Goal: Task Accomplishment & Management: Manage account settings

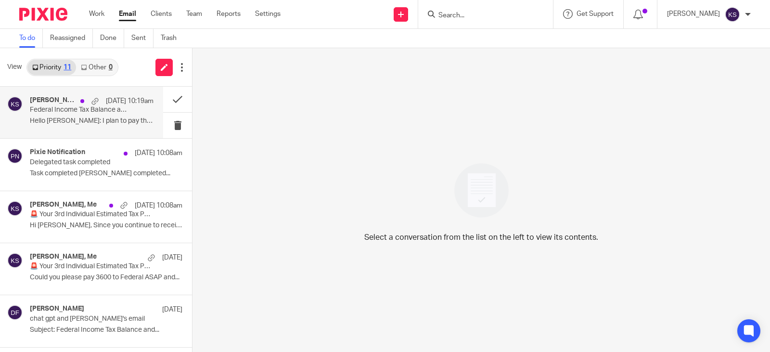
click at [80, 98] on div "Aug 22 10:19am" at bounding box center [115, 101] width 78 height 10
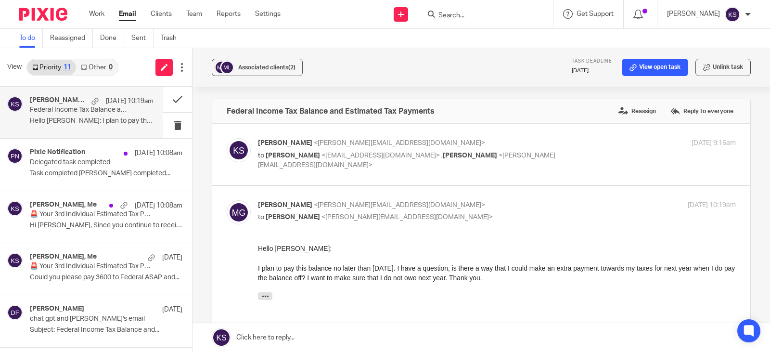
click at [382, 156] on span "<guyton10@comcast.net>" at bounding box center [380, 155] width 118 height 7
checkbox input "true"
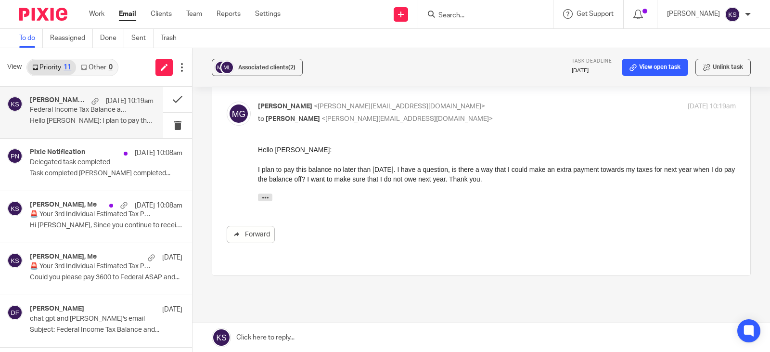
scroll to position [570, 0]
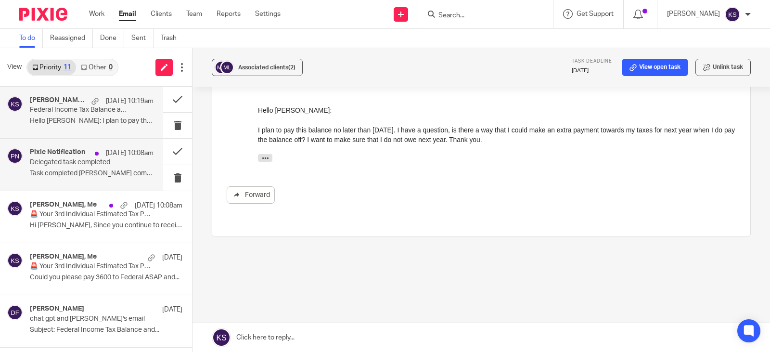
click at [91, 153] on div "Aug 22 10:08am" at bounding box center [121, 153] width 63 height 10
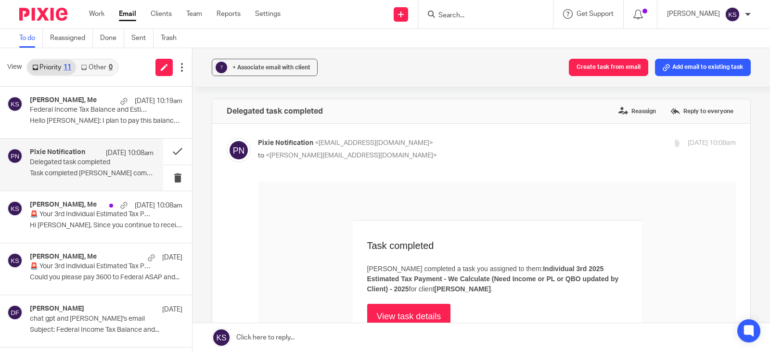
scroll to position [0, 0]
click at [95, 14] on link "Work" at bounding box center [96, 14] width 15 height 10
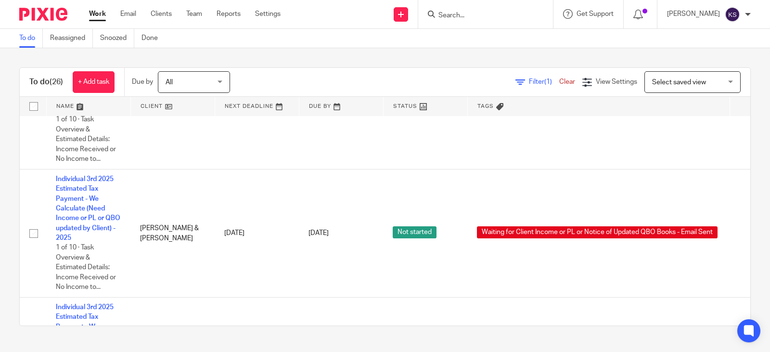
scroll to position [689, 0]
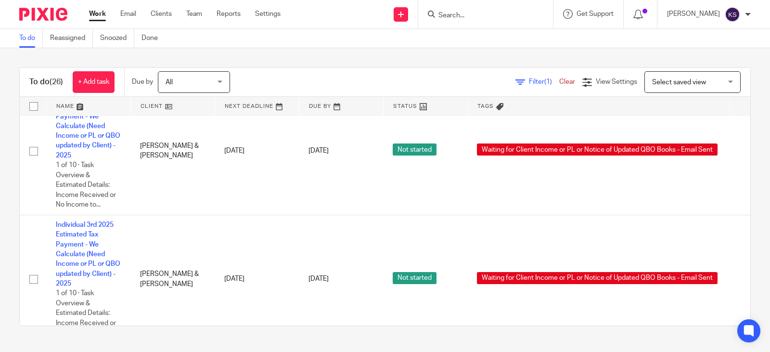
click at [460, 16] on input "Search" at bounding box center [480, 16] width 87 height 9
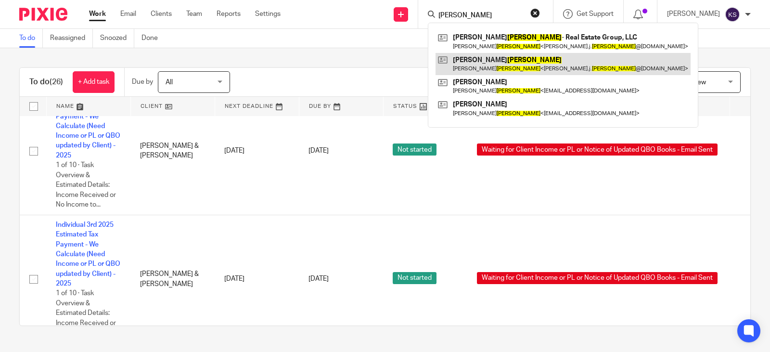
type input "clinger"
click at [513, 62] on link at bounding box center [562, 64] width 255 height 22
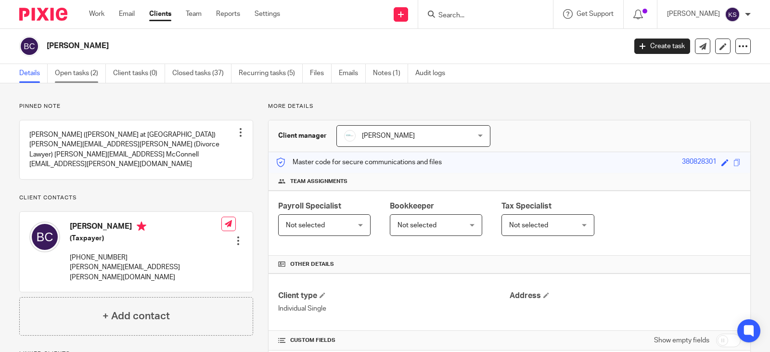
click at [81, 72] on link "Open tasks (2)" at bounding box center [80, 73] width 51 height 19
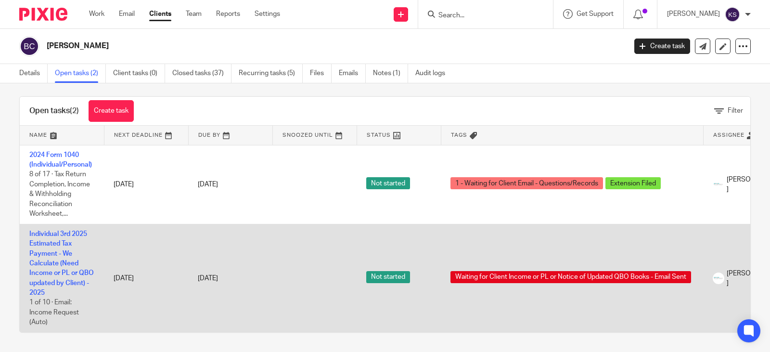
scroll to position [13, 0]
click at [62, 230] on link "Individual 3rd 2025 Estimated Tax Payment - We Calculate (Need Income or PL or …" at bounding box center [61, 262] width 64 height 65
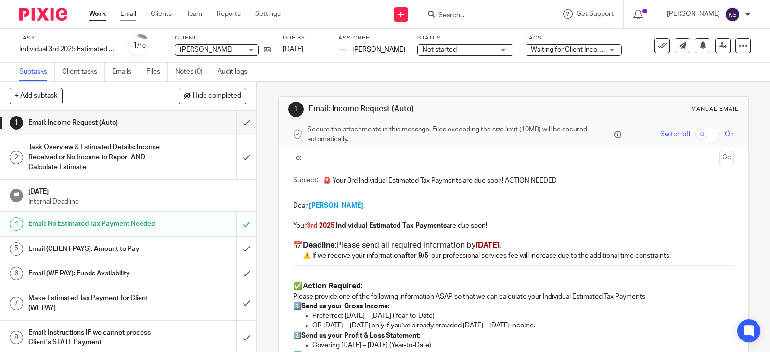
click at [128, 13] on link "Email" at bounding box center [128, 14] width 16 height 10
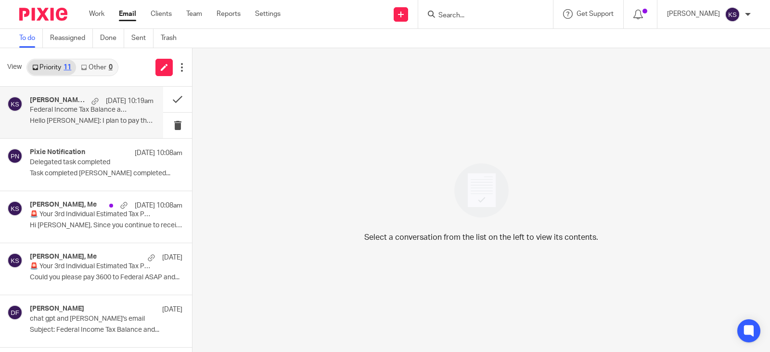
click at [74, 106] on p "Federal Income Tax Balance and Estimated Tax Payments" at bounding box center [79, 110] width 99 height 8
click at [74, 108] on p "Federal Income Tax Balance and Estimated Tax Payments" at bounding box center [79, 110] width 99 height 8
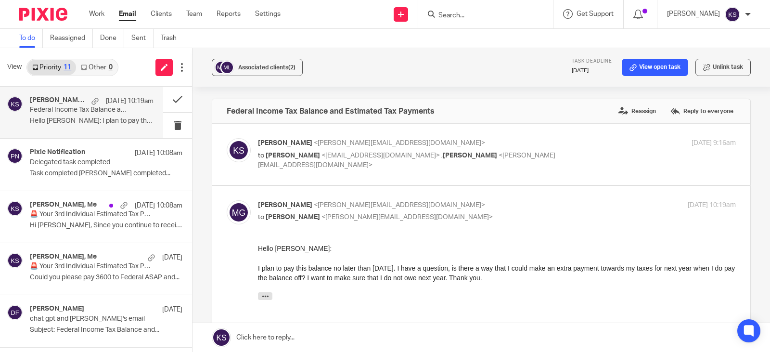
click at [349, 153] on body "Work Email Clients Team Reports Settings Work Email Clients Team Reports Settin…" at bounding box center [385, 176] width 770 height 352
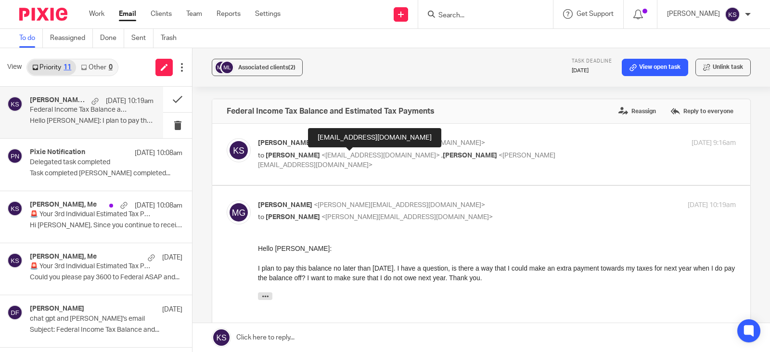
click at [321, 155] on span "<guyton10@comcast.net>" at bounding box center [380, 155] width 118 height 7
checkbox input "true"
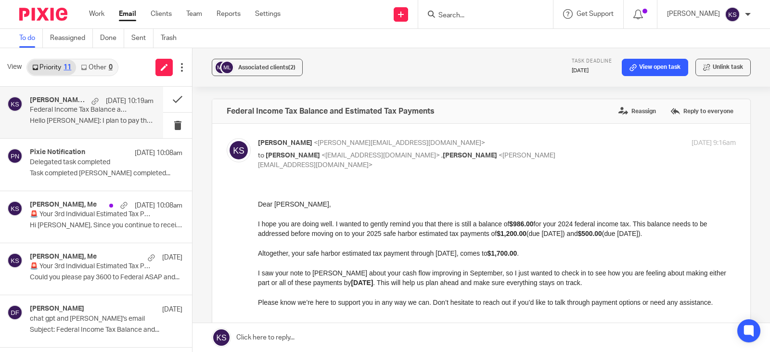
click at [67, 102] on h4 "Mona Guyton, Me" at bounding box center [58, 100] width 57 height 8
click at [629, 108] on label "Reassign" at bounding box center [637, 111] width 42 height 14
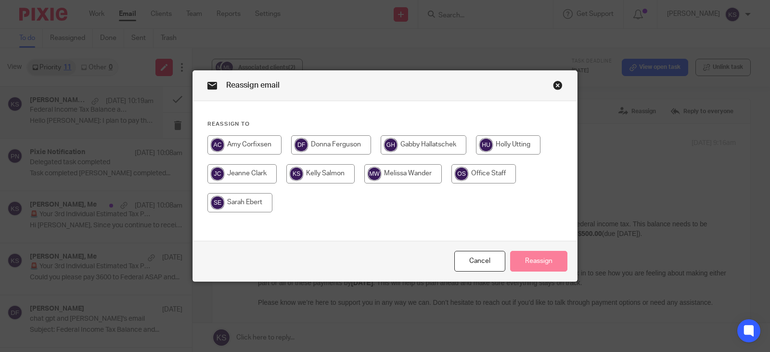
click at [238, 142] on input "radio" at bounding box center [244, 144] width 74 height 19
radio input "true"
click at [534, 260] on button "Reassign" at bounding box center [538, 261] width 57 height 21
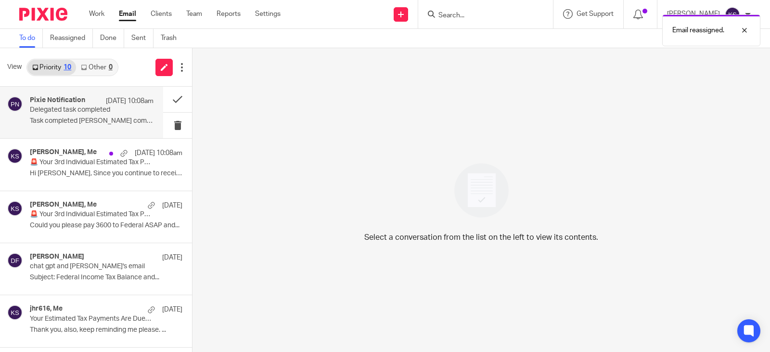
click at [96, 106] on p "Delegated task completed" at bounding box center [79, 110] width 99 height 8
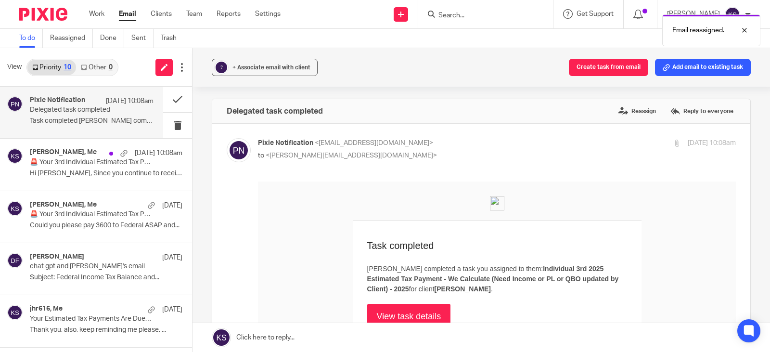
click at [399, 311] on link "View task details" at bounding box center [409, 315] width 84 height 25
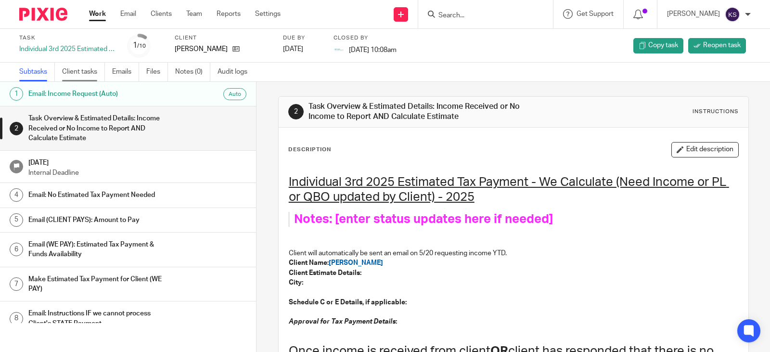
click at [89, 69] on link "Client tasks" at bounding box center [83, 72] width 43 height 19
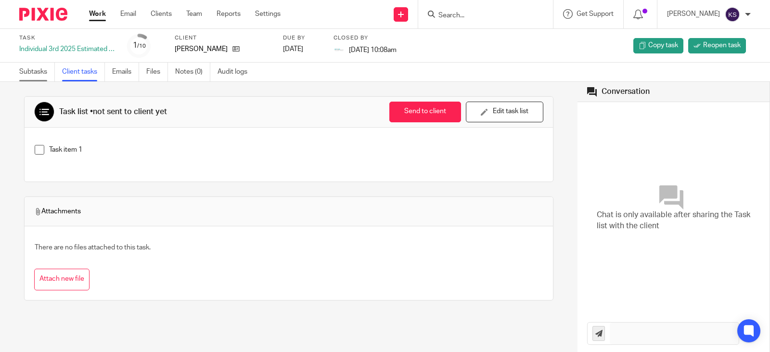
click at [29, 69] on link "Subtasks" at bounding box center [37, 72] width 36 height 19
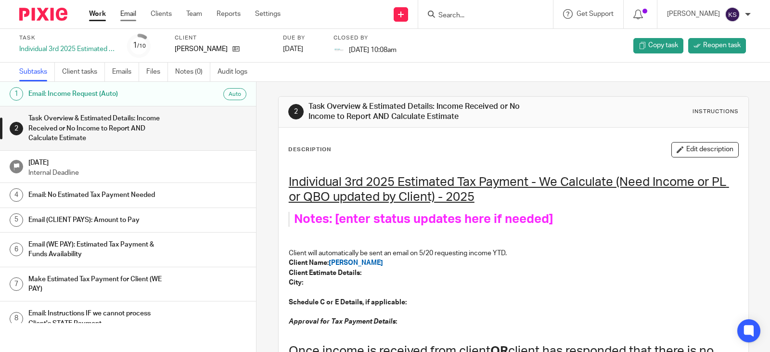
click at [129, 13] on link "Email" at bounding box center [128, 14] width 16 height 10
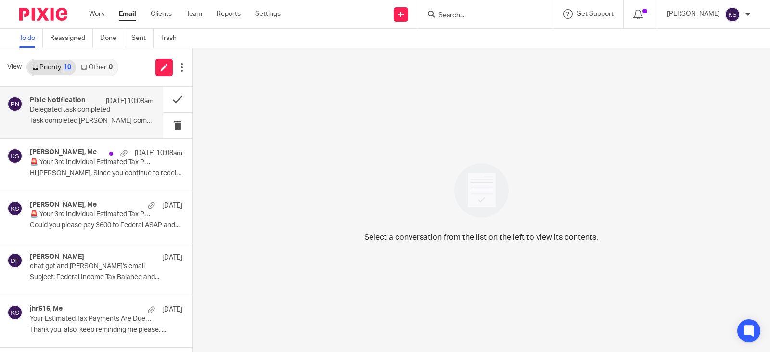
click at [48, 110] on p "Delegated task completed" at bounding box center [79, 110] width 99 height 8
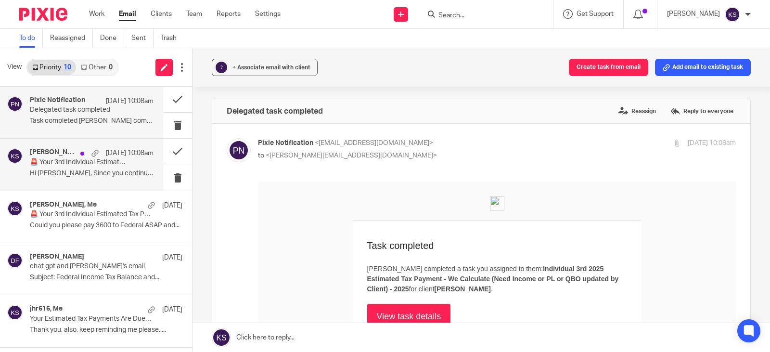
click at [56, 157] on div "[PERSON_NAME], Me [DATE] 10:08am" at bounding box center [92, 153] width 124 height 10
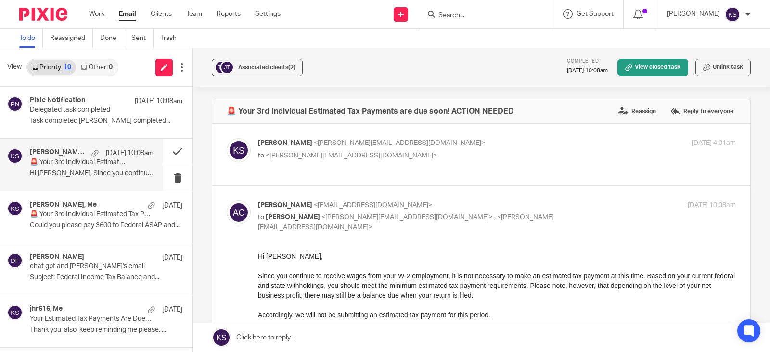
scroll to position [48, 0]
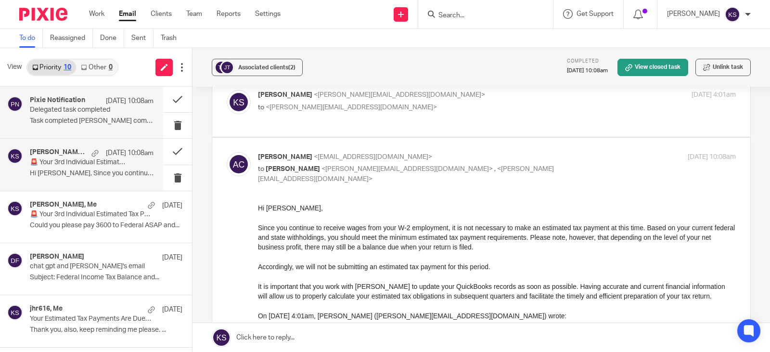
click at [69, 108] on p "Delegated task completed" at bounding box center [79, 110] width 99 height 8
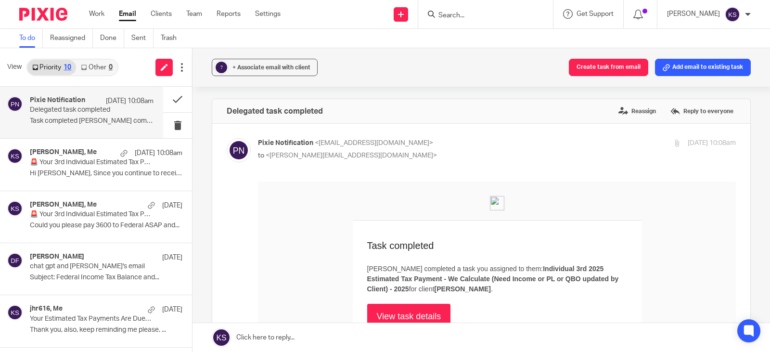
scroll to position [0, 0]
click at [98, 13] on link "Work" at bounding box center [96, 14] width 15 height 10
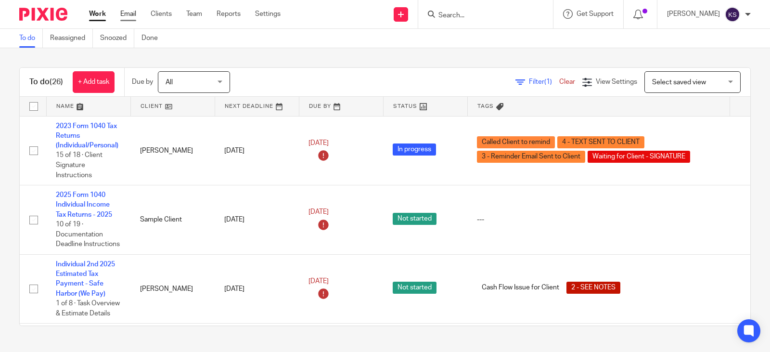
click at [129, 13] on link "Email" at bounding box center [128, 14] width 16 height 10
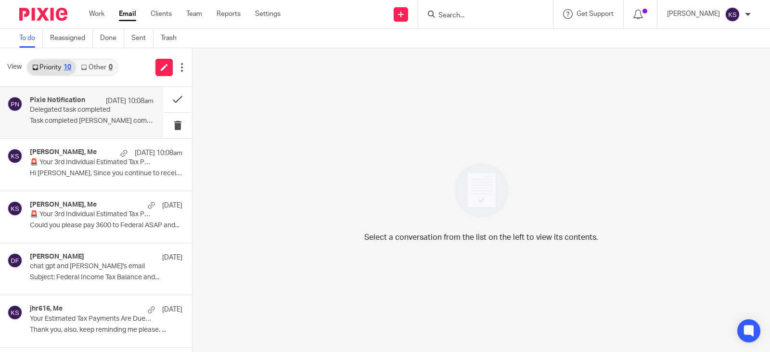
click at [64, 102] on h4 "Pixie Notification" at bounding box center [57, 100] width 55 height 8
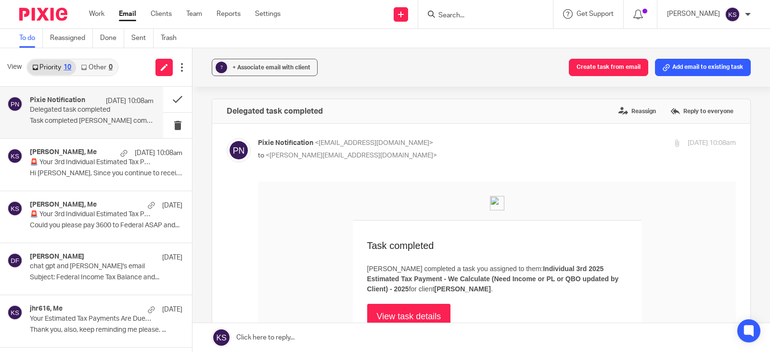
click at [401, 311] on link "View task details" at bounding box center [409, 315] width 84 height 25
click at [95, 13] on link "Work" at bounding box center [96, 14] width 15 height 10
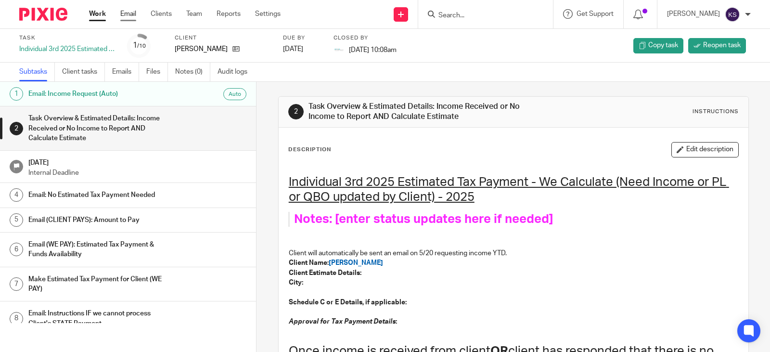
click at [128, 13] on link "Email" at bounding box center [128, 14] width 16 height 10
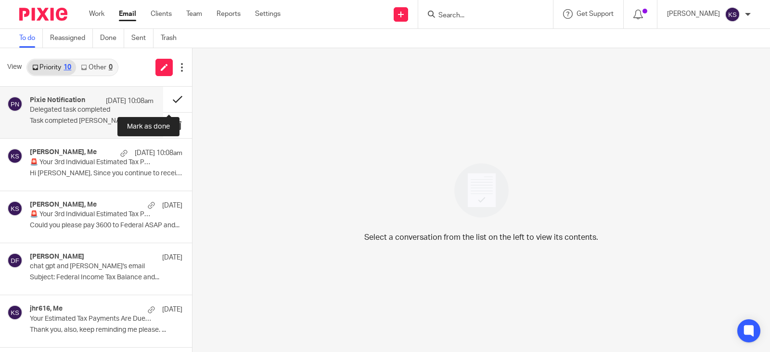
click at [168, 98] on button at bounding box center [177, 99] width 29 height 25
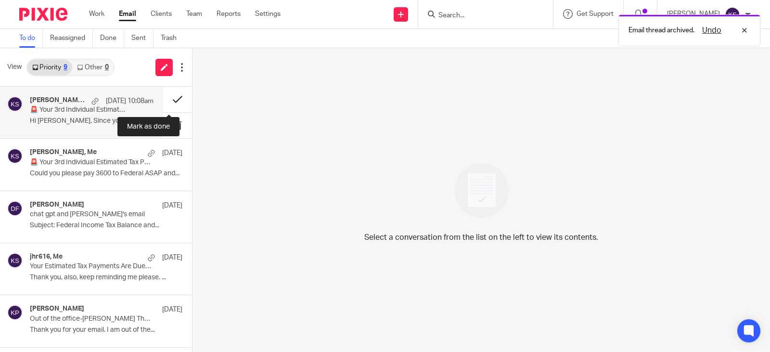
click at [170, 97] on button at bounding box center [177, 99] width 29 height 25
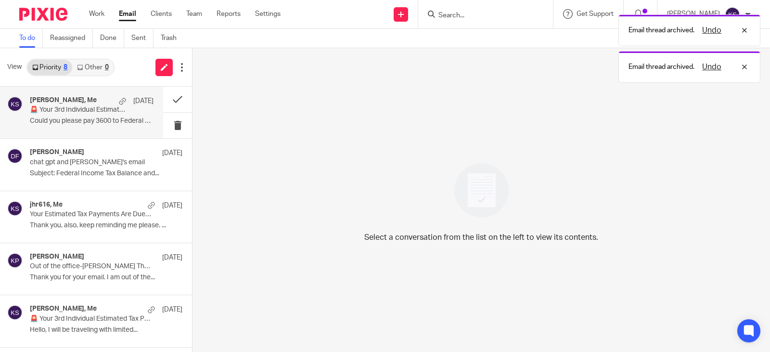
click at [66, 112] on p "🚨 Your 3rd Individual Estimated Tax Payments are due soon! ACTION NEEDED" at bounding box center [79, 110] width 99 height 8
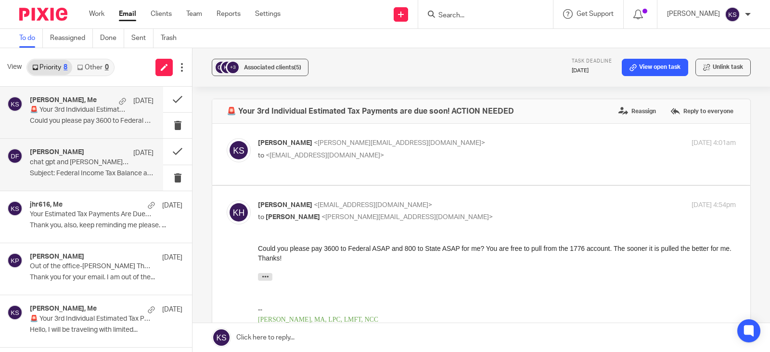
click at [65, 159] on p "chat gpt and mona's email" at bounding box center [79, 162] width 99 height 8
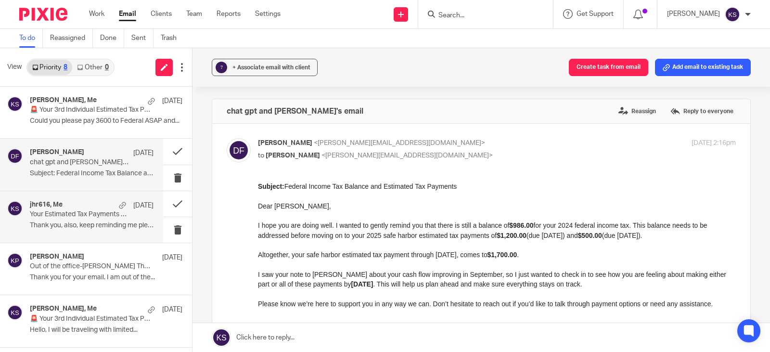
click at [75, 210] on div "jhr616, Me Aug 20 Your Estimated Tax Payments Are Due. ACTION NEEDED IMMEDIATEL…" at bounding box center [92, 217] width 124 height 32
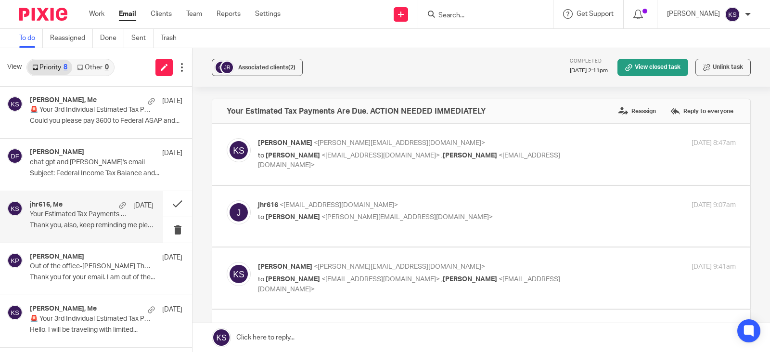
click at [456, 17] on input "Search" at bounding box center [480, 16] width 87 height 9
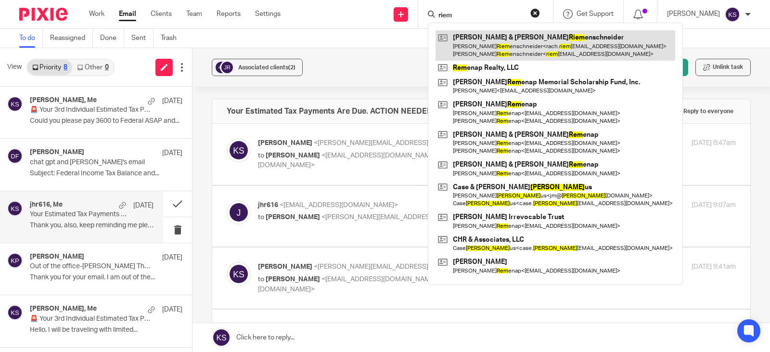
type input "riem"
click at [507, 42] on link at bounding box center [555, 45] width 240 height 30
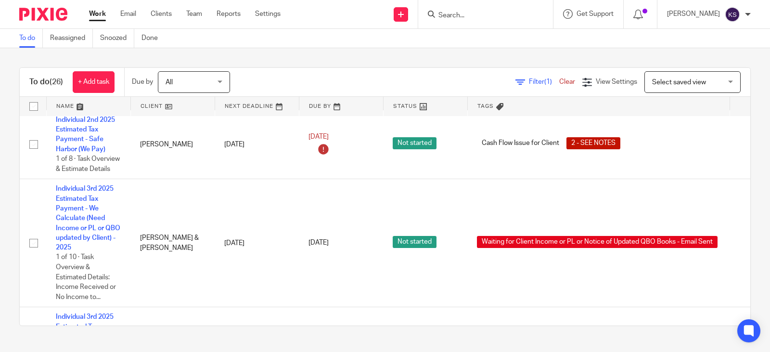
scroll to position [192, 0]
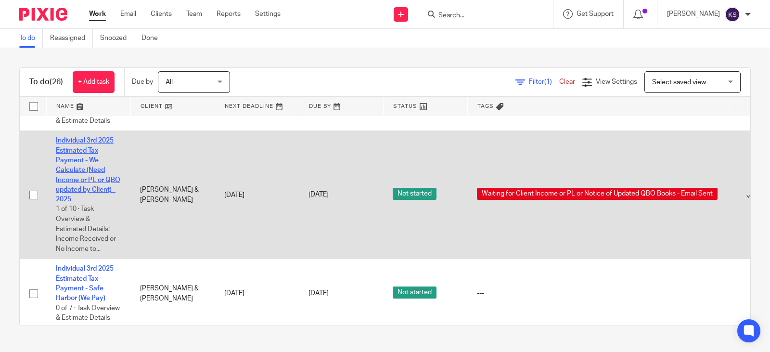
click at [84, 152] on link "Individual 3rd 2025 Estimated Tax Payment - We Calculate (Need Income or PL or …" at bounding box center [88, 169] width 64 height 65
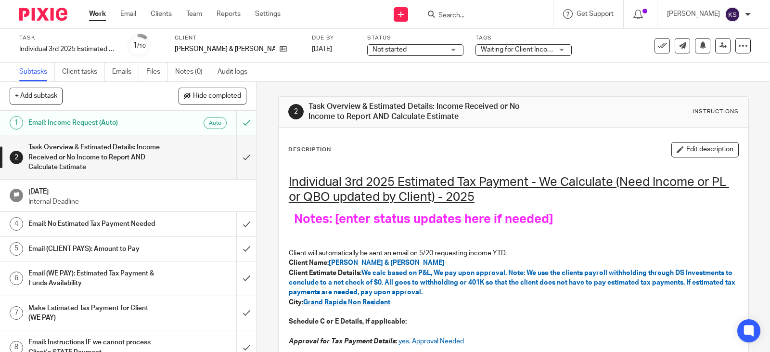
click at [91, 117] on h1 "Email: Income Request (Auto)" at bounding box center [94, 122] width 132 height 14
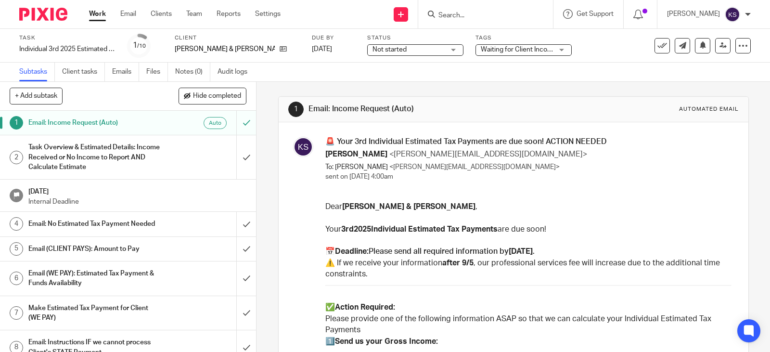
click at [101, 147] on h1 "Task Overview & Estimated Details: Income Received or No Income to Report AND C…" at bounding box center [94, 157] width 132 height 34
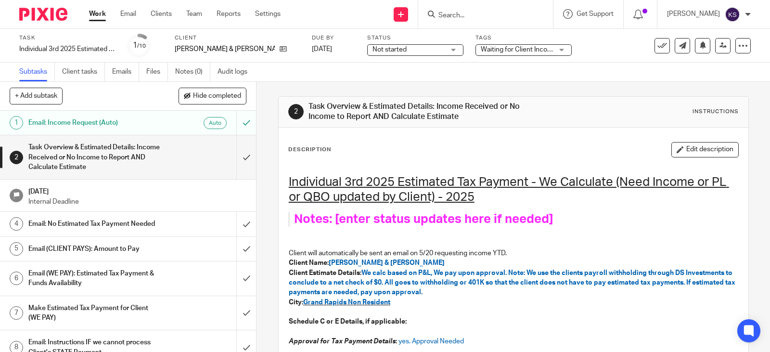
scroll to position [48, 0]
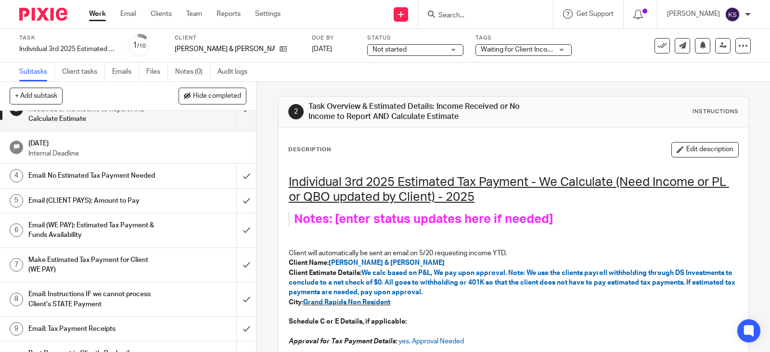
click at [57, 141] on h1 "[DATE]" at bounding box center [137, 142] width 218 height 12
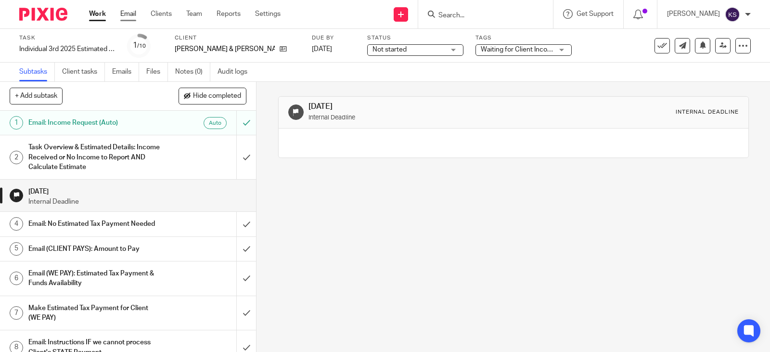
click at [127, 14] on link "Email" at bounding box center [128, 14] width 16 height 10
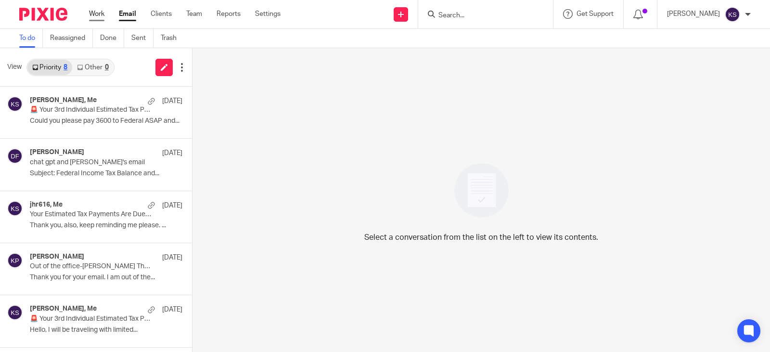
click at [97, 16] on link "Work" at bounding box center [96, 14] width 15 height 10
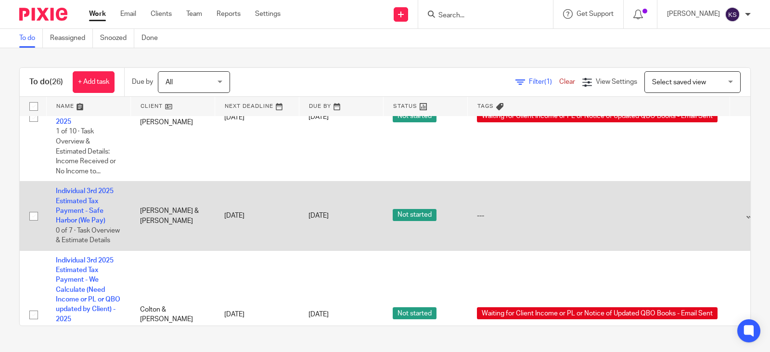
scroll to position [289, 0]
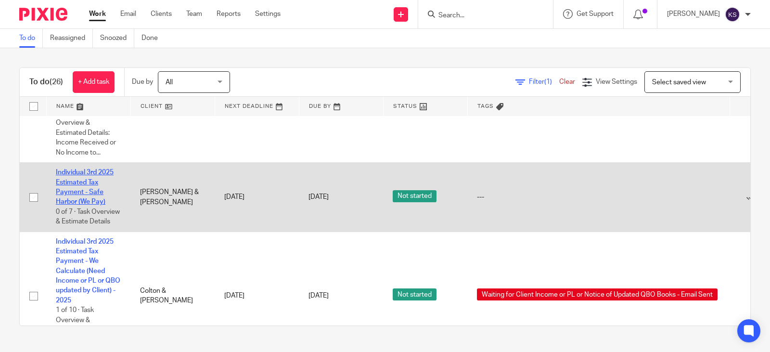
click at [83, 185] on link "Individual 3rd 2025 Estimated Tax Payment - Safe Harbor (We Pay)" at bounding box center [85, 187] width 58 height 36
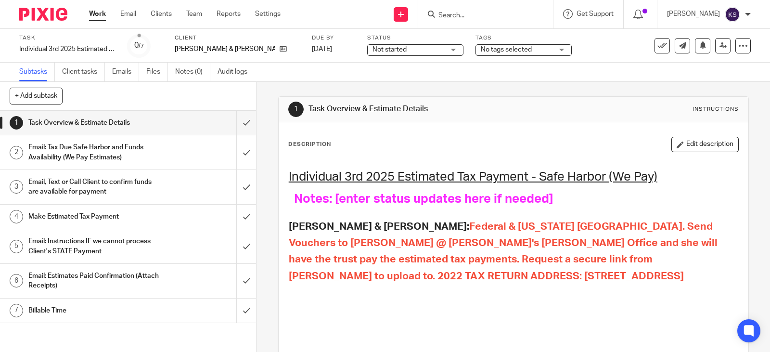
click at [98, 12] on link "Work" at bounding box center [97, 14] width 17 height 10
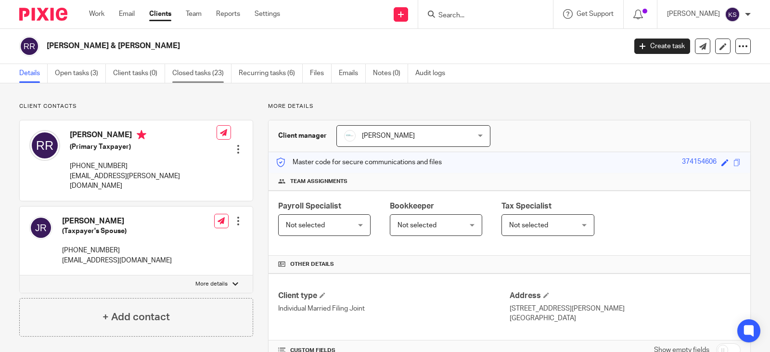
click at [198, 71] on link "Closed tasks (23)" at bounding box center [201, 73] width 59 height 19
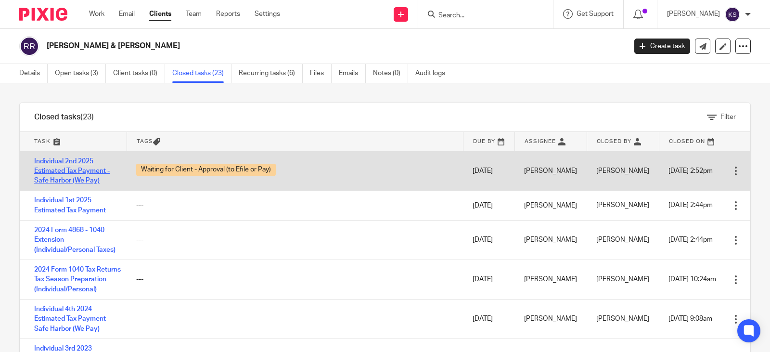
click at [73, 162] on link "Individual 2nd 2025 Estimated Tax Payment - Safe Harbor (We Pay)" at bounding box center [72, 171] width 76 height 26
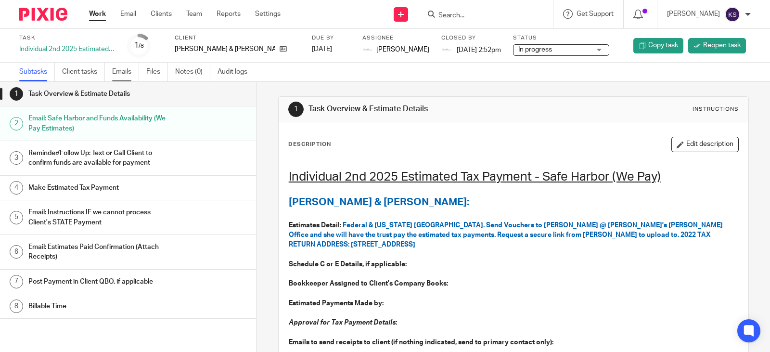
click at [126, 69] on link "Emails" at bounding box center [125, 72] width 27 height 19
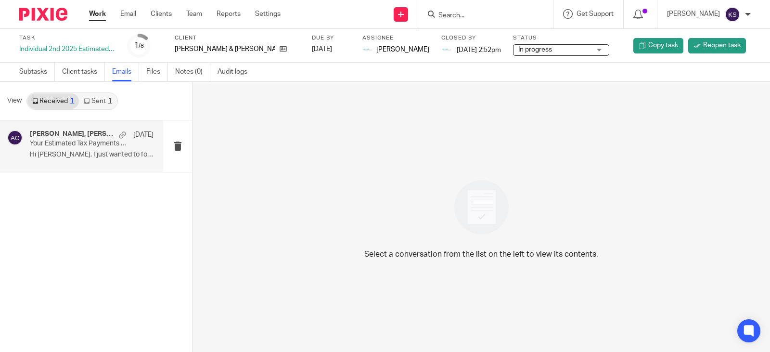
click at [85, 135] on h4 "[PERSON_NAME], [PERSON_NAME], [PERSON_NAME]" at bounding box center [72, 134] width 84 height 8
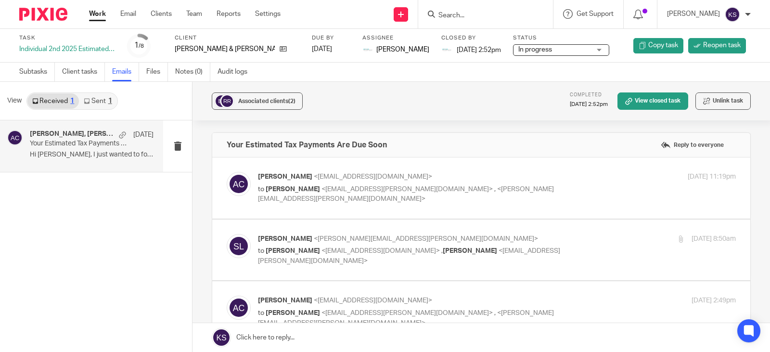
click at [386, 189] on span "<[EMAIL_ADDRESS][PERSON_NAME][DOMAIN_NAME]>" at bounding box center [406, 189] width 171 height 7
checkbox input "true"
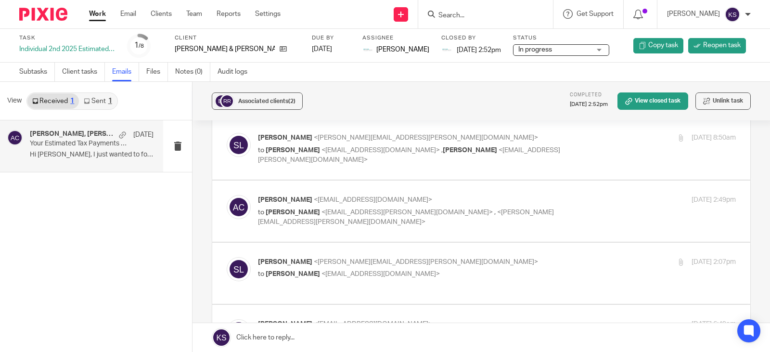
scroll to position [289, 0]
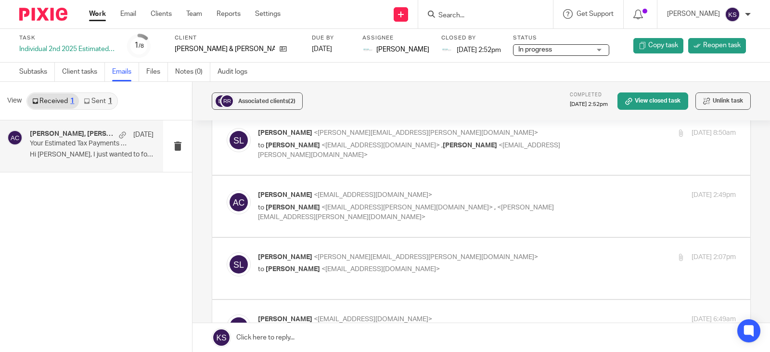
click at [351, 151] on p "to [PERSON_NAME] <[EMAIL_ADDRESS][DOMAIN_NAME]> , [PERSON_NAME] <[EMAIL_ADDRESS…" at bounding box center [417, 150] width 318 height 20
checkbox input "true"
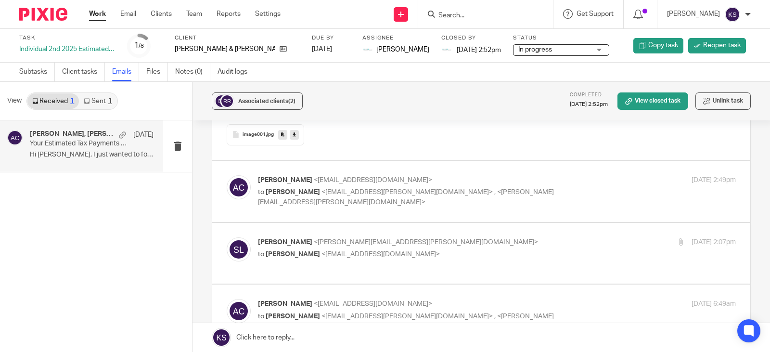
scroll to position [1058, 0]
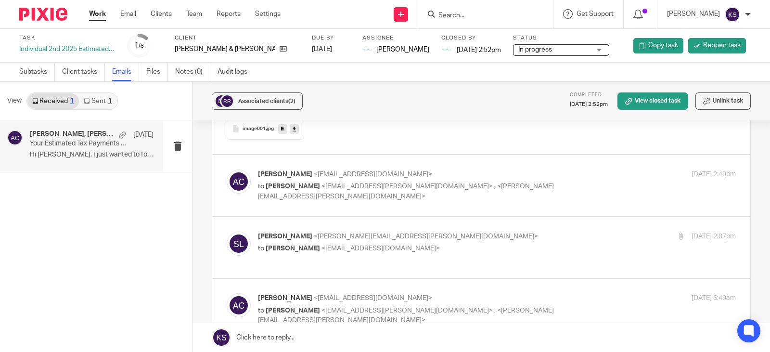
click at [351, 192] on p "to [PERSON_NAME] <[EMAIL_ADDRESS][PERSON_NAME][DOMAIN_NAME]> , <[PERSON_NAME][E…" at bounding box center [417, 191] width 318 height 20
checkbox input "true"
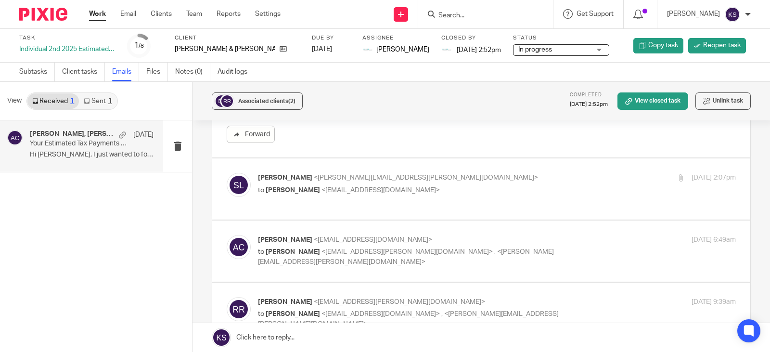
scroll to position [1251, 0]
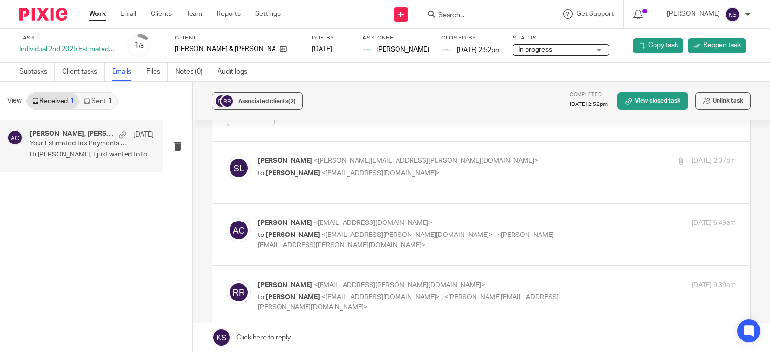
click at [344, 172] on span "<amylcpa@gmail.com>" at bounding box center [380, 173] width 118 height 7
checkbox input "true"
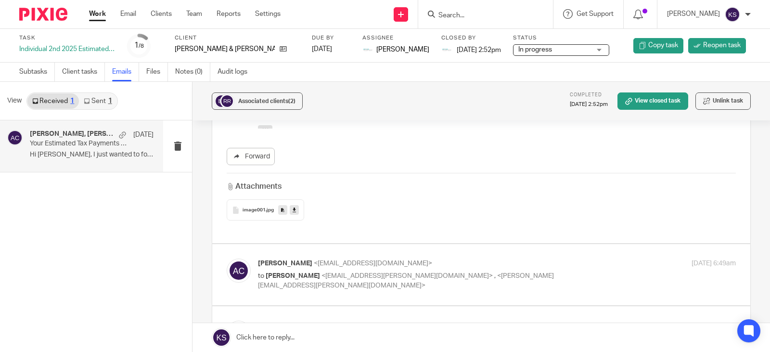
scroll to position [1731, 0]
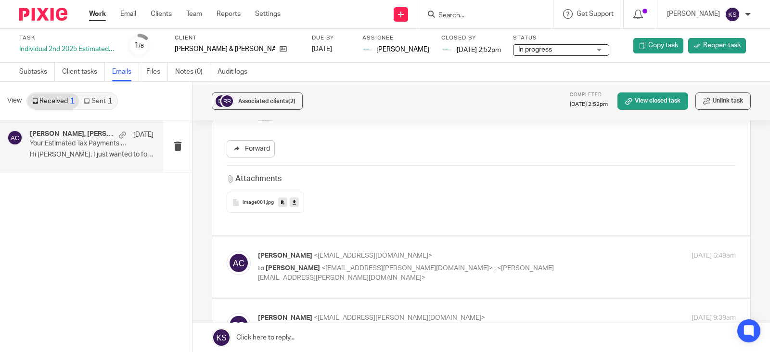
click at [336, 278] on span "<naomi.stirdivant@edwardjones.com>" at bounding box center [406, 273] width 296 height 17
checkbox input "true"
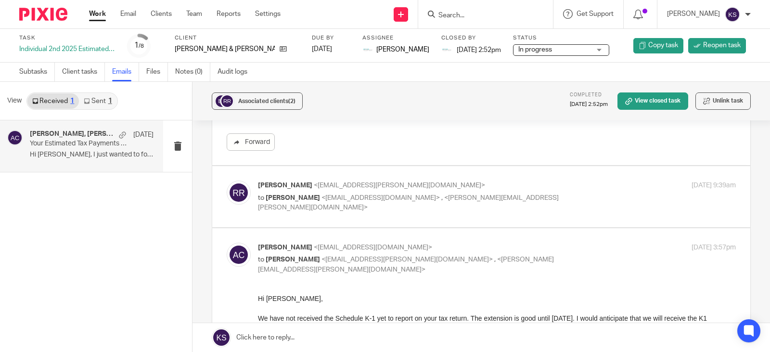
scroll to position [1972, 0]
click at [366, 194] on span "<amylcpa@gmail.com>" at bounding box center [380, 196] width 118 height 7
checkbox input "true"
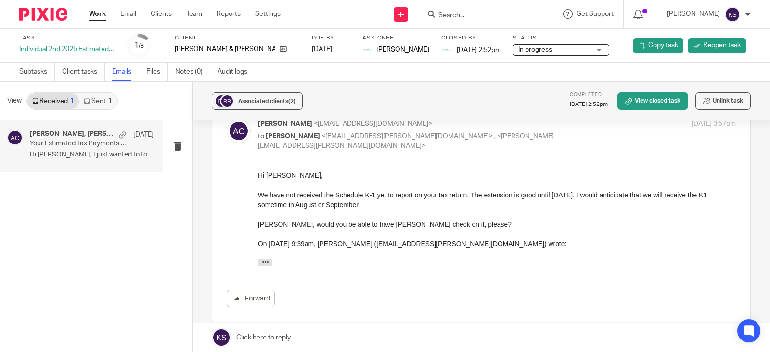
scroll to position [3309, 0]
click at [37, 70] on link "Subtasks" at bounding box center [37, 72] width 36 height 19
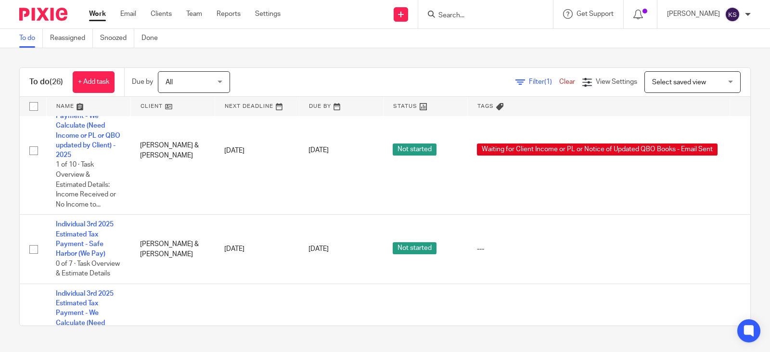
scroll to position [240, 0]
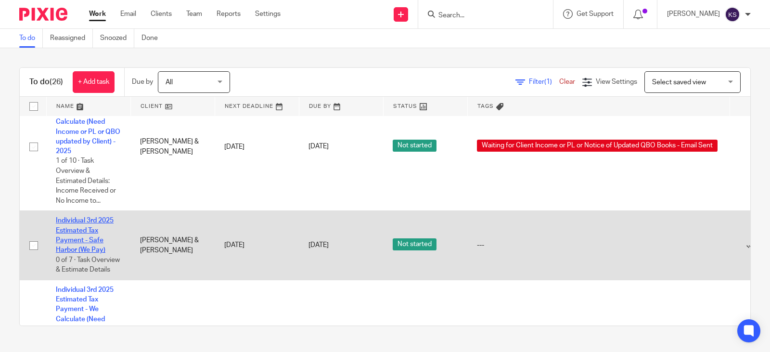
click at [89, 231] on link "Individual 3rd 2025 Estimated Tax Payment - Safe Harbor (We Pay)" at bounding box center [85, 235] width 58 height 36
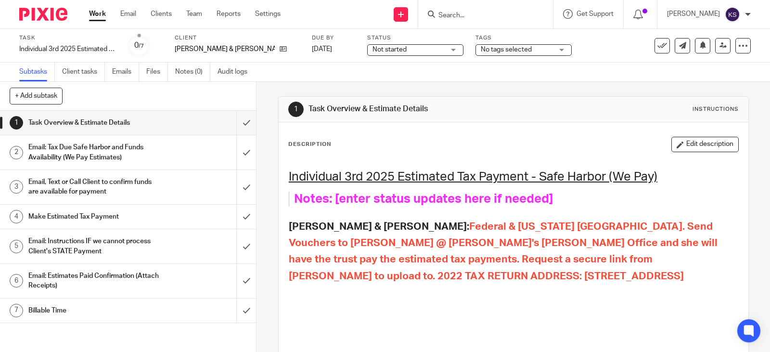
click at [101, 13] on link "Work" at bounding box center [97, 14] width 17 height 10
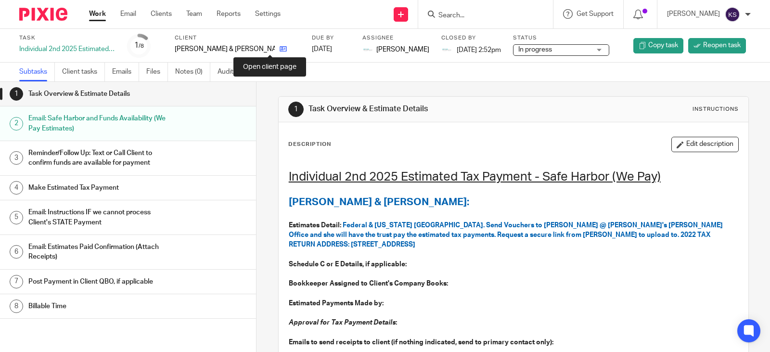
click at [279, 47] on icon at bounding box center [282, 48] width 7 height 7
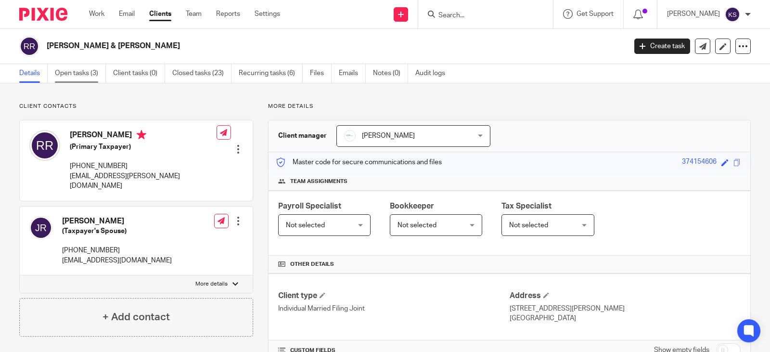
click at [72, 75] on link "Open tasks (3)" at bounding box center [80, 73] width 51 height 19
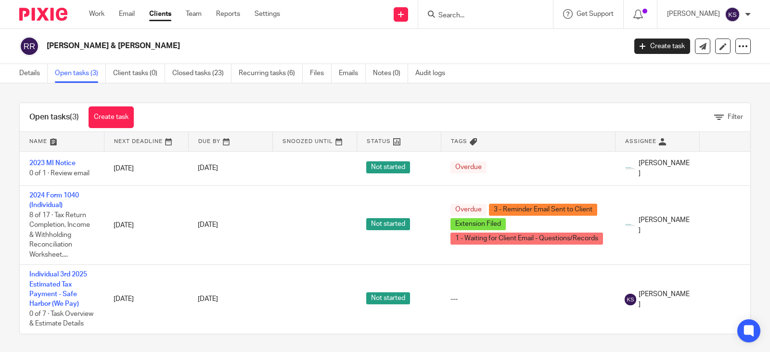
click at [477, 15] on input "Search" at bounding box center [480, 16] width 87 height 9
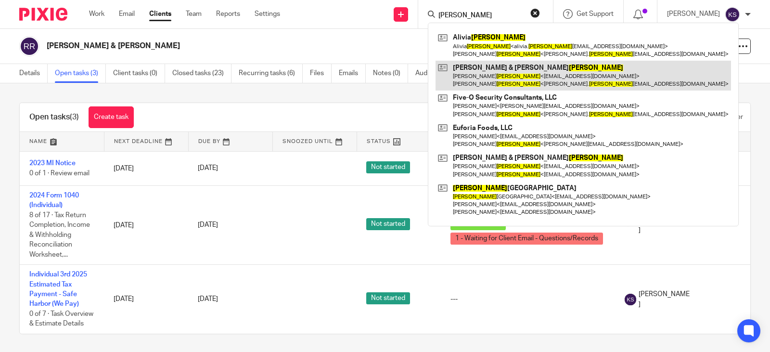
type input "[PERSON_NAME]"
click at [505, 70] on link at bounding box center [582, 76] width 295 height 30
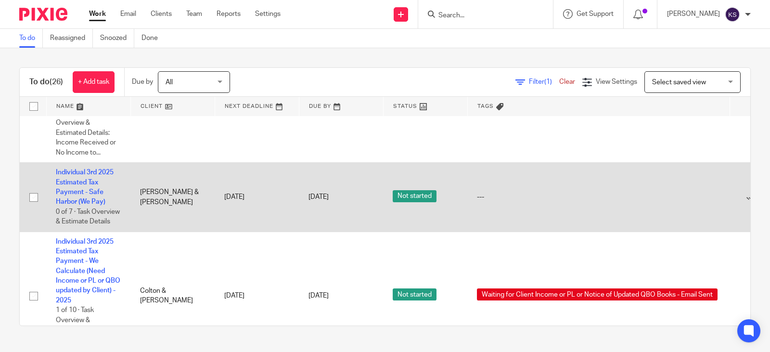
scroll to position [385, 0]
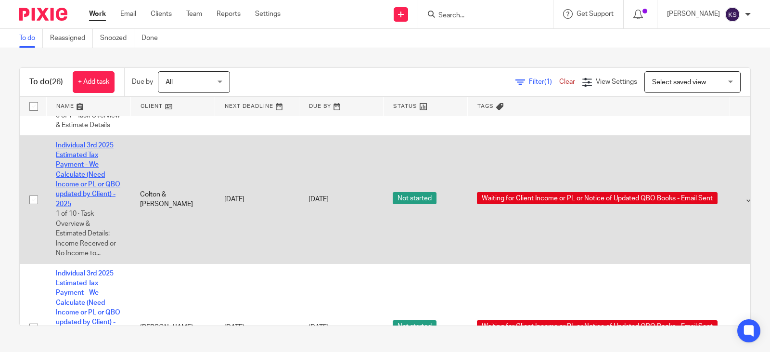
click at [85, 164] on link "Individual 3rd 2025 Estimated Tax Payment - We Calculate (Need Income or PL or …" at bounding box center [88, 174] width 64 height 65
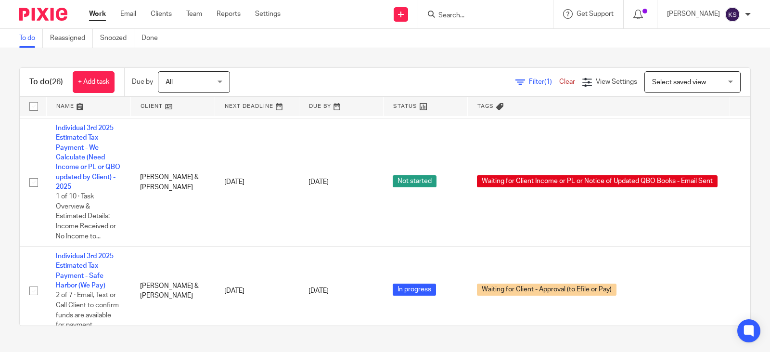
scroll to position [962, 0]
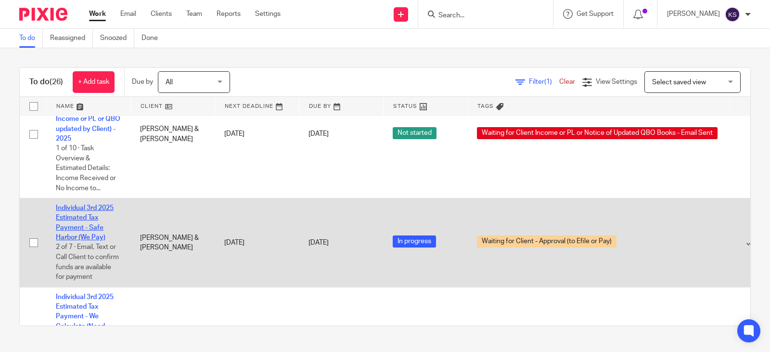
click at [83, 228] on link "Individual 3rd 2025 Estimated Tax Payment - Safe Harbor (We Pay)" at bounding box center [85, 222] width 58 height 36
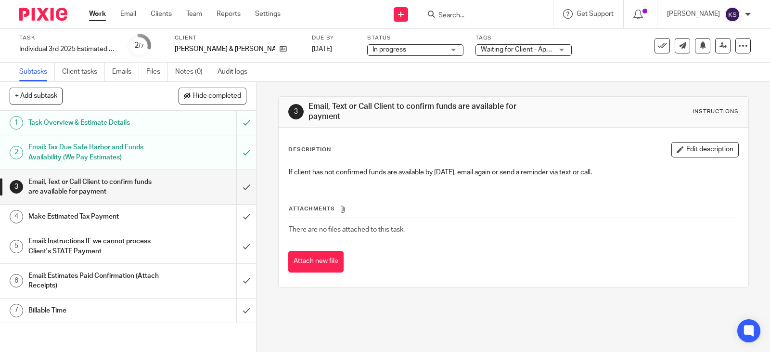
click at [96, 179] on h1 "Email, Text or Call Client to confirm funds are available for payment" at bounding box center [94, 187] width 132 height 25
click at [98, 146] on h1 "Email: Tax Due Safe Harbor and Funds Availability (We Pay Estimates)" at bounding box center [94, 152] width 132 height 25
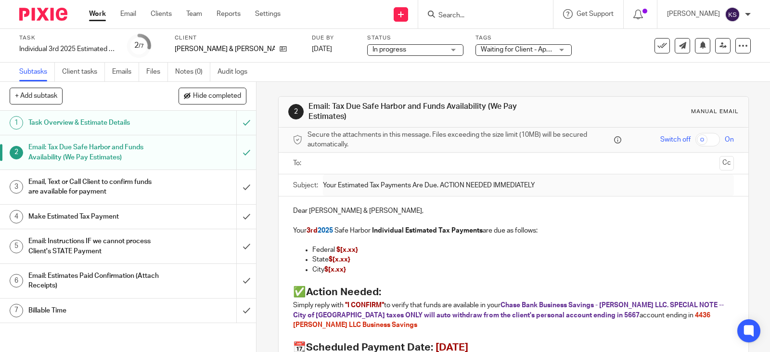
click at [101, 14] on link "Work" at bounding box center [97, 14] width 17 height 10
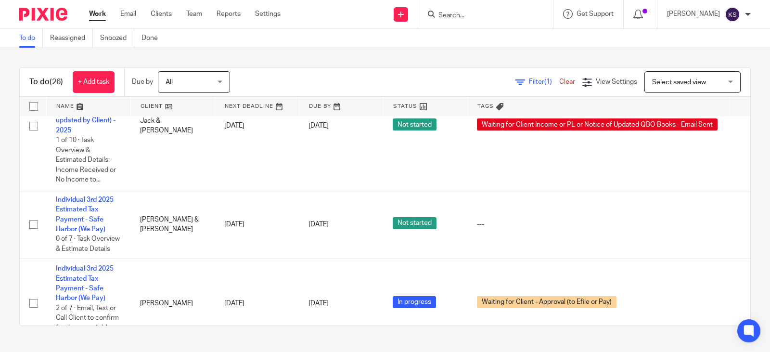
scroll to position [1491, 0]
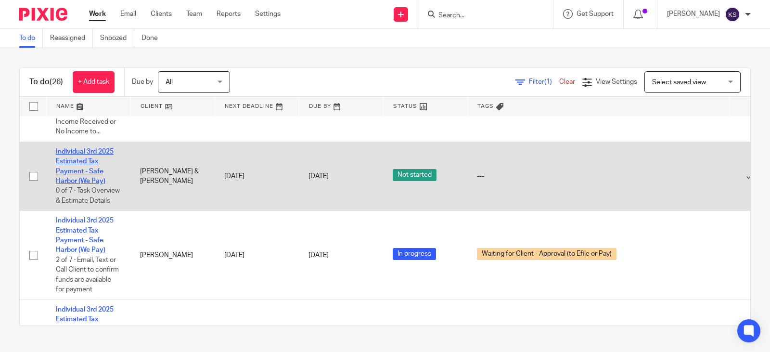
click at [83, 173] on link "Individual 3rd 2025 Estimated Tax Payment - Safe Harbor (We Pay)" at bounding box center [85, 166] width 58 height 36
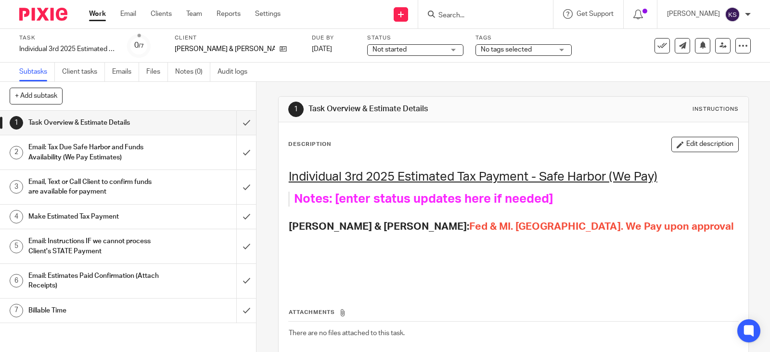
click at [100, 13] on link "Work" at bounding box center [97, 14] width 17 height 10
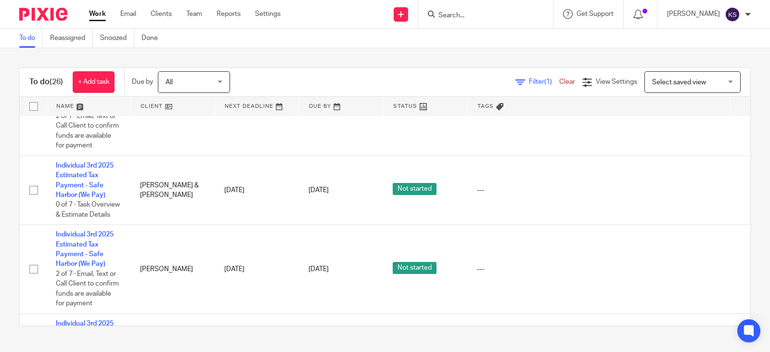
scroll to position [1635, 0]
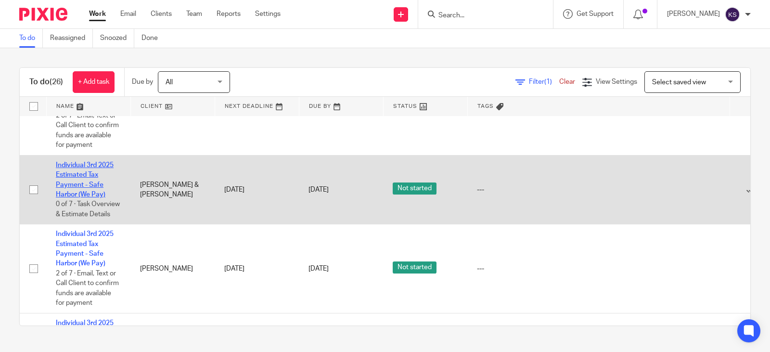
click at [91, 192] on link "Individual 3rd 2025 Estimated Tax Payment - Safe Harbor (We Pay)" at bounding box center [85, 180] width 58 height 36
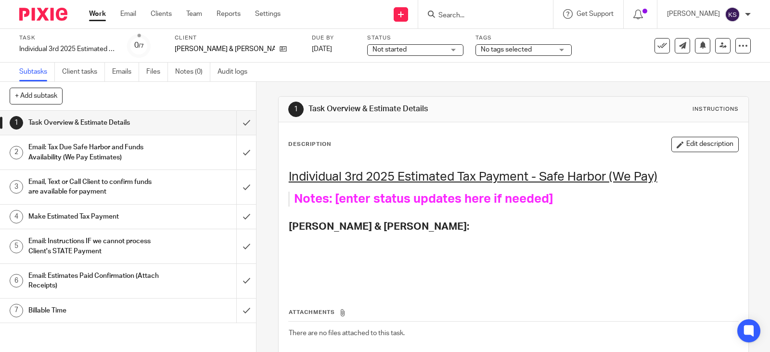
click at [93, 12] on link "Work" at bounding box center [97, 14] width 17 height 10
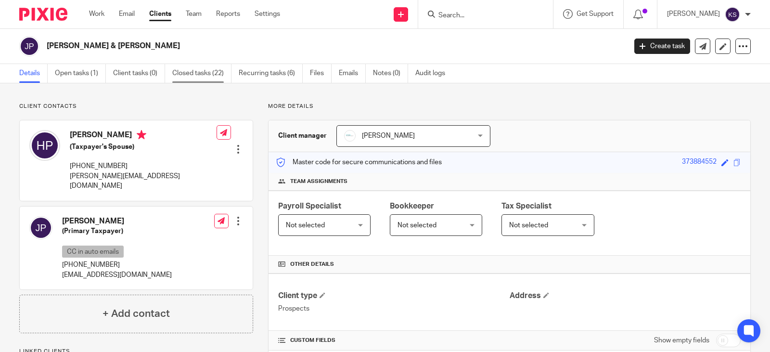
click at [200, 72] on link "Closed tasks (22)" at bounding box center [201, 73] width 59 height 19
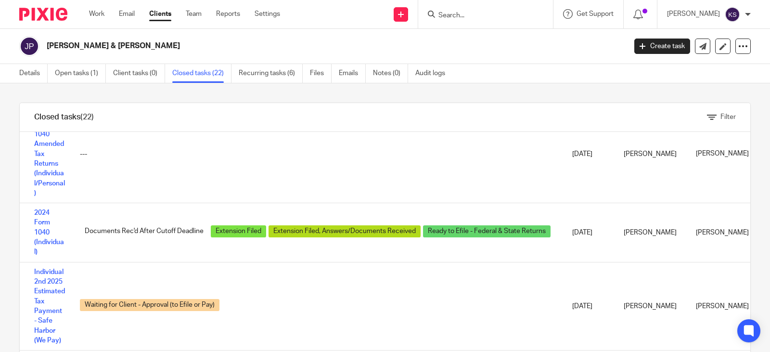
scroll to position [192, 0]
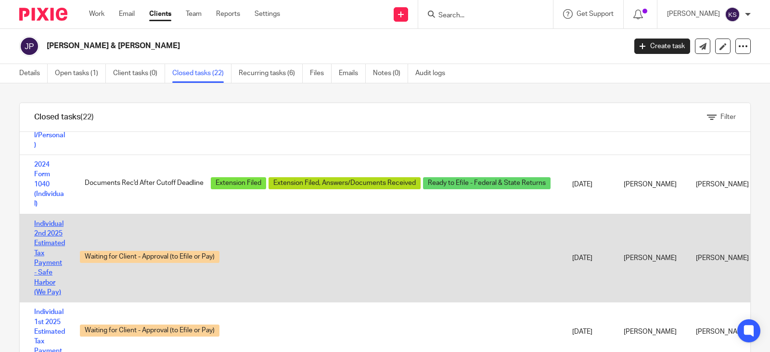
click at [54, 223] on link "Individual 2nd 2025 Estimated Tax Payment - Safe Harbor (We Pay)" at bounding box center [49, 257] width 31 height 75
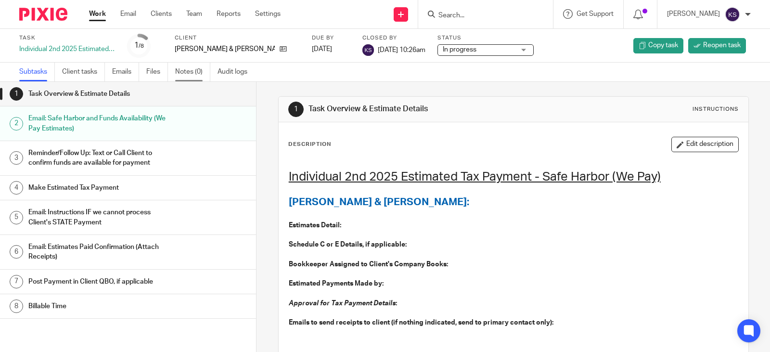
click at [188, 72] on link "Notes (0)" at bounding box center [192, 72] width 35 height 19
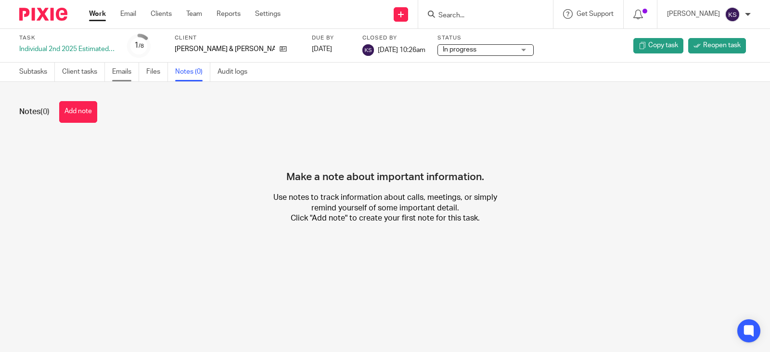
click at [123, 69] on link "Emails" at bounding box center [125, 72] width 27 height 19
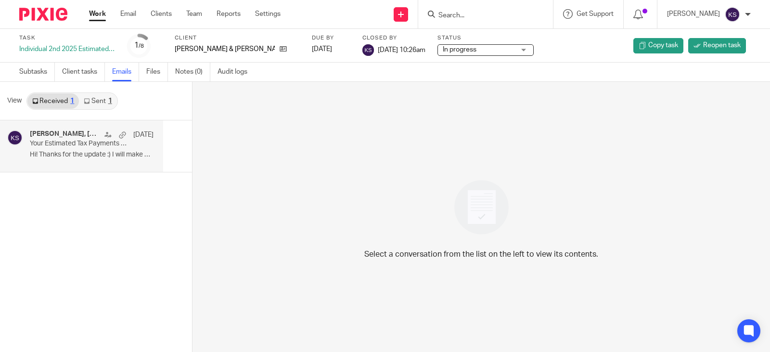
click at [91, 138] on div "Amy Corfixsen, Heidi Peterson, Me May 21" at bounding box center [92, 135] width 124 height 10
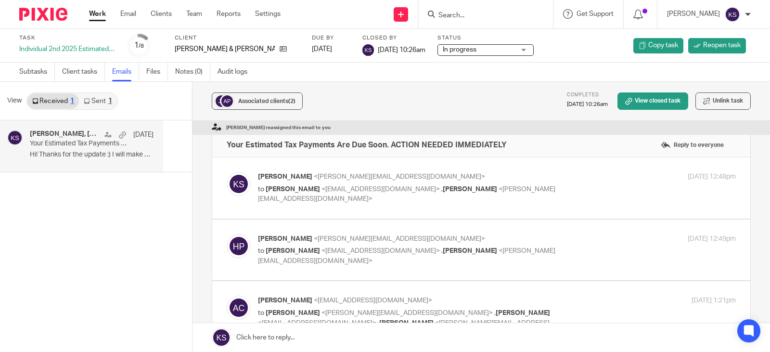
click at [441, 188] on span "," at bounding box center [441, 189] width 1 height 7
checkbox input "true"
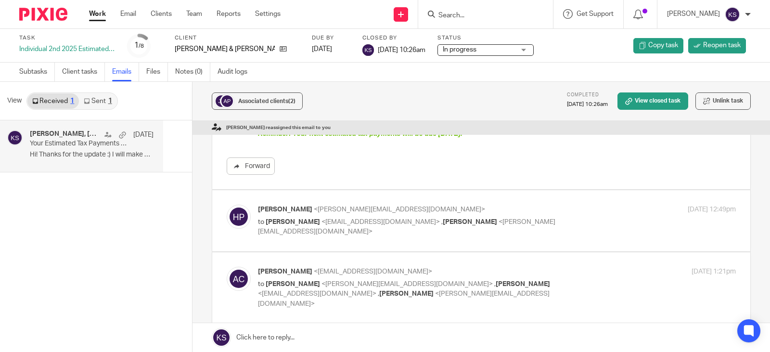
scroll to position [289, 0]
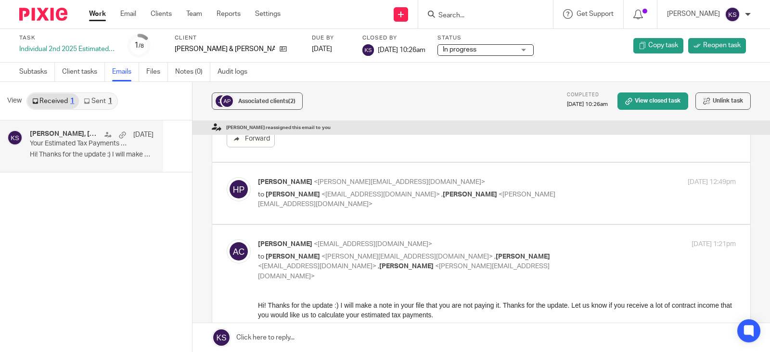
click at [378, 195] on span "<jeffpeterson12@gmail.com>" at bounding box center [380, 194] width 118 height 7
checkbox input "true"
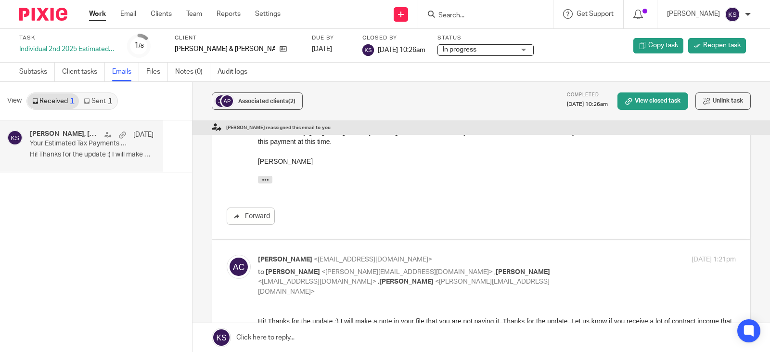
scroll to position [198, 0]
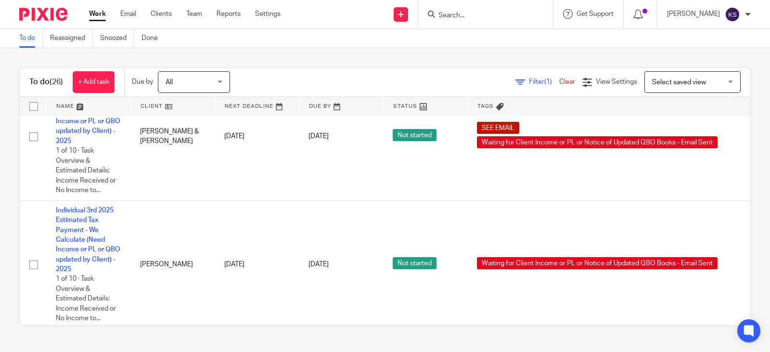
scroll to position [1828, 0]
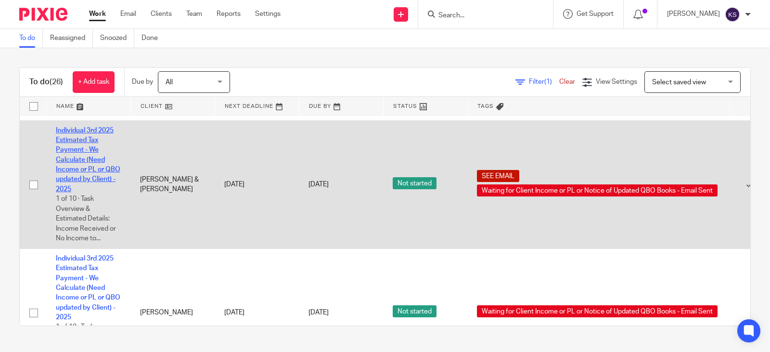
click at [88, 171] on link "Individual 3rd 2025 Estimated Tax Payment - We Calculate (Need Income or PL or …" at bounding box center [88, 159] width 64 height 65
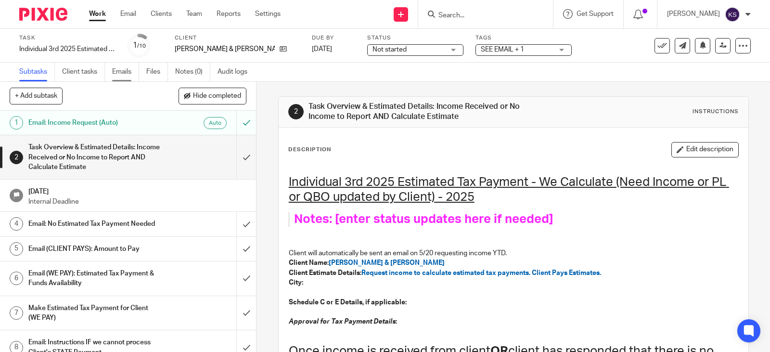
click at [122, 71] on link "Emails" at bounding box center [125, 72] width 27 height 19
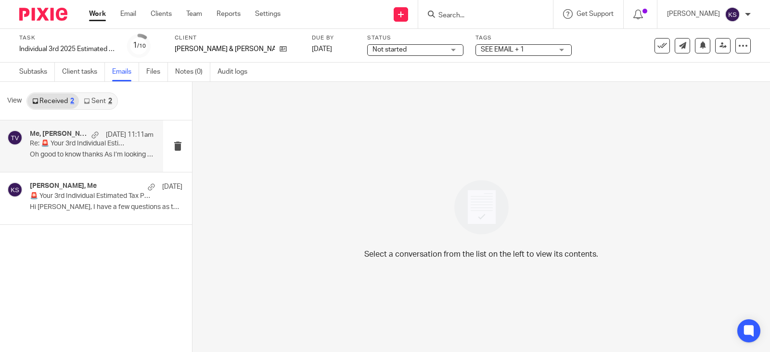
click at [85, 141] on p "Re: 🚨 Your 3rd Individual Estimated Tax Payments are due soon! ACTION NEEDED" at bounding box center [79, 143] width 99 height 8
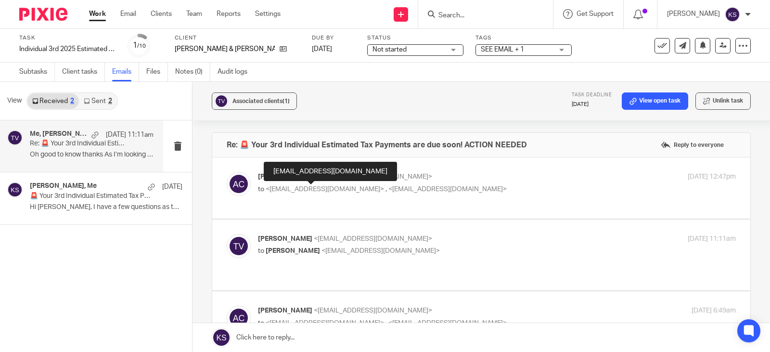
click at [323, 187] on span "<hairby.oliviavoet@gmail.com>" at bounding box center [324, 189] width 118 height 7
checkbox input "true"
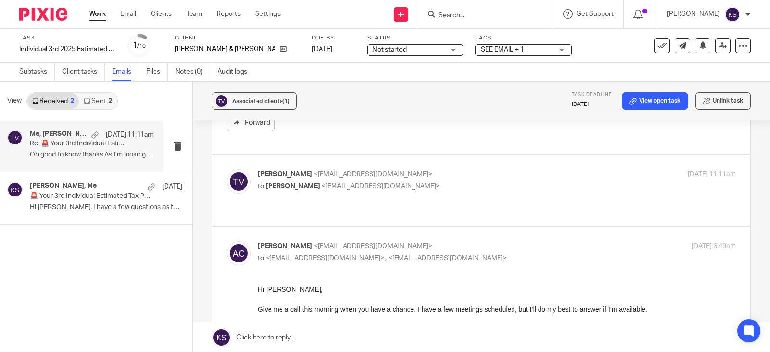
scroll to position [192, 0]
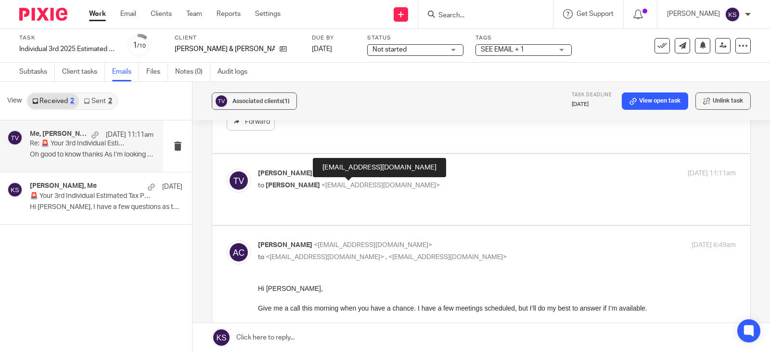
click at [339, 183] on span "<amylcpa@gmail.com>" at bounding box center [380, 185] width 118 height 7
checkbox input "true"
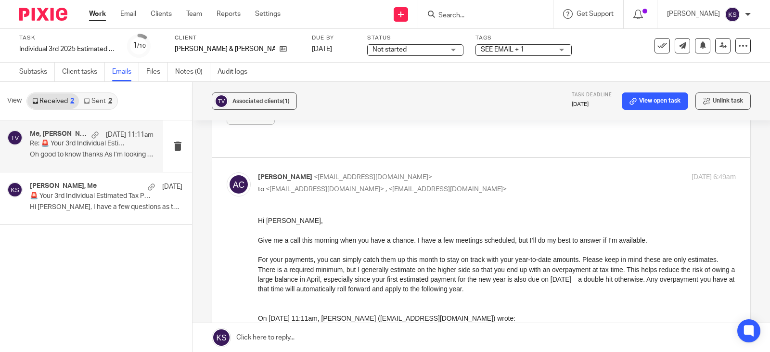
scroll to position [385, 0]
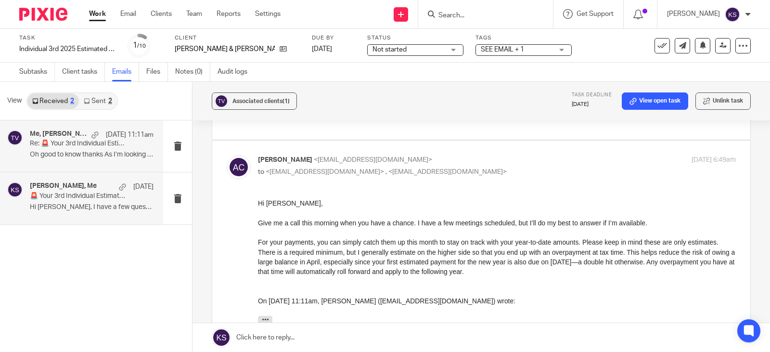
click at [66, 188] on h4 "Olivia Voet, Me" at bounding box center [63, 186] width 67 height 8
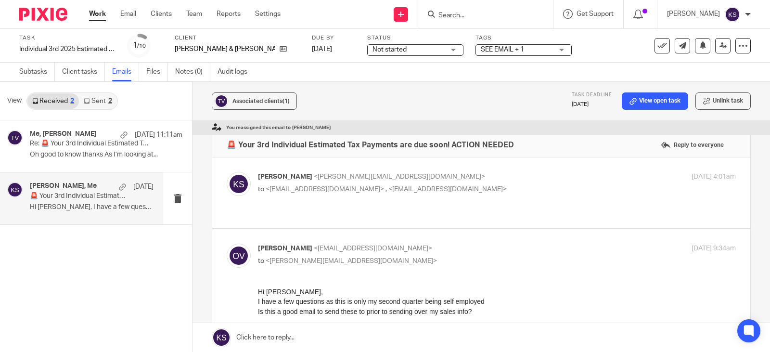
scroll to position [0, 0]
click at [76, 141] on p "Re: 🚨 Your 3rd Individual Estimated Tax Payments are due soon! ACTION NEEDED" at bounding box center [79, 143] width 99 height 8
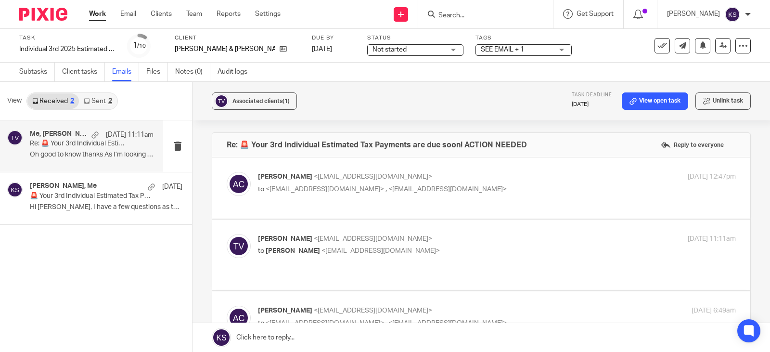
click at [337, 188] on span "<hairby.oliviavoet@gmail.com>" at bounding box center [324, 189] width 118 height 7
checkbox input "true"
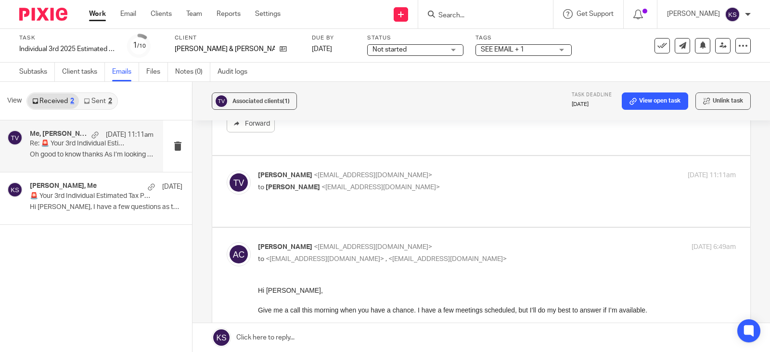
scroll to position [192, 0]
click at [343, 181] on p "to Amy Corfixsen <amylcpa@gmail.com>" at bounding box center [417, 185] width 318 height 10
checkbox input "true"
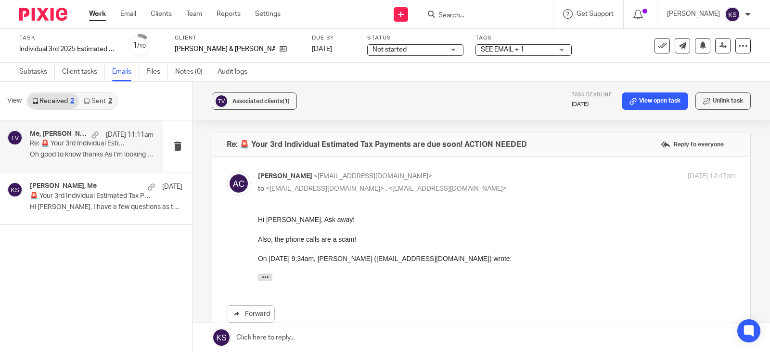
scroll to position [0, 0]
click at [76, 186] on h4 "Olivia Voet, Me" at bounding box center [63, 186] width 67 height 8
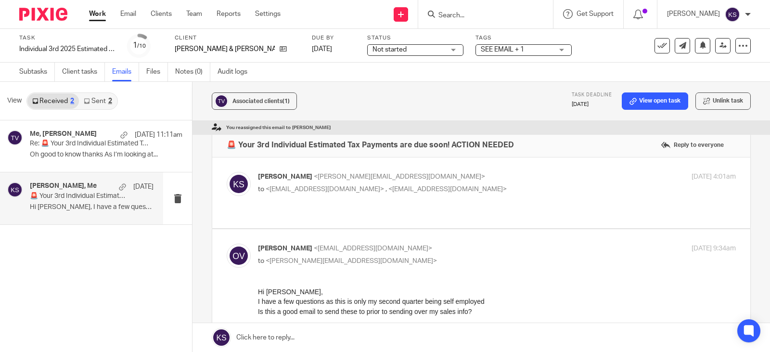
click at [94, 11] on link "Work" at bounding box center [97, 14] width 17 height 10
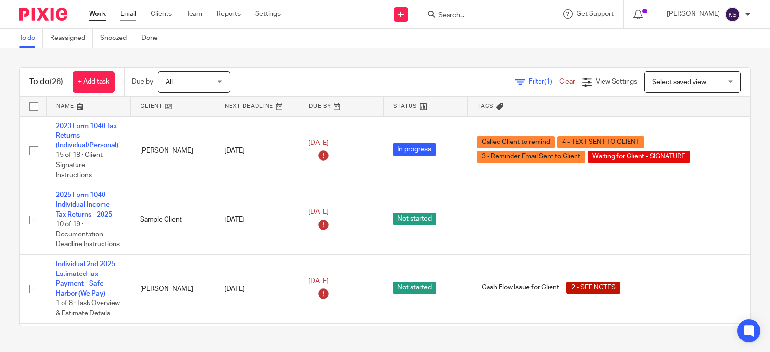
click at [126, 13] on link "Email" at bounding box center [128, 14] width 16 height 10
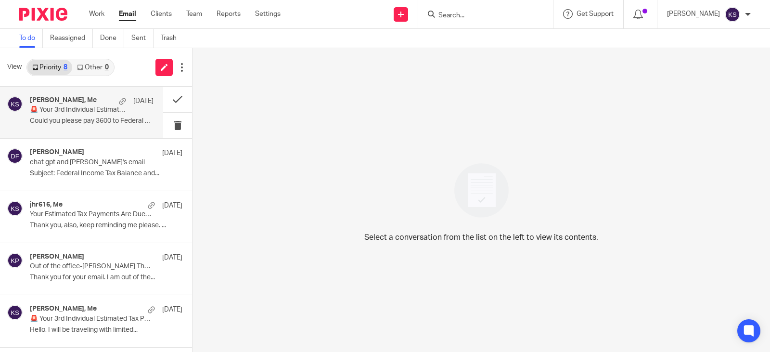
click at [63, 105] on div "[PERSON_NAME], Me [DATE] 🚨 Your 3rd Individual Estimated Tax Payments are due s…" at bounding box center [92, 112] width 124 height 32
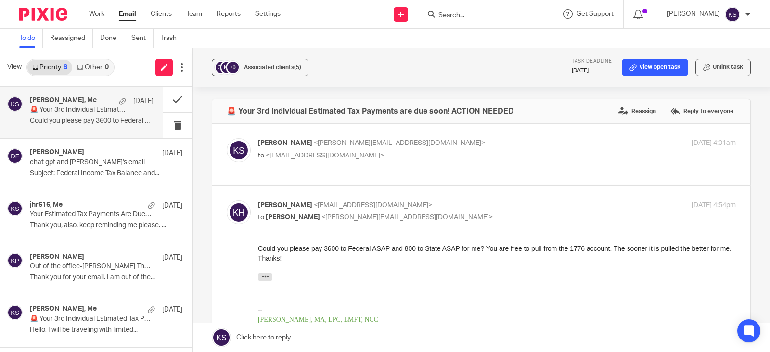
click at [77, 105] on div "[PERSON_NAME], Me [DATE]" at bounding box center [92, 101] width 124 height 10
click at [94, 12] on link "Work" at bounding box center [96, 14] width 15 height 10
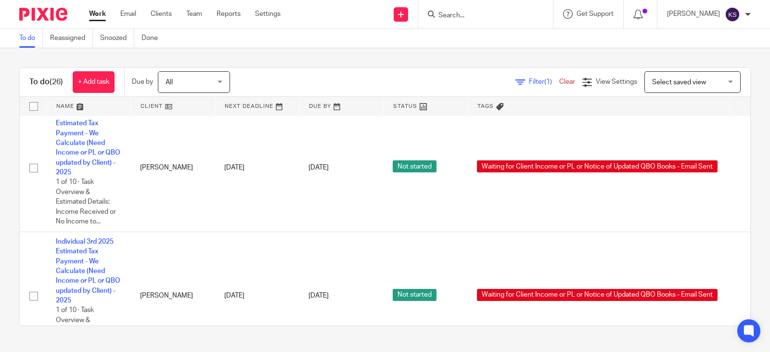
scroll to position [1972, 0]
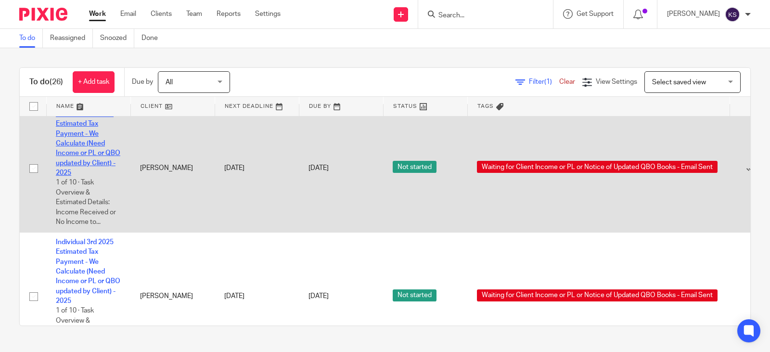
click at [82, 156] on link "Individual 3rd 2025 Estimated Tax Payment - We Calculate (Need Income or PL or …" at bounding box center [88, 143] width 64 height 65
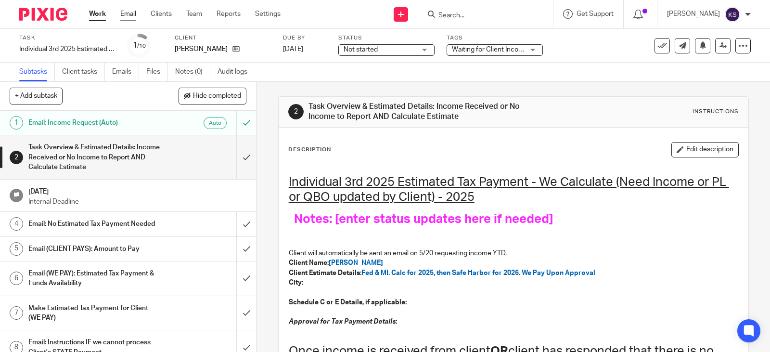
click at [129, 13] on link "Email" at bounding box center [128, 14] width 16 height 10
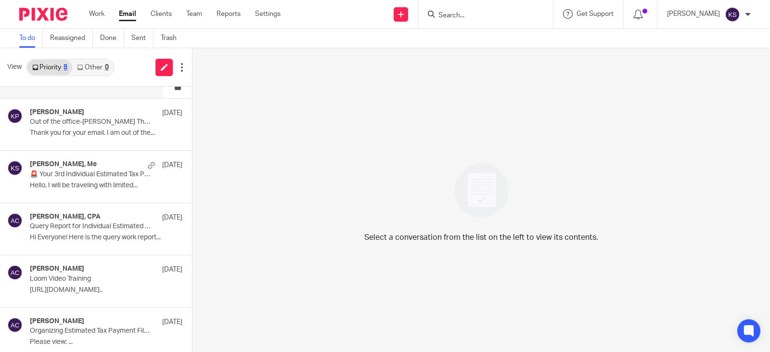
scroll to position [152, 0]
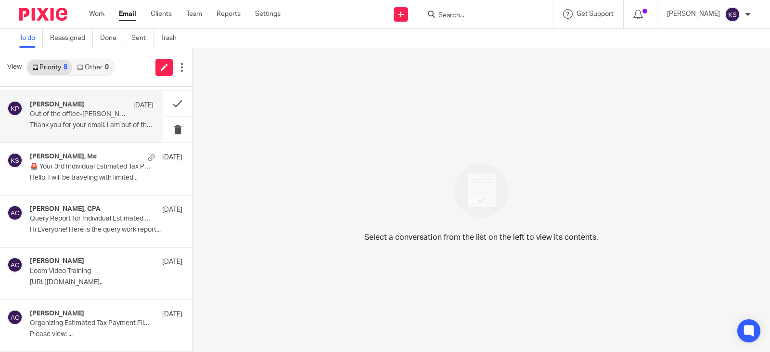
click at [74, 109] on div "[PERSON_NAME] [DATE]" at bounding box center [92, 106] width 124 height 10
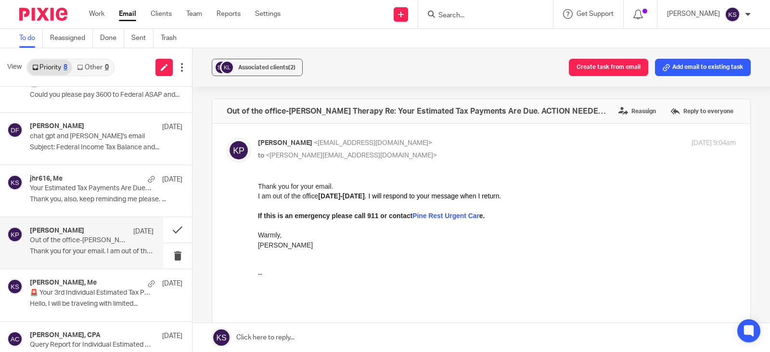
scroll to position [0, 0]
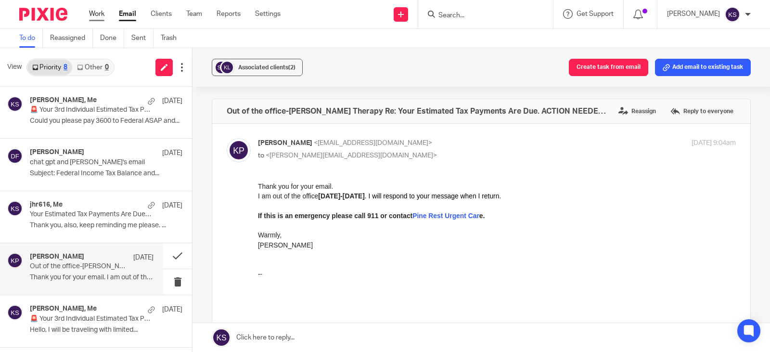
click at [97, 11] on link "Work" at bounding box center [96, 14] width 15 height 10
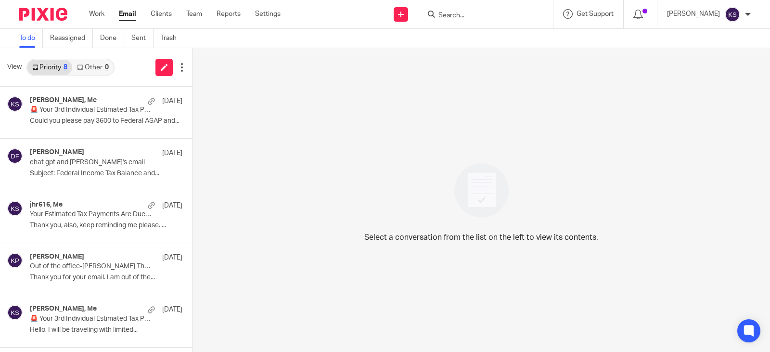
click at [480, 12] on input "Search" at bounding box center [480, 16] width 87 height 9
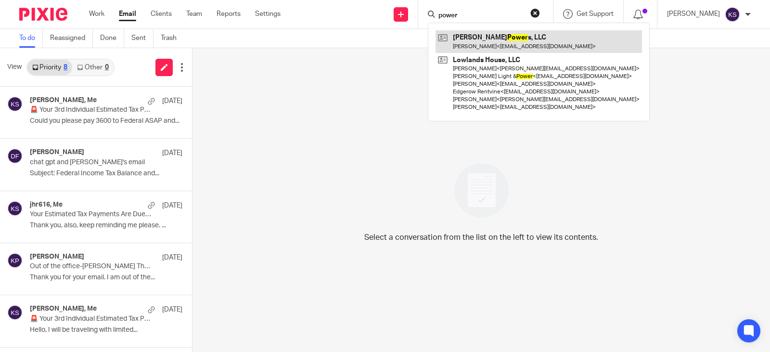
type input "power"
click at [488, 36] on link at bounding box center [538, 41] width 206 height 22
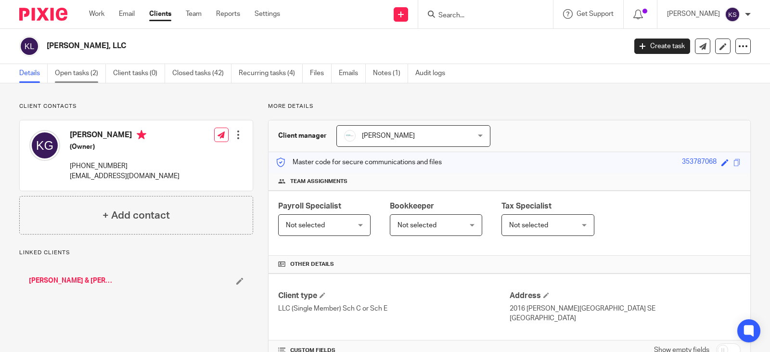
click at [84, 71] on link "Open tasks (2)" at bounding box center [80, 73] width 51 height 19
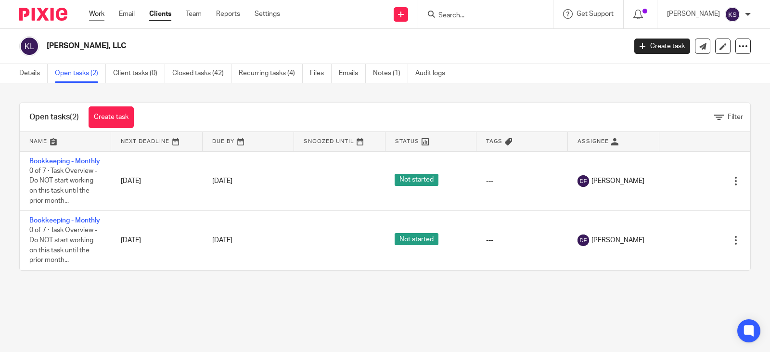
click at [98, 11] on link "Work" at bounding box center [96, 14] width 15 height 10
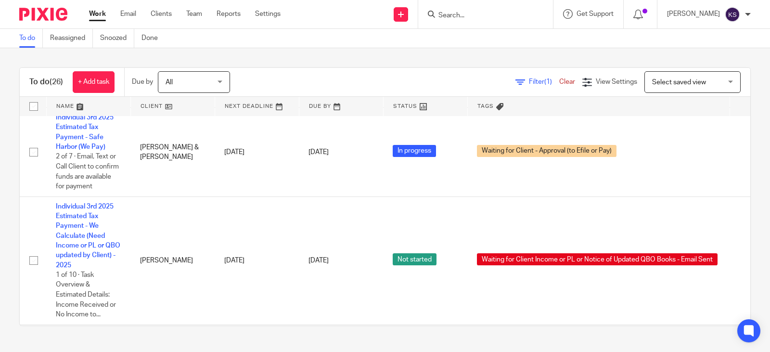
scroll to position [1058, 0]
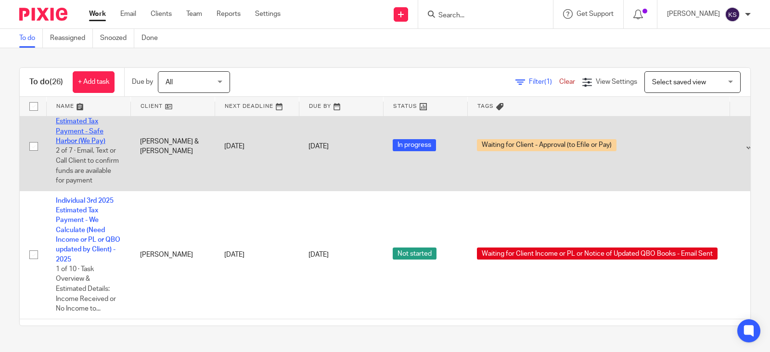
click at [80, 129] on link "Individual 3rd 2025 Estimated Tax Payment - Safe Harbor (We Pay)" at bounding box center [85, 126] width 58 height 36
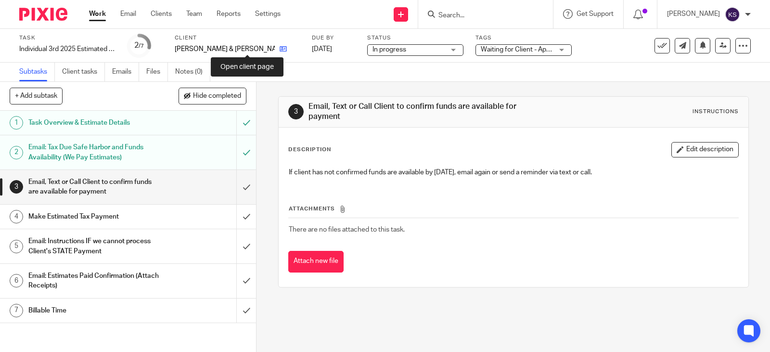
click at [279, 49] on icon at bounding box center [282, 48] width 7 height 7
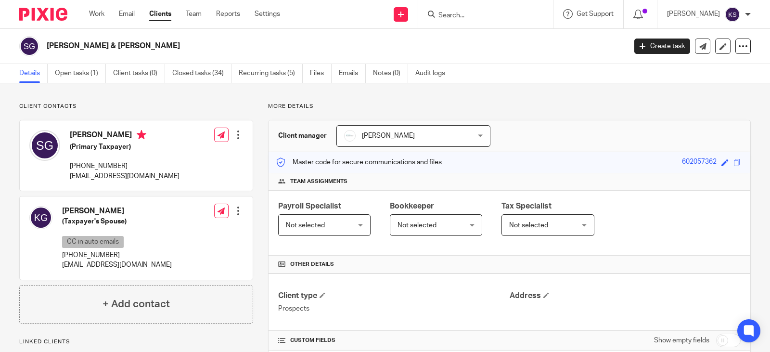
click at [453, 16] on input "Search" at bounding box center [480, 16] width 87 height 9
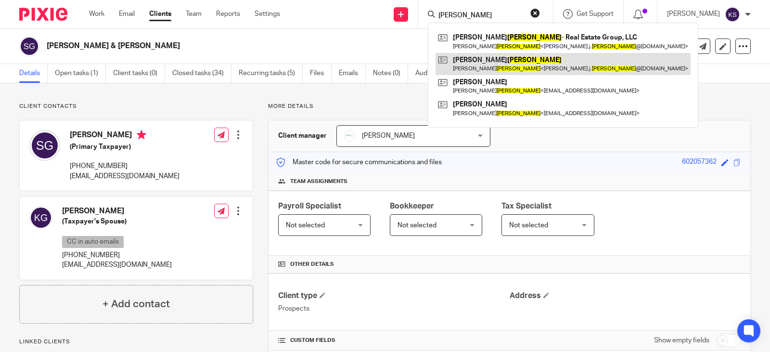
type input "[PERSON_NAME]"
click at [526, 64] on link at bounding box center [562, 64] width 255 height 22
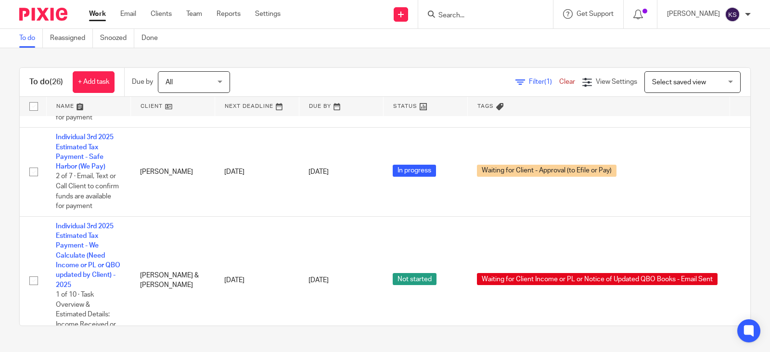
scroll to position [2373, 0]
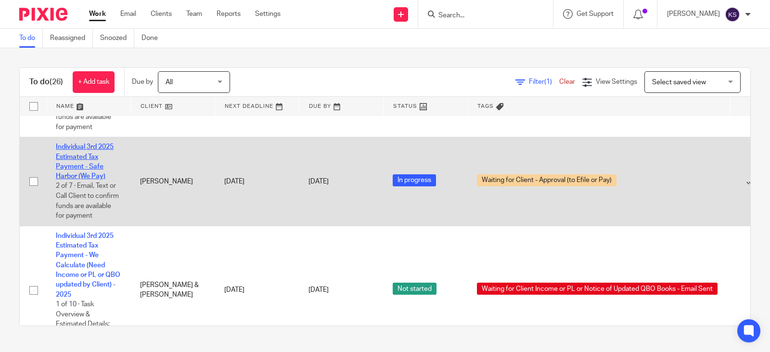
click at [82, 179] on link "Individual 3rd 2025 Estimated Tax Payment - Safe Harbor (We Pay)" at bounding box center [85, 161] width 58 height 36
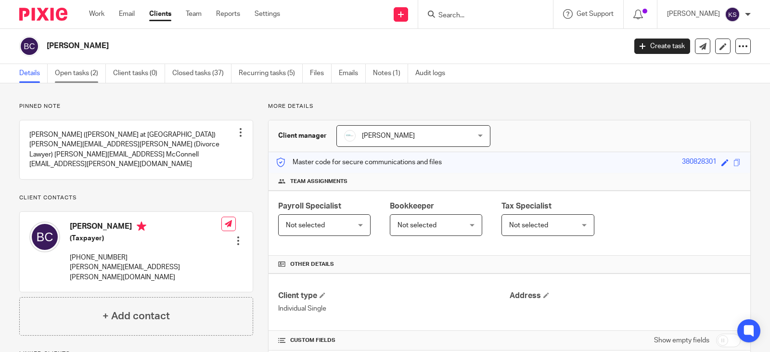
click at [81, 74] on link "Open tasks (2)" at bounding box center [80, 73] width 51 height 19
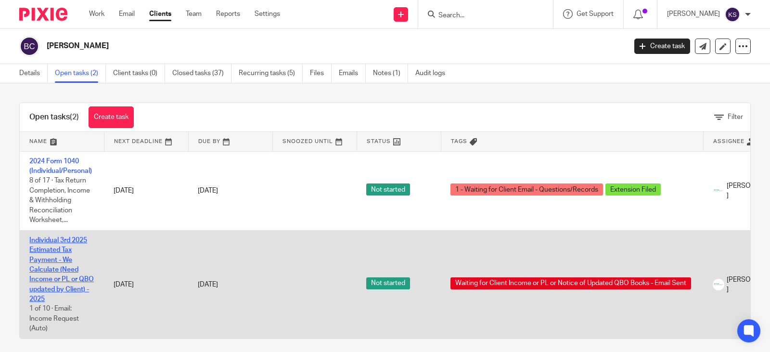
click at [64, 237] on link "Individual 3rd 2025 Estimated Tax Payment - We Calculate (Need Income or PL or …" at bounding box center [61, 269] width 64 height 65
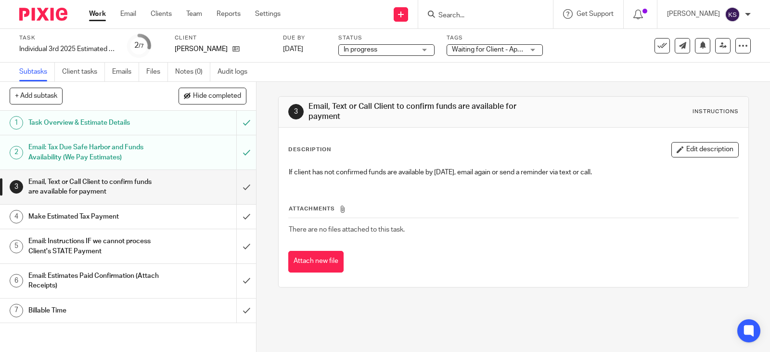
click at [99, 146] on h1 "Email: Tax Due Safe Harbor and Funds Availability (We Pay Estimates)" at bounding box center [94, 152] width 132 height 25
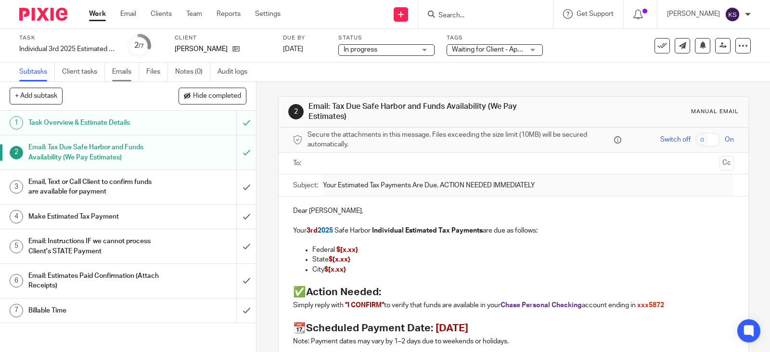
click at [123, 70] on link "Emails" at bounding box center [125, 72] width 27 height 19
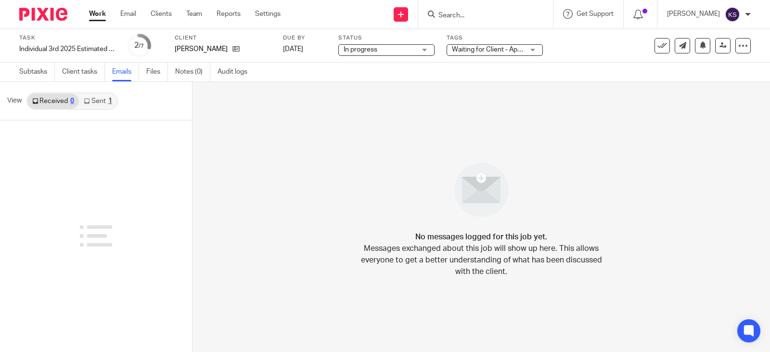
click at [90, 101] on link "Sent 1" at bounding box center [98, 100] width 38 height 15
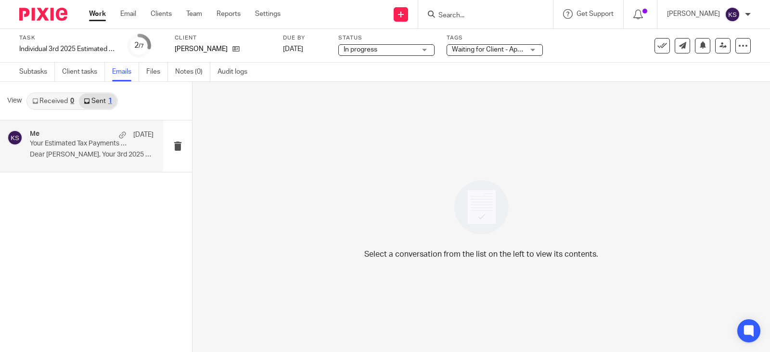
click at [86, 142] on p "Your Estimated Tax Payments Are Due. ACTION NEEDED IMMEDIATELY" at bounding box center [79, 143] width 99 height 8
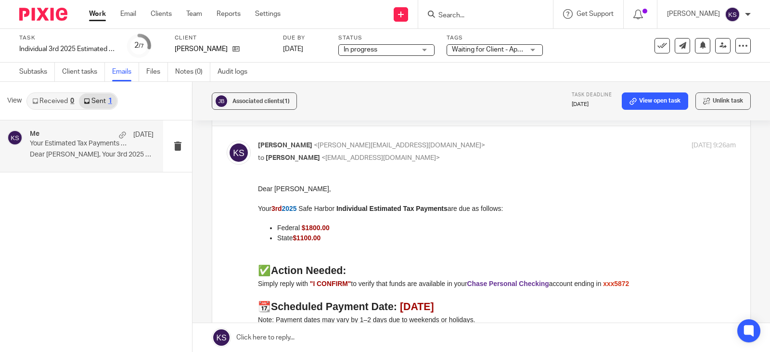
scroll to position [48, 0]
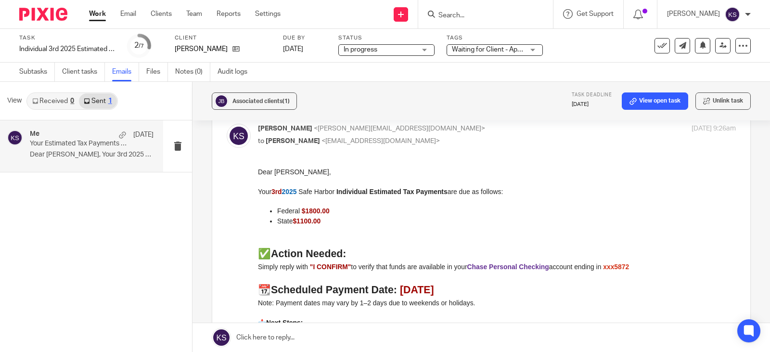
click at [96, 13] on link "Work" at bounding box center [97, 14] width 17 height 10
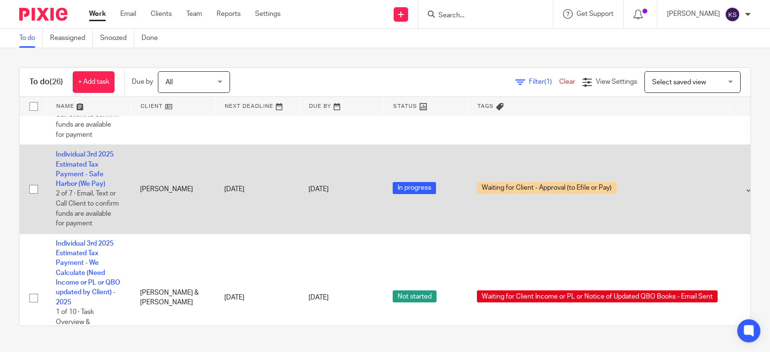
scroll to position [2357, 0]
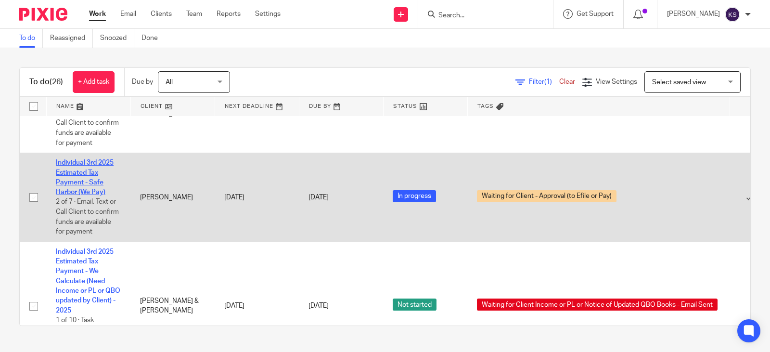
click at [87, 195] on link "Individual 3rd 2025 Estimated Tax Payment - Safe Harbor (We Pay)" at bounding box center [85, 177] width 58 height 36
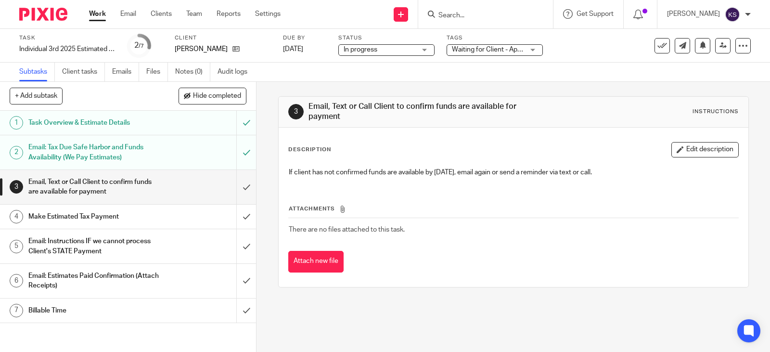
click at [94, 144] on h1 "Email: Tax Due Safe Harbor and Funds Availability (We Pay Estimates)" at bounding box center [94, 152] width 132 height 25
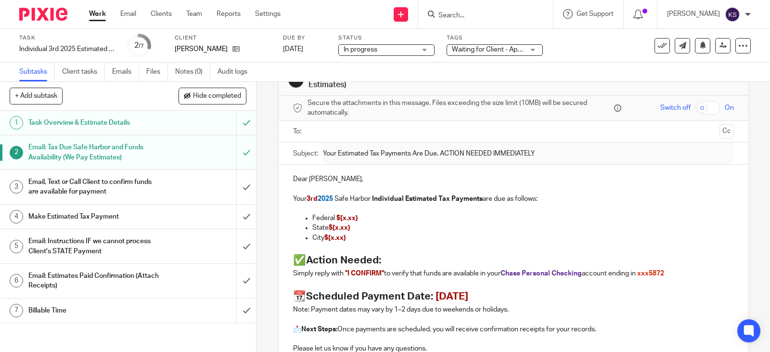
scroll to position [48, 0]
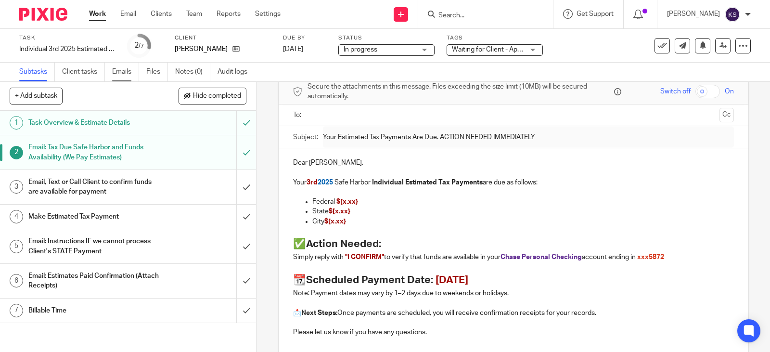
click at [123, 71] on link "Emails" at bounding box center [125, 72] width 27 height 19
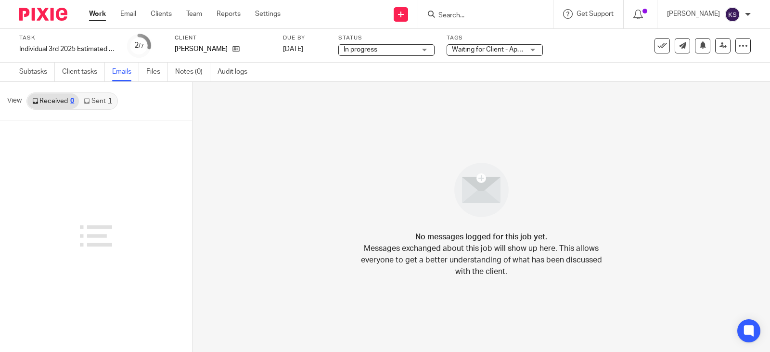
click at [95, 101] on link "Sent 1" at bounding box center [98, 100] width 38 height 15
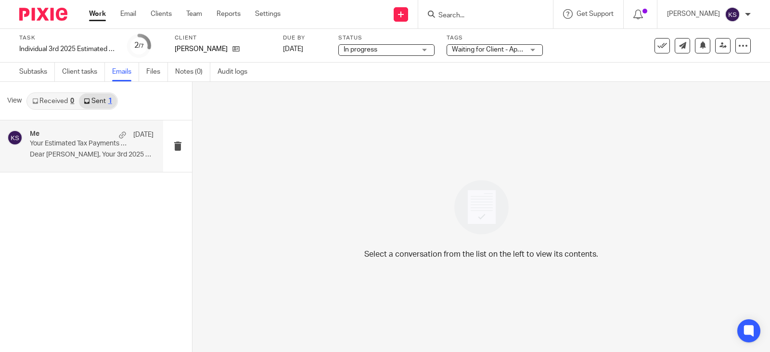
drag, startPoint x: 103, startPoint y: 149, endPoint x: 99, endPoint y: 145, distance: 5.8
click at [103, 149] on div "Me Aug 20 Your Estimated Tax Payments Are Due. ACTION NEEDED IMMEDIATELY Dear J…" at bounding box center [92, 146] width 124 height 32
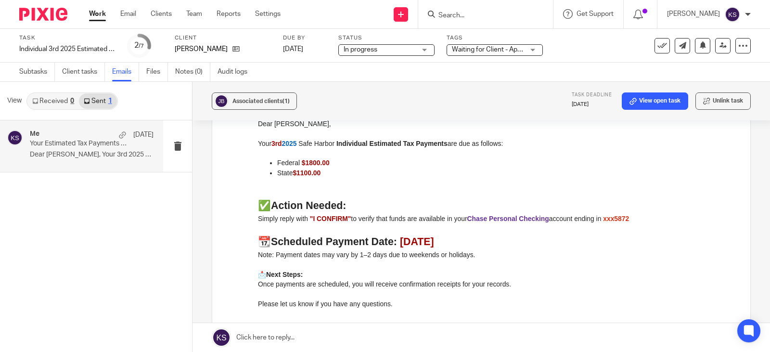
scroll to position [48, 0]
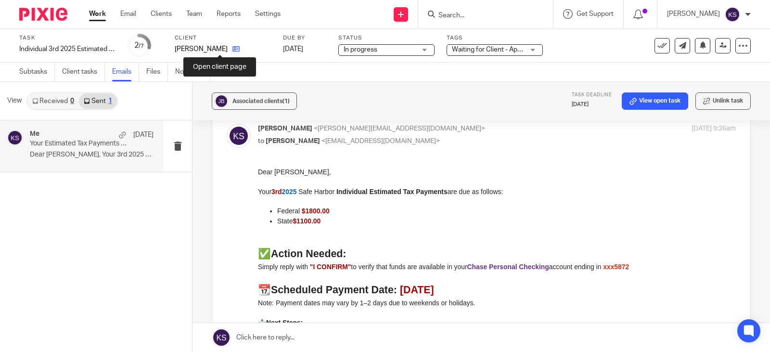
click at [232, 47] on icon at bounding box center [235, 48] width 7 height 7
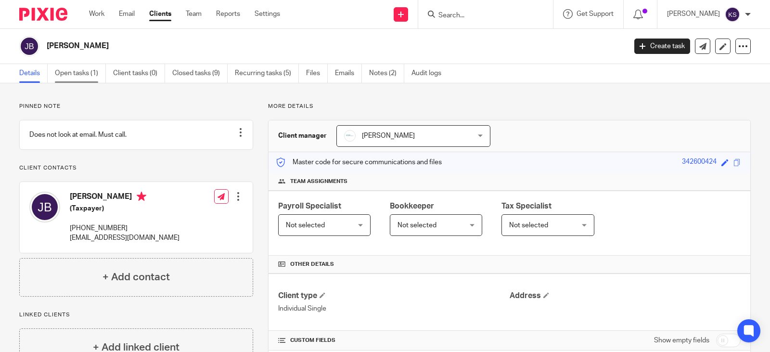
click at [82, 72] on link "Open tasks (1)" at bounding box center [80, 73] width 51 height 19
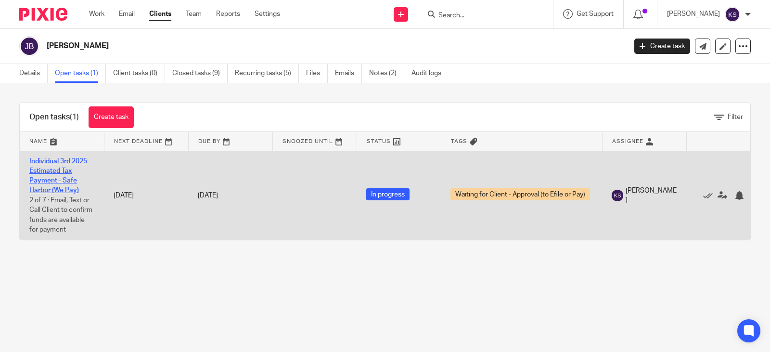
click at [64, 160] on link "Individual 3rd 2025 Estimated Tax Payment - Safe Harbor (We Pay)" at bounding box center [58, 176] width 58 height 36
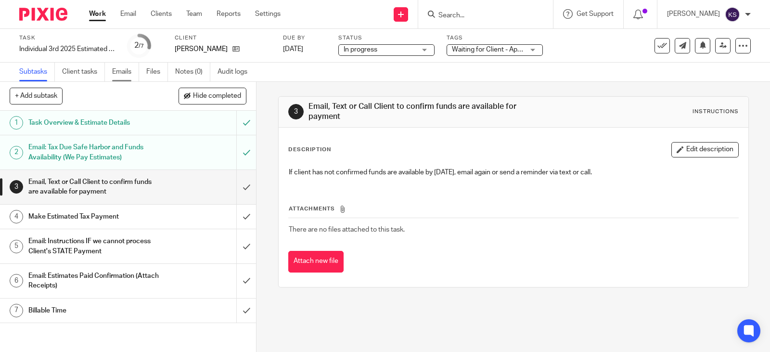
click at [122, 71] on link "Emails" at bounding box center [125, 72] width 27 height 19
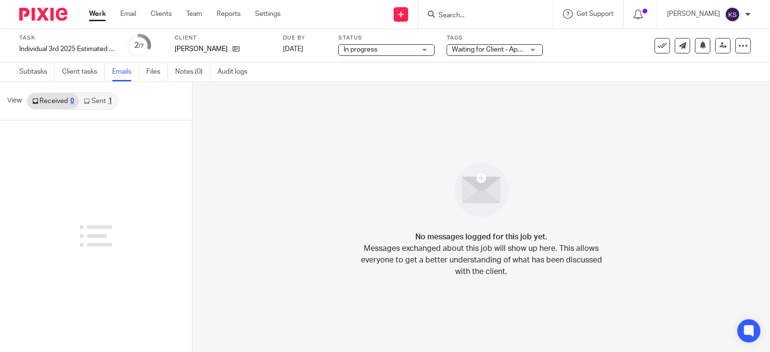
click at [95, 100] on link "Sent 1" at bounding box center [98, 100] width 38 height 15
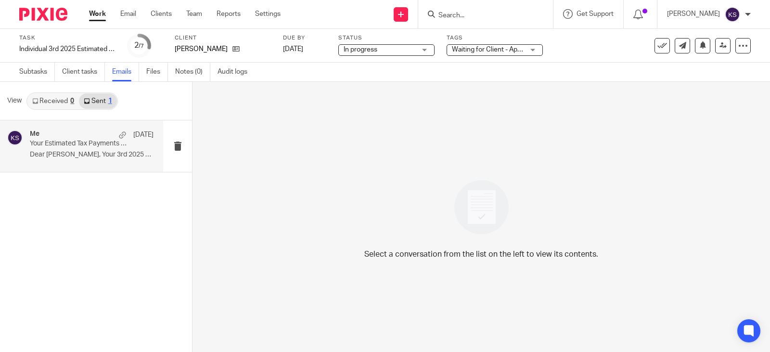
click at [104, 141] on p "Your Estimated Tax Payments Are Due. ACTION NEEDED IMMEDIATELY" at bounding box center [79, 143] width 99 height 8
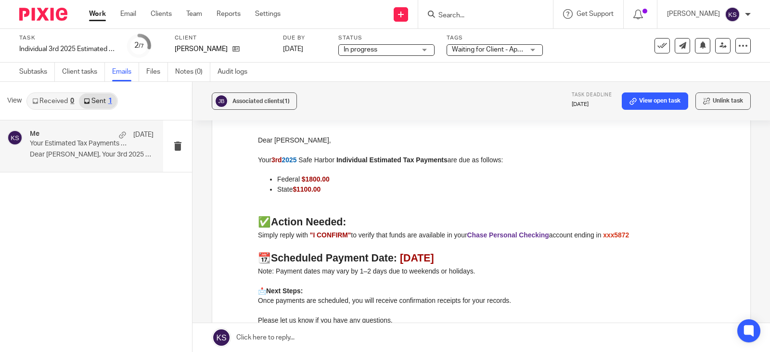
scroll to position [96, 0]
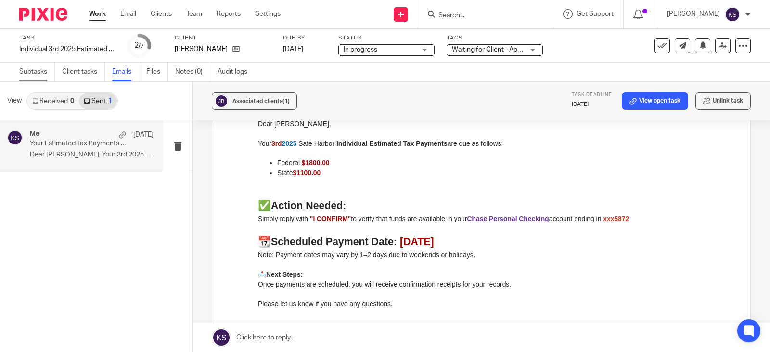
click at [35, 67] on link "Subtasks" at bounding box center [37, 72] width 36 height 19
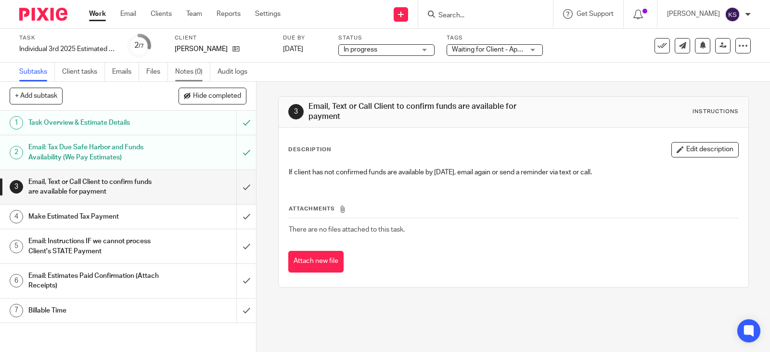
click at [188, 70] on link "Notes (0)" at bounding box center [192, 72] width 35 height 19
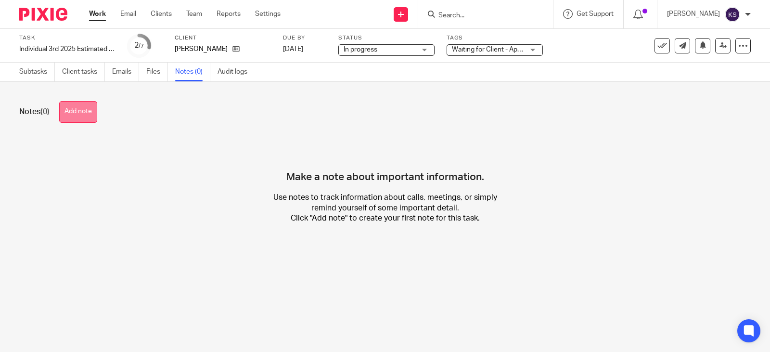
click at [81, 108] on button "Add note" at bounding box center [78, 112] width 38 height 22
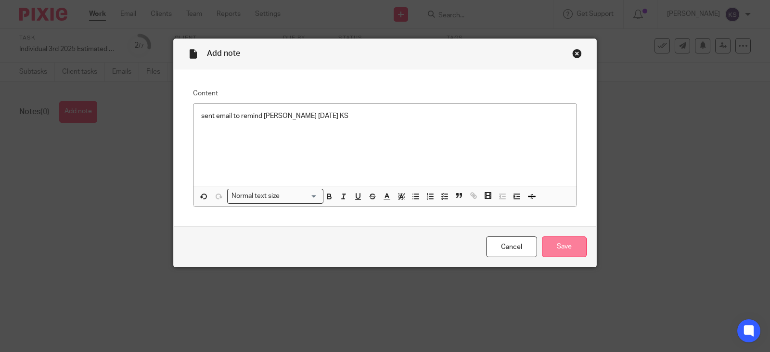
click at [565, 245] on input "Save" at bounding box center [564, 246] width 45 height 21
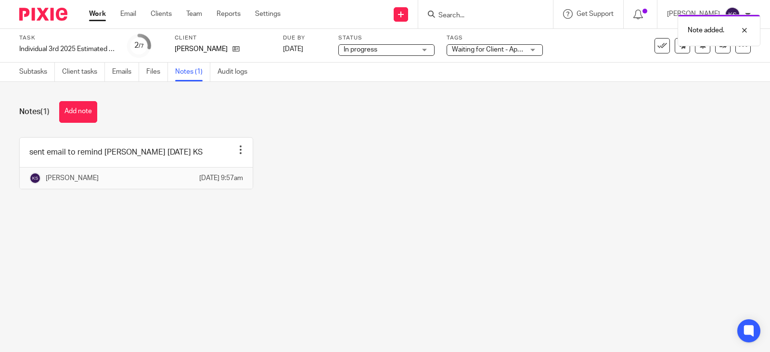
click at [93, 13] on link "Work" at bounding box center [97, 14] width 17 height 10
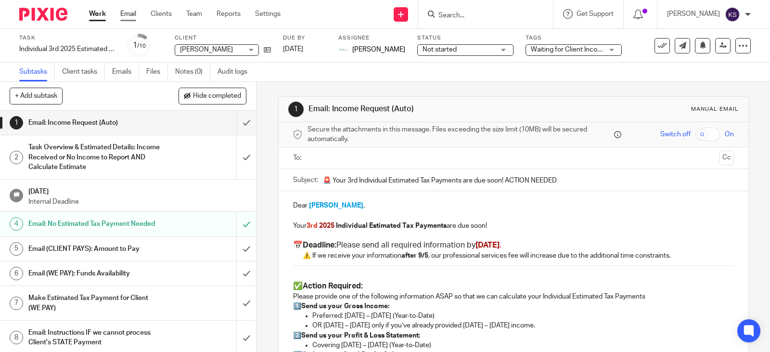
click at [128, 12] on link "Email" at bounding box center [128, 14] width 16 height 10
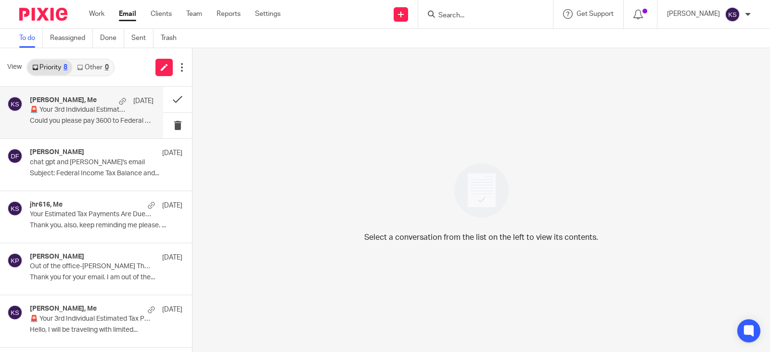
click at [63, 110] on p "🚨 Your 3rd Individual Estimated Tax Payments are due soon! ACTION NEEDED" at bounding box center [79, 110] width 99 height 8
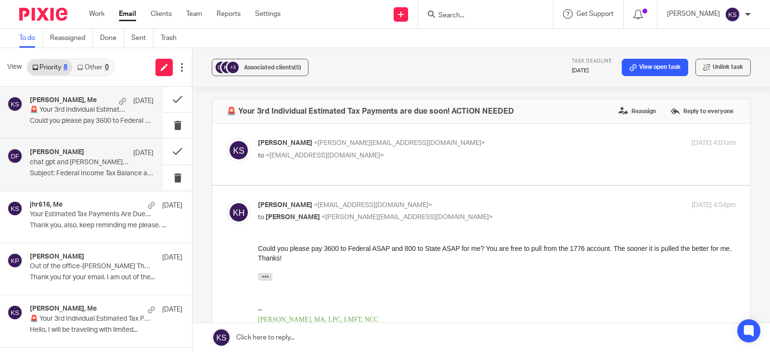
click at [75, 156] on h4 "[PERSON_NAME]" at bounding box center [57, 152] width 54 height 8
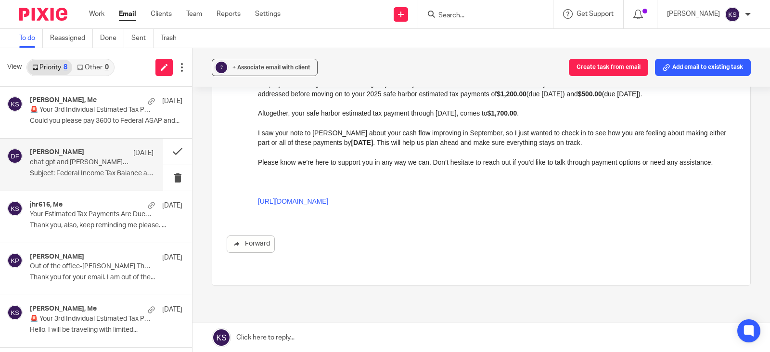
scroll to position [144, 0]
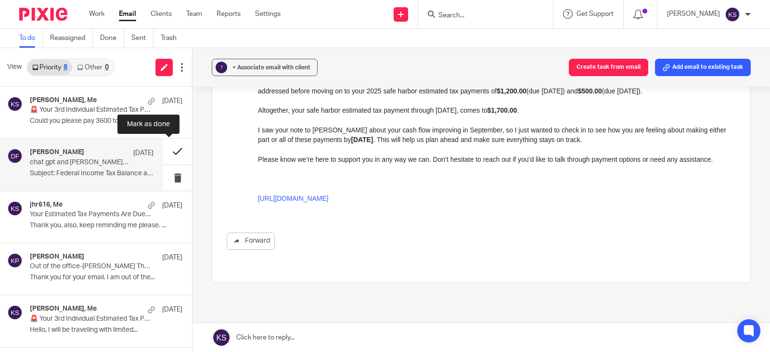
click at [167, 148] on button at bounding box center [177, 151] width 29 height 25
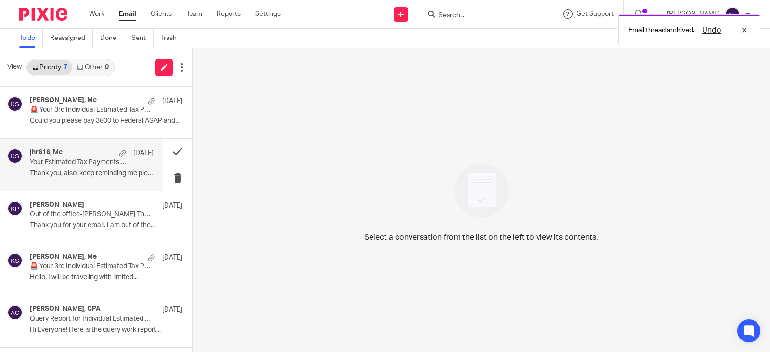
click at [81, 160] on p "Your Estimated Tax Payments Are Due. ACTION NEEDED IMMEDIATELY" at bounding box center [79, 162] width 99 height 8
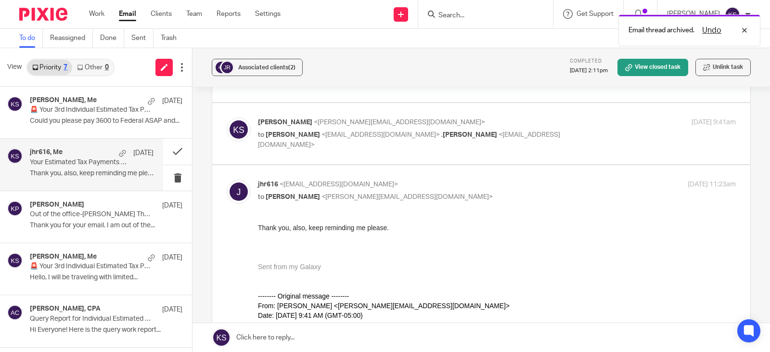
scroll to position [96, 0]
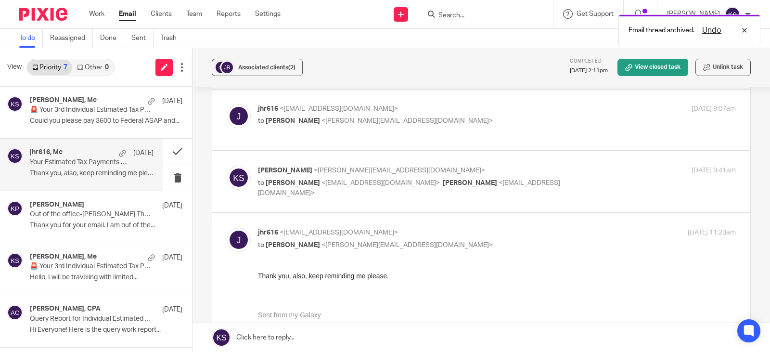
click at [441, 179] on span "," at bounding box center [441, 182] width 1 height 7
checkbox input "true"
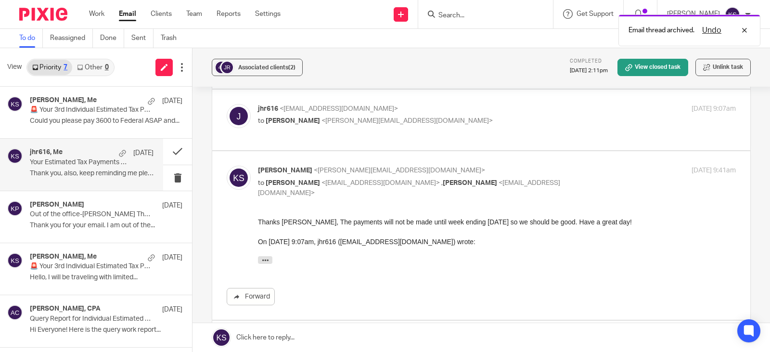
scroll to position [0, 0]
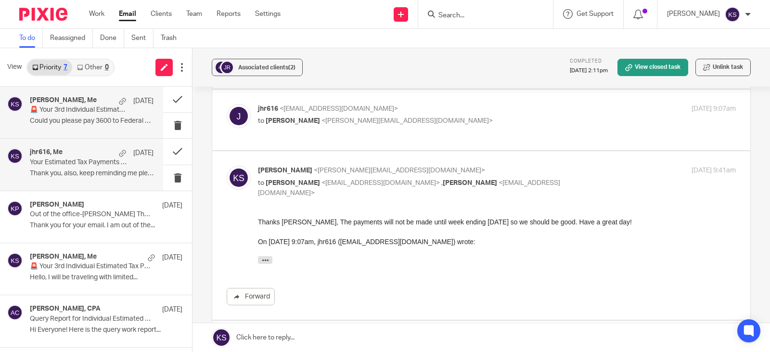
click at [82, 106] on p "🚨 Your 3rd Individual Estimated Tax Payments are due soon! ACTION NEEDED" at bounding box center [79, 110] width 99 height 8
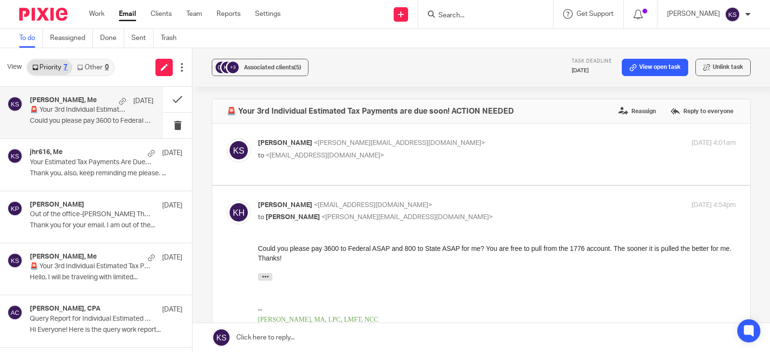
click at [71, 112] on p "🚨 Your 3rd Individual Estimated Tax Payments are due soon! ACTION NEEDED" at bounding box center [79, 110] width 99 height 8
click at [96, 13] on link "Work" at bounding box center [96, 14] width 15 height 10
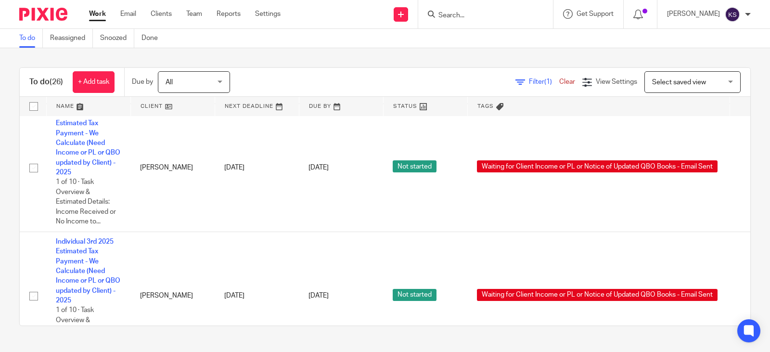
scroll to position [1972, 0]
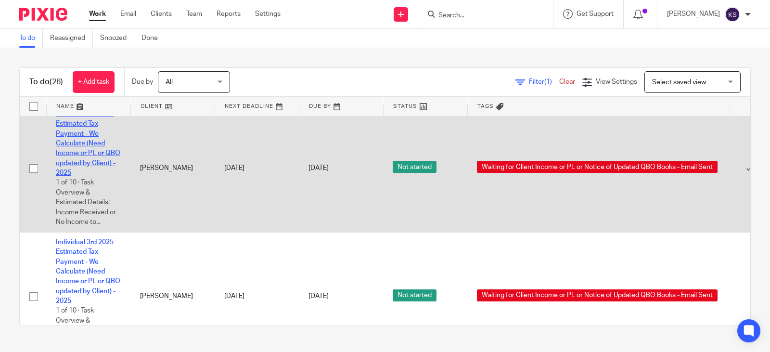
click at [88, 153] on link "Individual 3rd 2025 Estimated Tax Payment - We Calculate (Need Income or PL or …" at bounding box center [88, 143] width 64 height 65
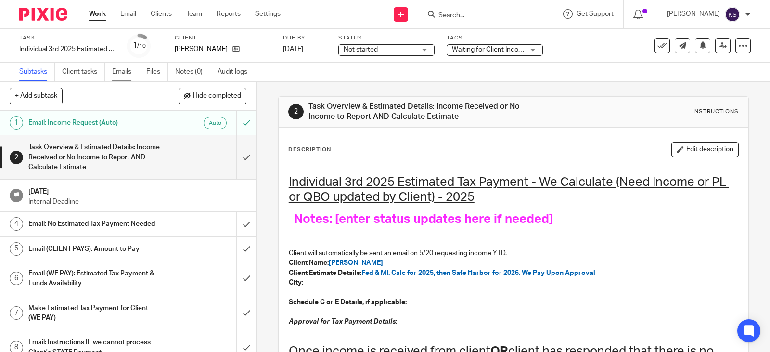
click at [127, 71] on link "Emails" at bounding box center [125, 72] width 27 height 19
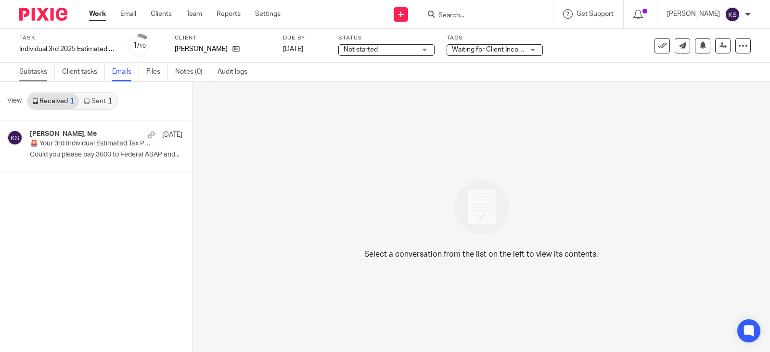
click at [31, 70] on link "Subtasks" at bounding box center [37, 72] width 36 height 19
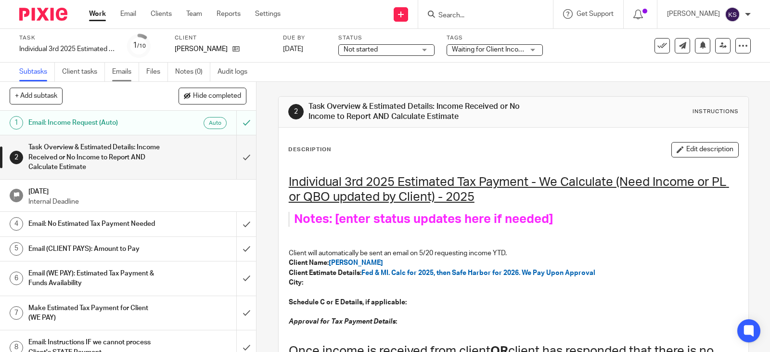
click at [124, 73] on link "Emails" at bounding box center [125, 72] width 27 height 19
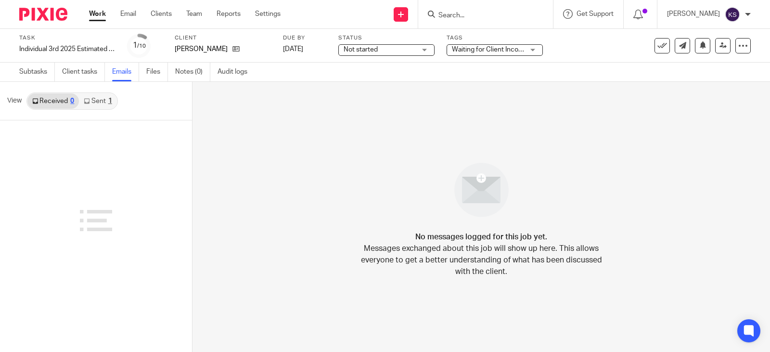
click at [98, 101] on link "Sent 1" at bounding box center [98, 100] width 38 height 15
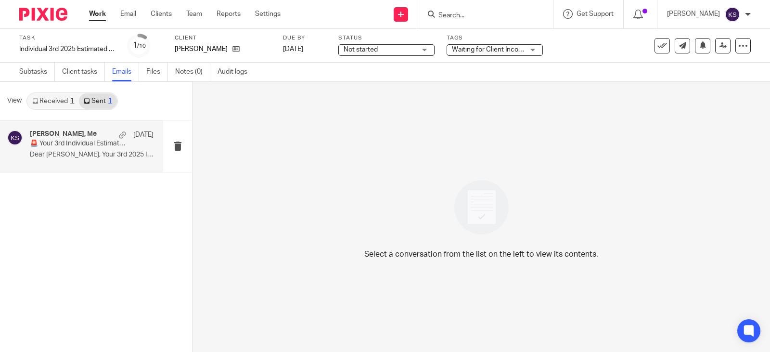
click at [95, 145] on p "🚨 Your 3rd Individual Estimated Tax Payments are due soon! ACTION NEEDED" at bounding box center [79, 143] width 99 height 8
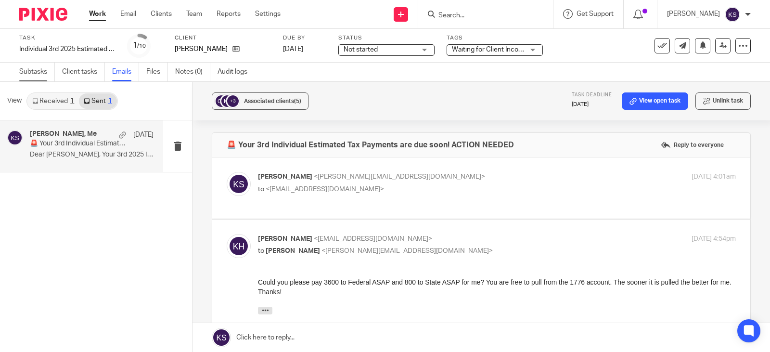
click at [35, 69] on link "Subtasks" at bounding box center [37, 72] width 36 height 19
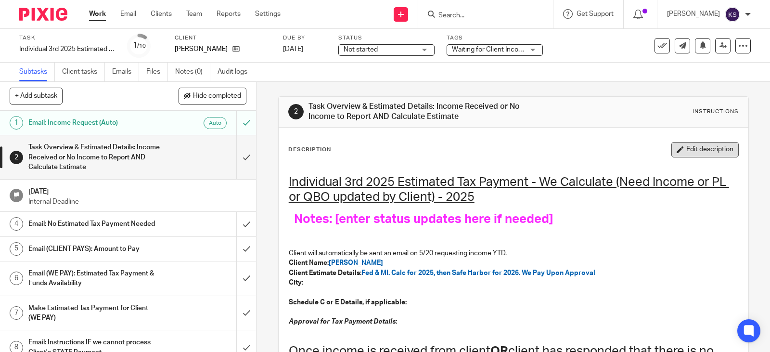
click at [692, 146] on button "Edit description" at bounding box center [704, 149] width 67 height 15
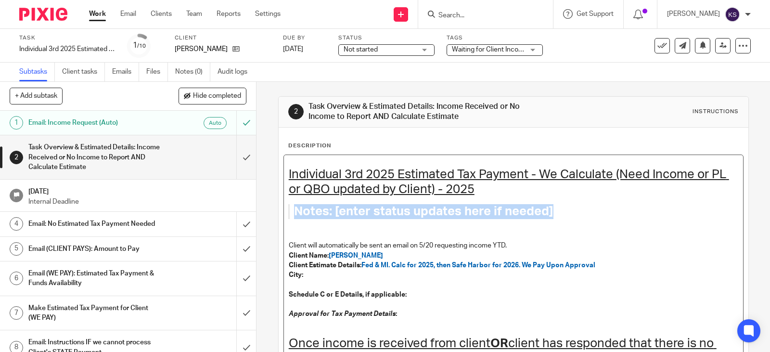
drag, startPoint x: 551, startPoint y: 210, endPoint x: 289, endPoint y: 212, distance: 262.1
click at [289, 212] on blockquote "Notes: [enter status updates here if needed]" at bounding box center [504, 211] width 430 height 15
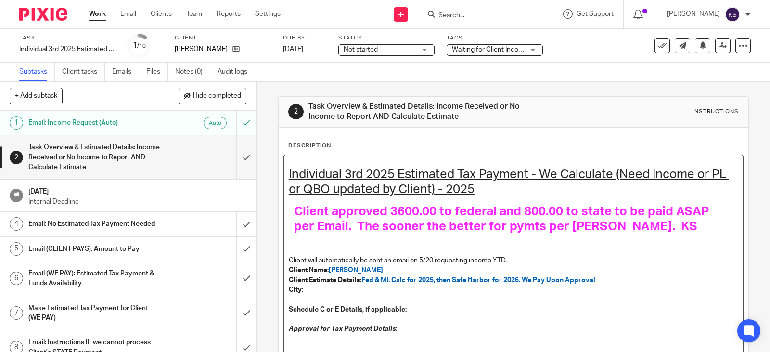
click at [476, 250] on p at bounding box center [513, 251] width 449 height 10
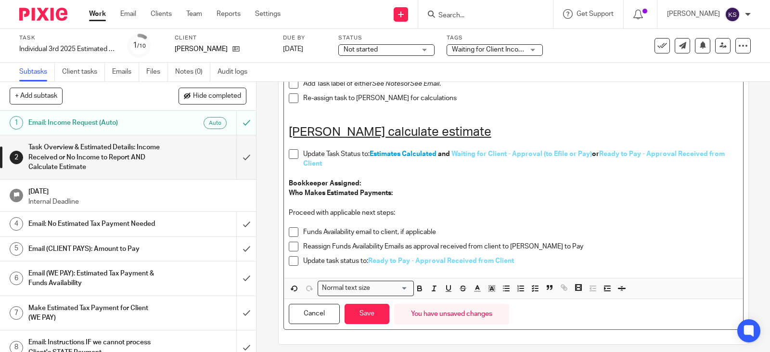
scroll to position [347, 0]
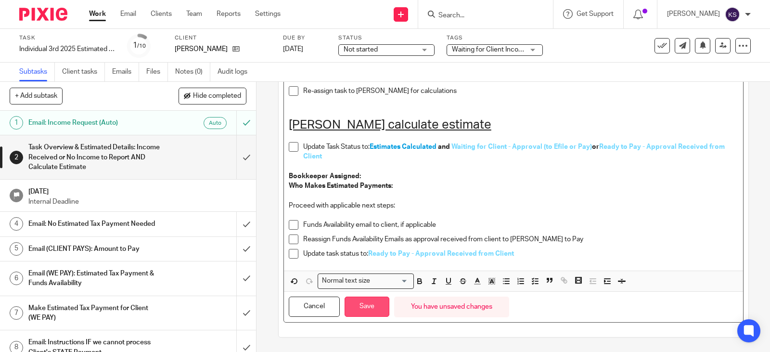
click at [358, 307] on button "Save" at bounding box center [366, 306] width 45 height 21
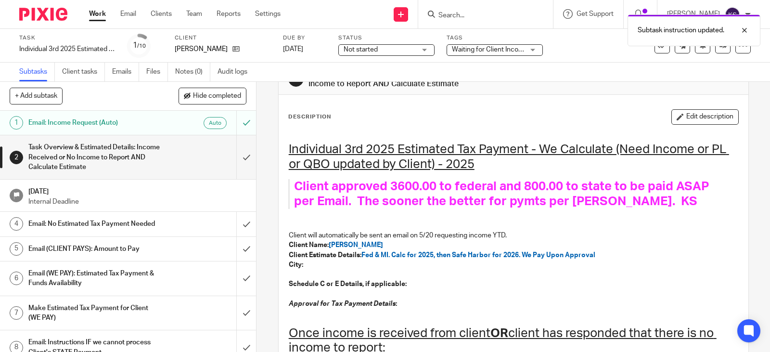
scroll to position [0, 0]
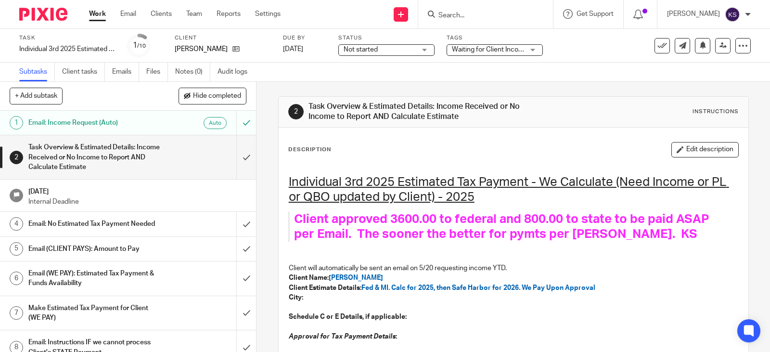
click at [424, 48] on div "Not started Not started" at bounding box center [386, 50] width 96 height 12
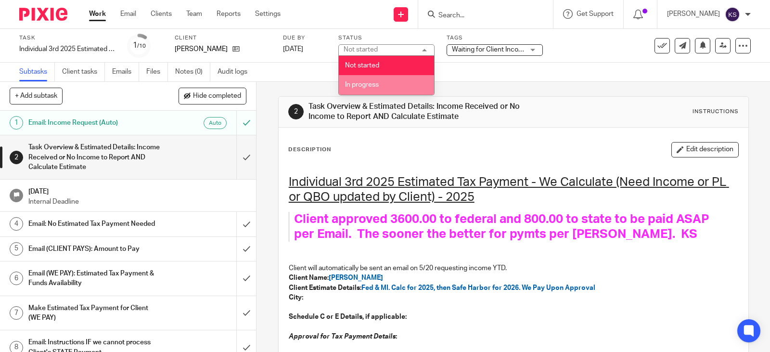
click at [362, 82] on span "In progress" at bounding box center [362, 84] width 34 height 7
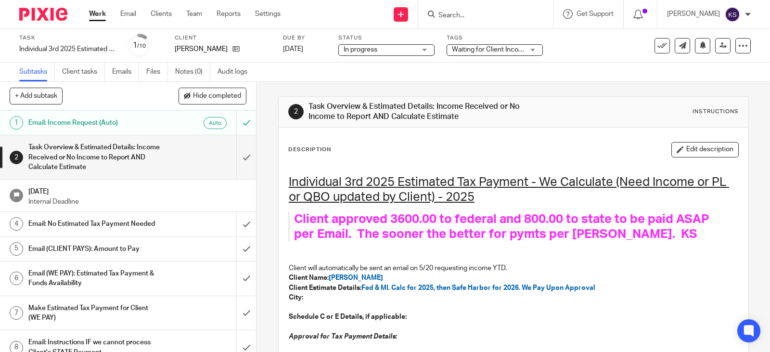
click at [532, 51] on div "Waiting for Client Income or PL or Notice of Updated QBO Books - Email Sent" at bounding box center [494, 50] width 96 height 12
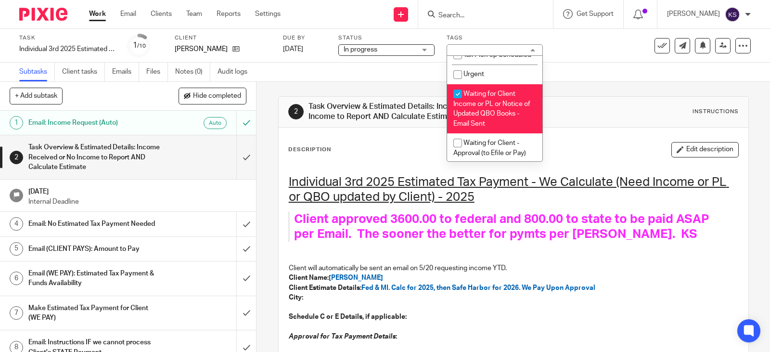
scroll to position [770, 0]
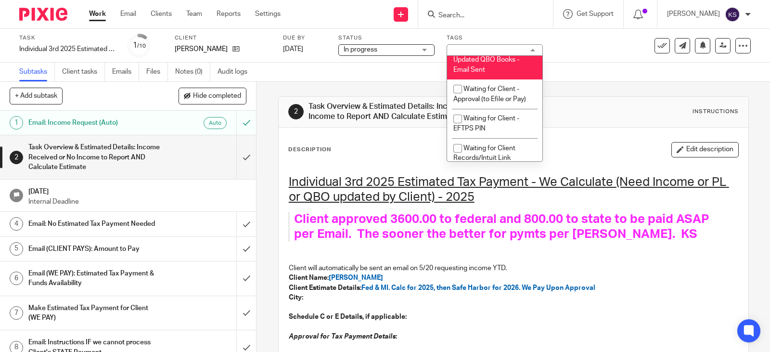
click at [461, 49] on input "checkbox" at bounding box center [457, 40] width 18 height 18
checkbox input "false"
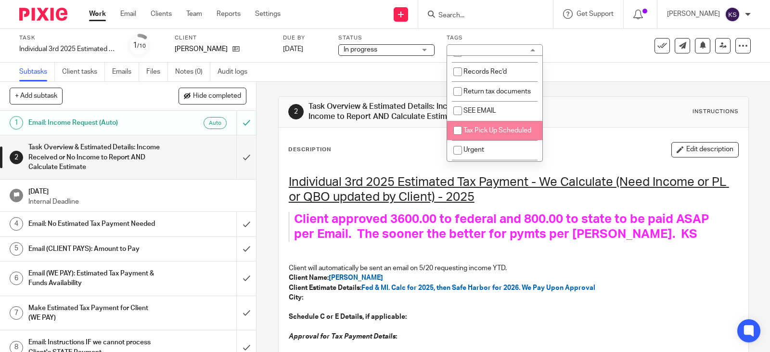
scroll to position [625, 0]
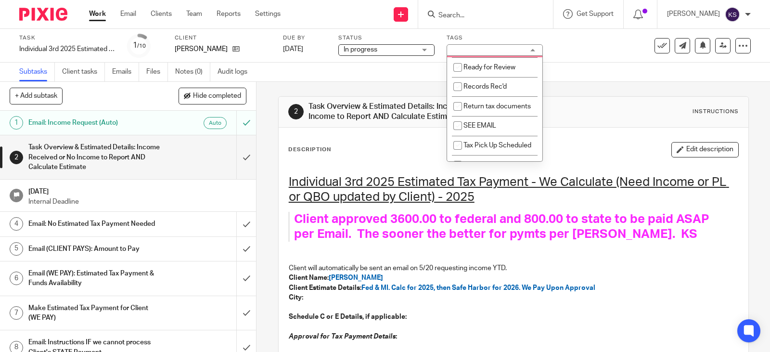
click at [458, 47] on input "checkbox" at bounding box center [457, 38] width 18 height 18
checkbox input "true"
click at [532, 281] on p "Client Name: Kim Hoke" at bounding box center [513, 278] width 449 height 10
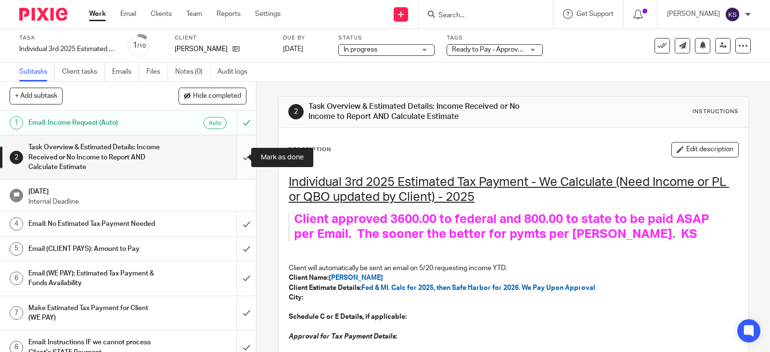
click at [236, 155] on input "submit" at bounding box center [128, 157] width 256 height 44
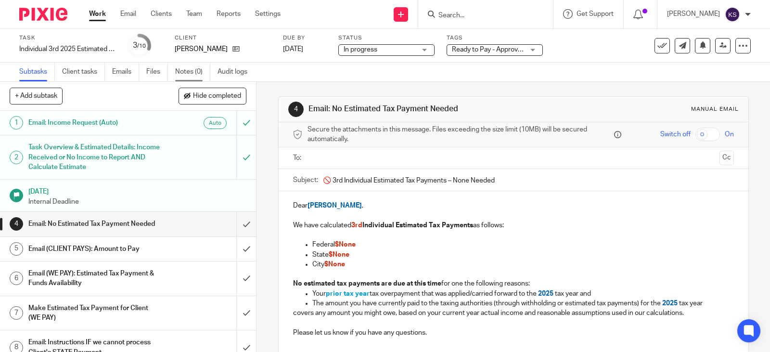
click at [191, 69] on link "Notes (0)" at bounding box center [192, 72] width 35 height 19
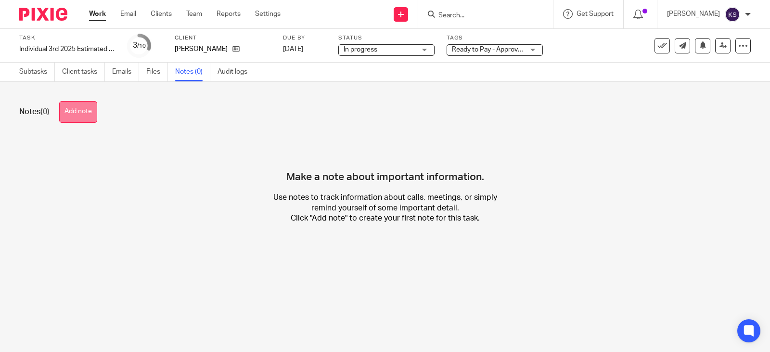
click at [81, 110] on button "Add note" at bounding box center [78, 112] width 38 height 22
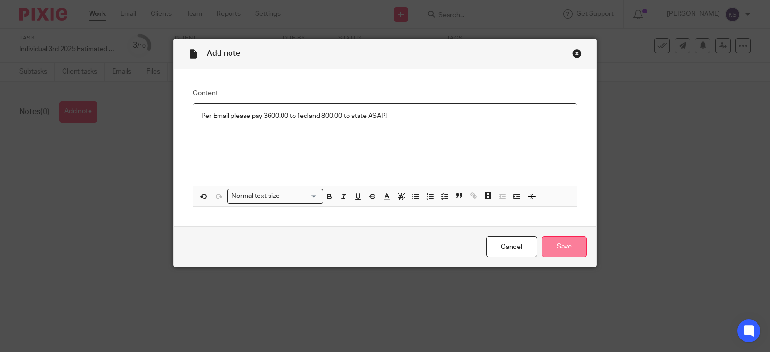
click at [563, 248] on input "Save" at bounding box center [564, 246] width 45 height 21
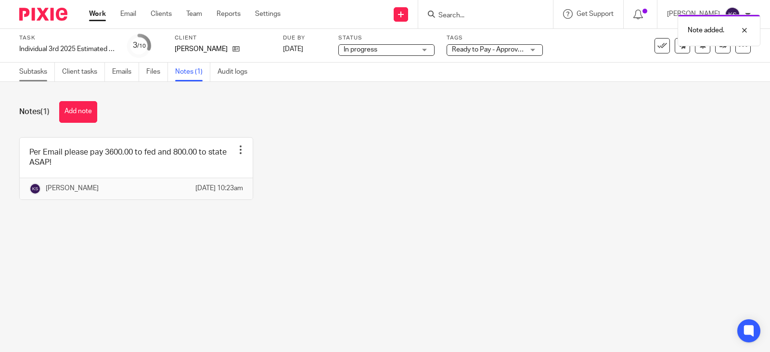
click at [36, 69] on link "Subtasks" at bounding box center [37, 72] width 36 height 19
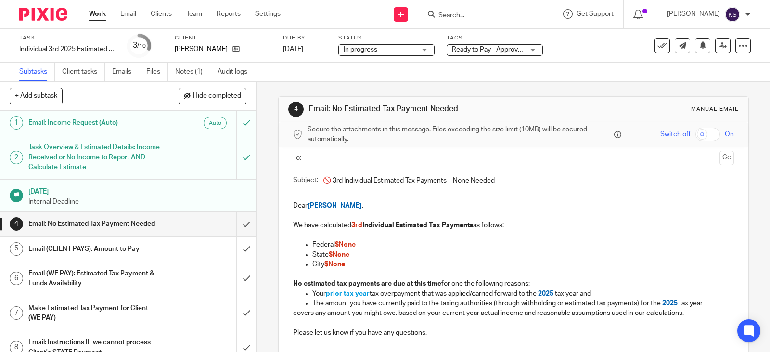
click at [76, 222] on h1 "Email: No Estimated Tax Payment Needed" at bounding box center [94, 223] width 132 height 14
click at [236, 226] on input "submit" at bounding box center [128, 224] width 256 height 24
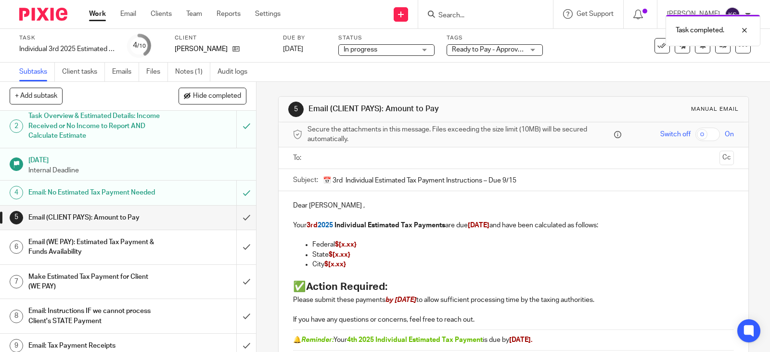
scroll to position [48, 0]
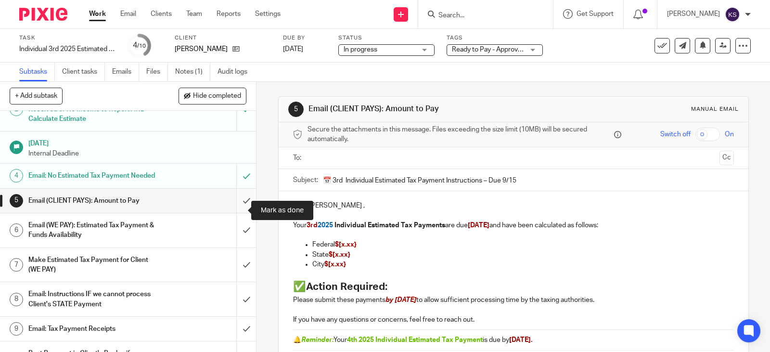
click at [236, 209] on input "submit" at bounding box center [128, 201] width 256 height 24
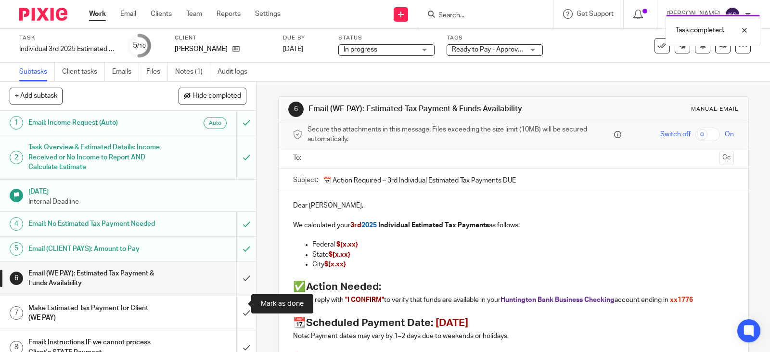
scroll to position [82, 0]
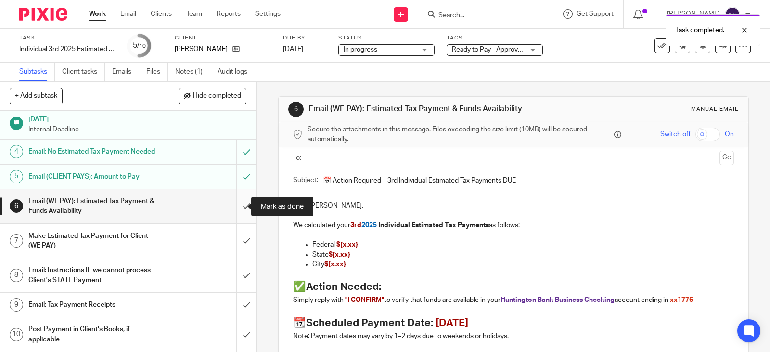
click at [234, 206] on input "submit" at bounding box center [128, 206] width 256 height 34
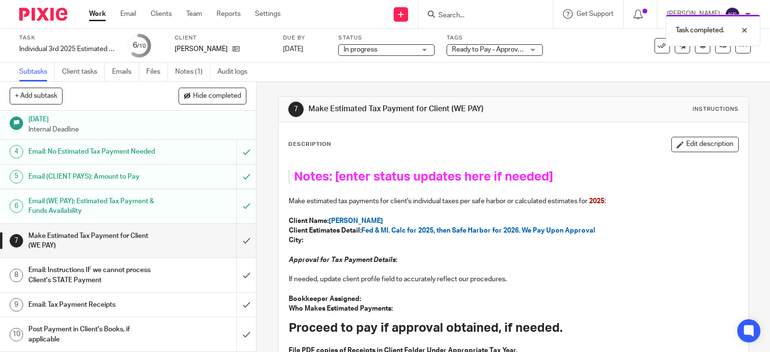
scroll to position [82, 0]
click at [99, 232] on h1 "Make Estimated Tax Payment for Client (WE PAY)" at bounding box center [94, 240] width 132 height 25
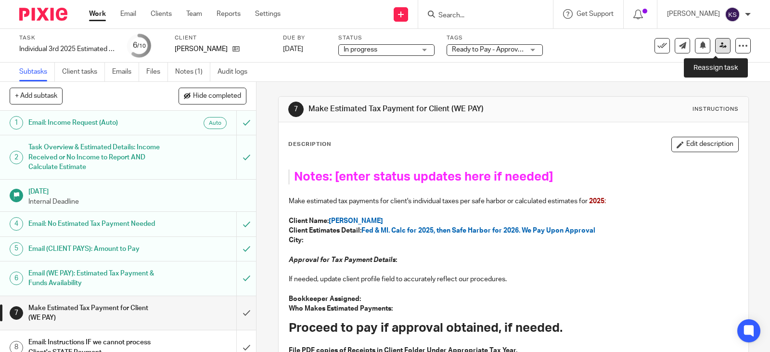
click at [719, 45] on icon at bounding box center [722, 45] width 7 height 7
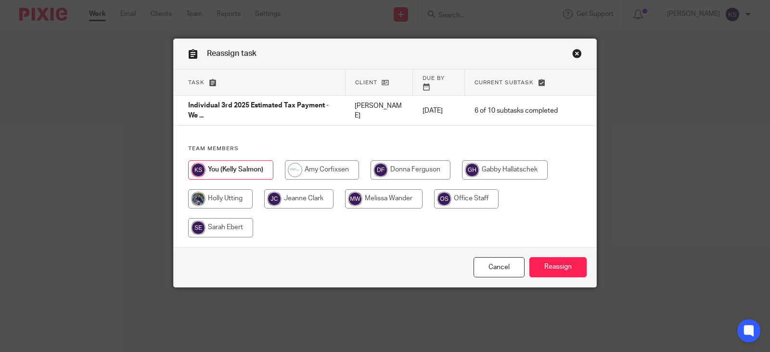
click at [494, 168] on input "radio" at bounding box center [505, 169] width 86 height 19
radio input "true"
click at [555, 265] on input "Reassign" at bounding box center [557, 267] width 57 height 21
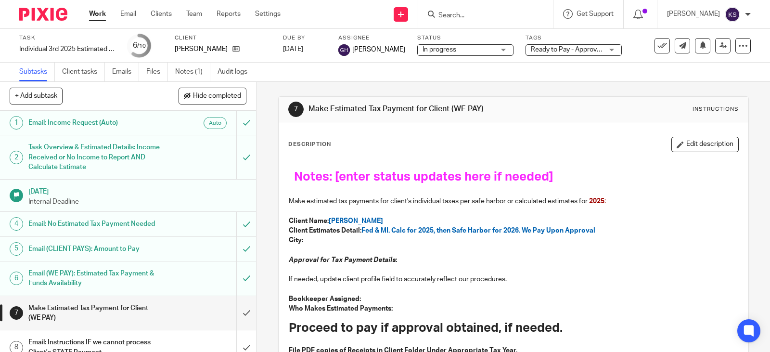
click at [93, 12] on link "Work" at bounding box center [97, 14] width 17 height 10
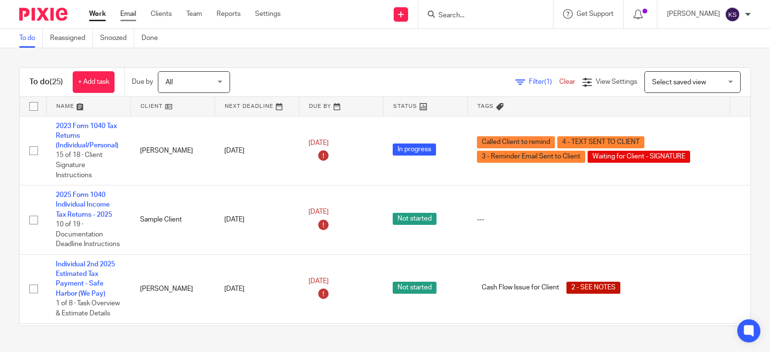
click at [129, 13] on link "Email" at bounding box center [128, 14] width 16 height 10
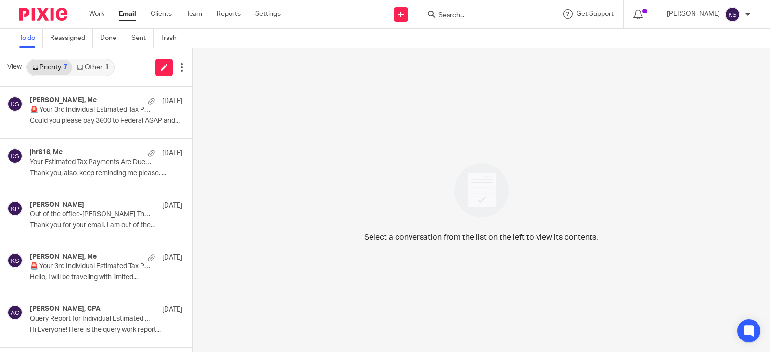
click at [94, 66] on link "Other 1" at bounding box center [92, 67] width 41 height 15
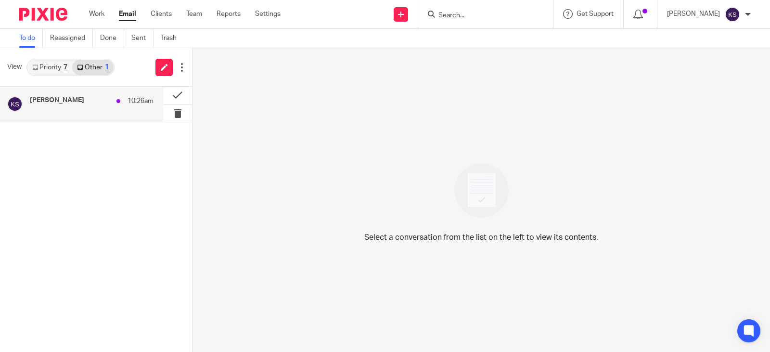
click at [48, 98] on h4 "Kelly salmon" at bounding box center [57, 100] width 54 height 8
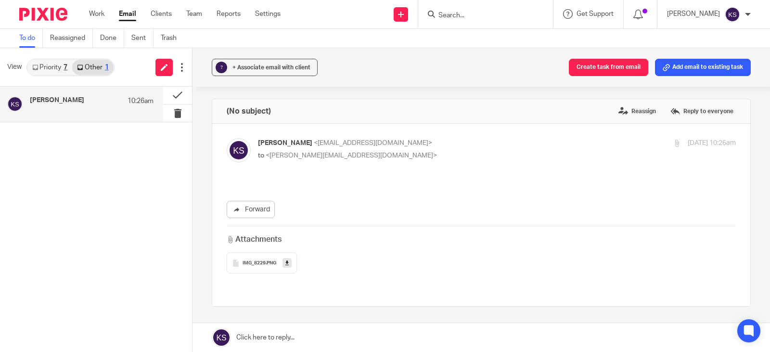
click at [265, 261] on span ".PNG" at bounding box center [270, 263] width 11 height 6
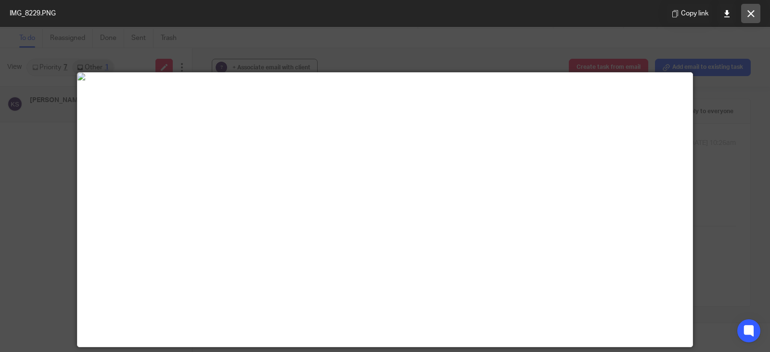
click at [751, 13] on icon at bounding box center [750, 13] width 7 height 7
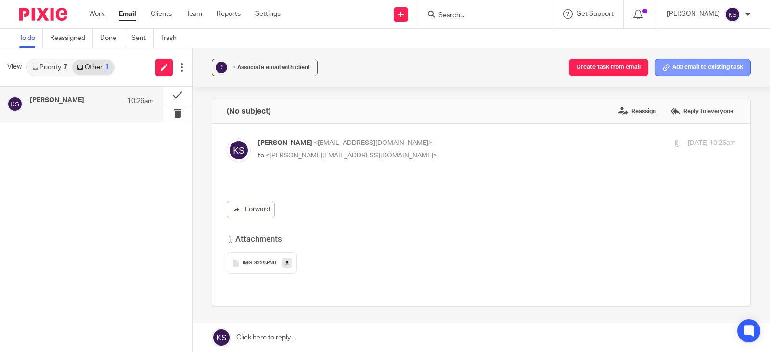
click at [686, 67] on button "Add email to existing task" at bounding box center [703, 67] width 96 height 17
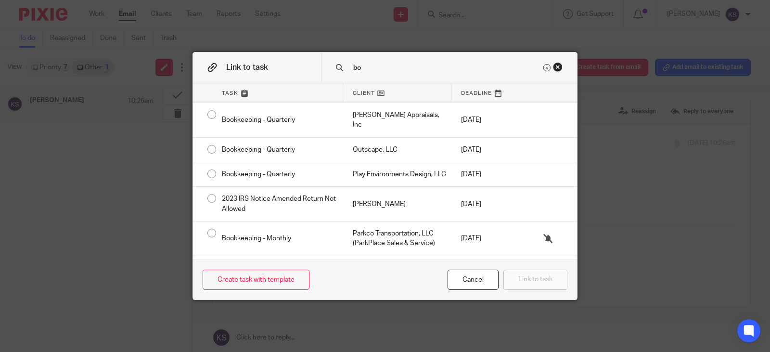
type input "b"
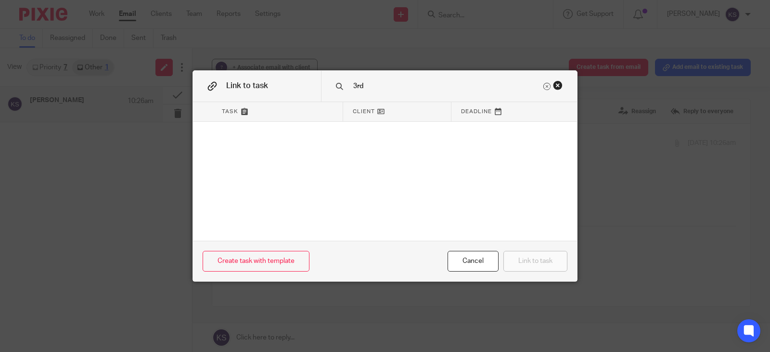
click at [378, 84] on input "3rd" at bounding box center [446, 86] width 189 height 11
click at [471, 261] on div "Cancel" at bounding box center [472, 261] width 51 height 21
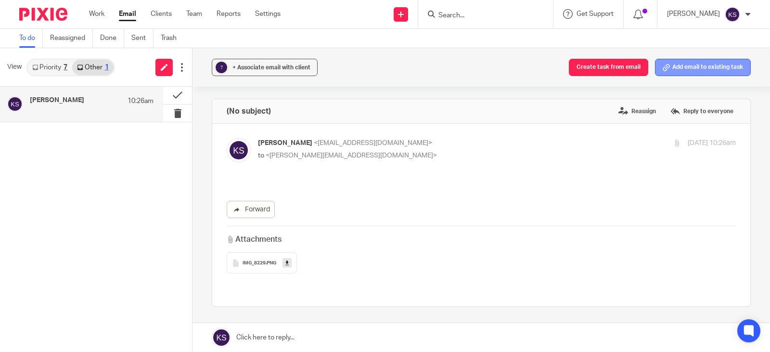
click at [684, 66] on button "Add email to existing task" at bounding box center [703, 67] width 96 height 17
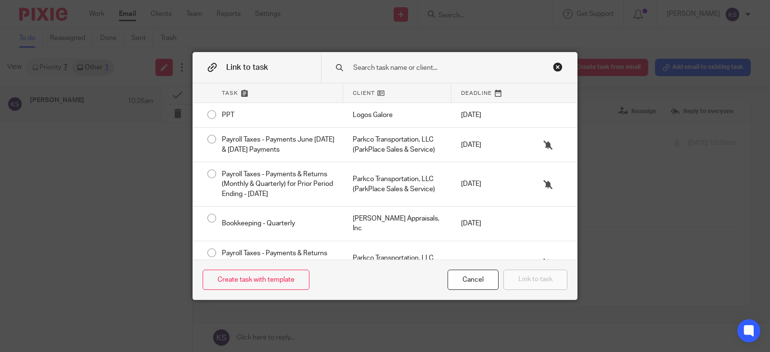
click at [369, 65] on input "text" at bounding box center [446, 68] width 189 height 11
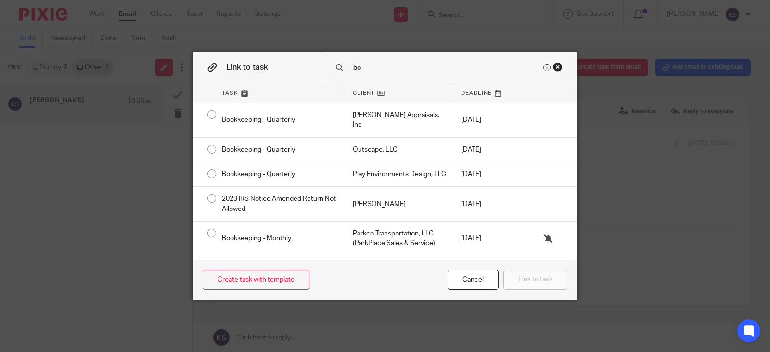
type input "b"
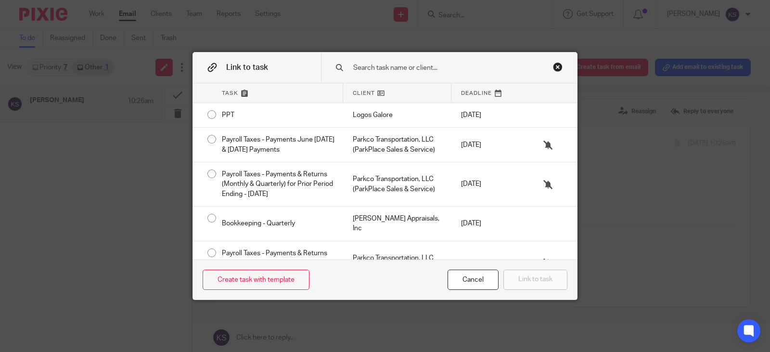
type input "k"
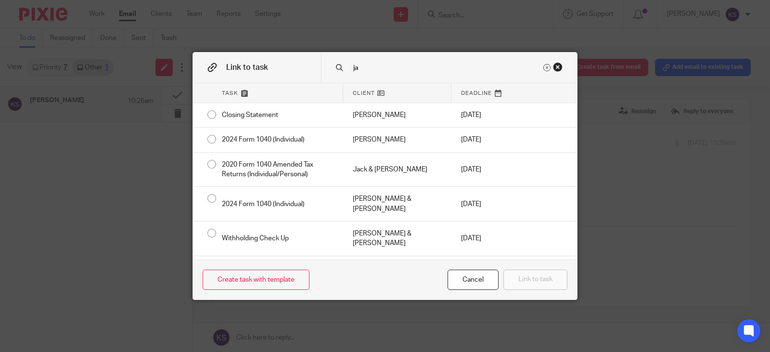
type input "j"
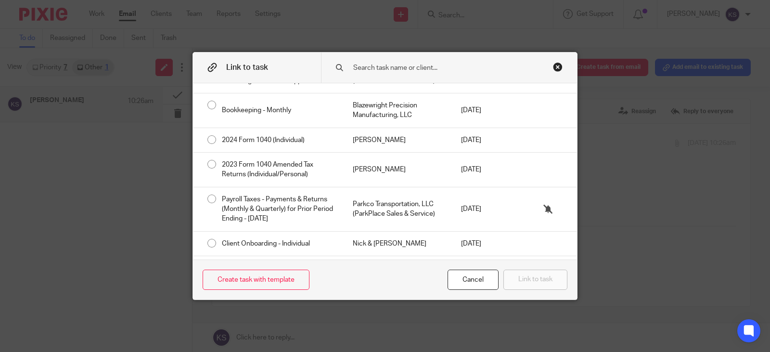
scroll to position [577, 0]
click at [367, 68] on input "text" at bounding box center [446, 68] width 189 height 11
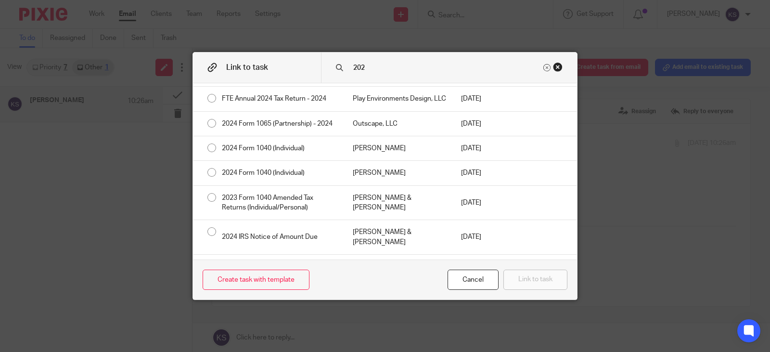
type input "2025"
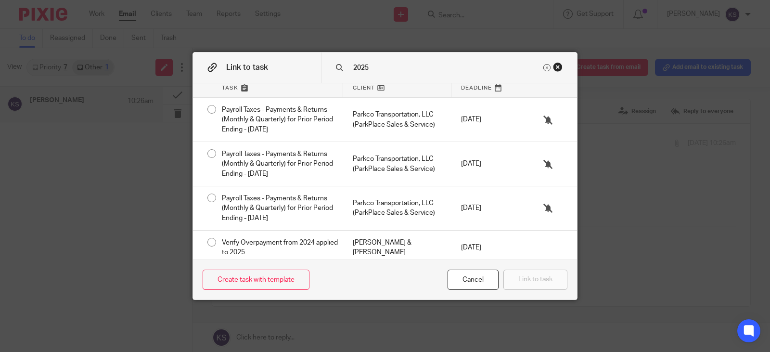
scroll to position [0, 0]
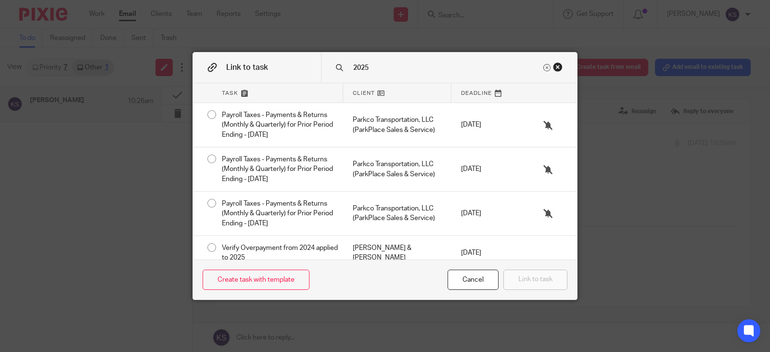
drag, startPoint x: 371, startPoint y: 66, endPoint x: 333, endPoint y: 67, distance: 38.5
click at [333, 67] on div "2025" at bounding box center [449, 67] width 256 height 30
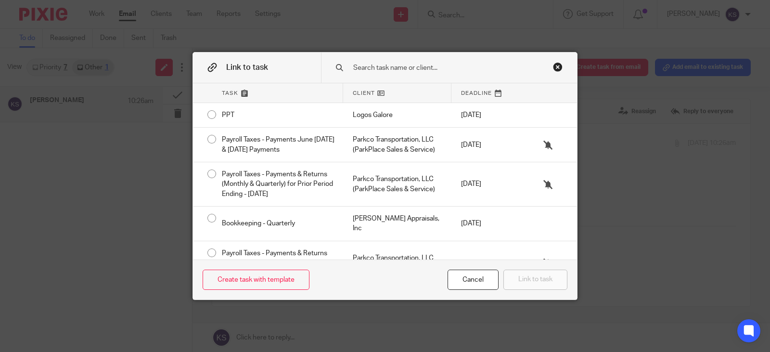
click at [553, 66] on div "Close this dialog window" at bounding box center [558, 67] width 10 height 10
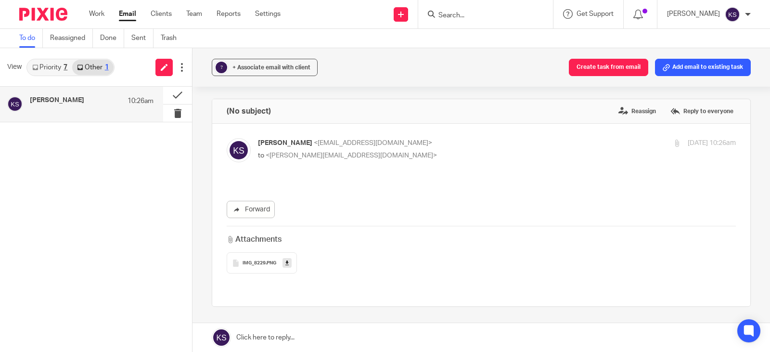
click at [55, 97] on h4 "Kelly salmon" at bounding box center [57, 100] width 54 height 8
click at [63, 97] on h4 "Kelly salmon" at bounding box center [57, 100] width 54 height 8
click at [257, 260] on span "IMG_8229" at bounding box center [253, 263] width 23 height 6
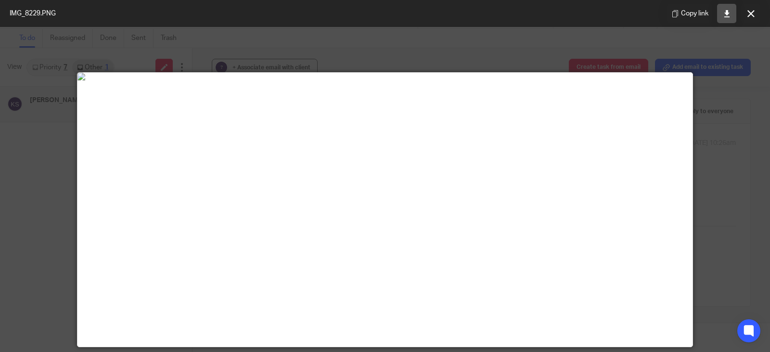
click at [724, 12] on icon at bounding box center [726, 13] width 7 height 7
click at [748, 14] on icon at bounding box center [750, 13] width 7 height 7
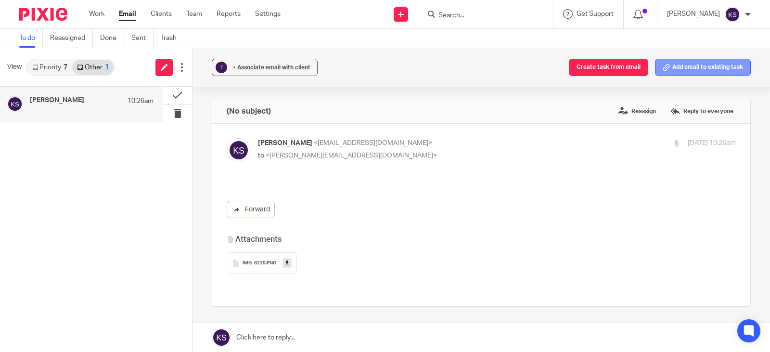
click at [675, 68] on button "Add email to existing task" at bounding box center [703, 67] width 96 height 17
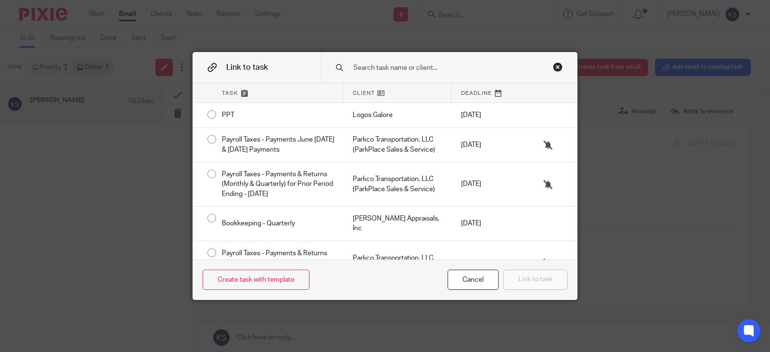
click at [377, 93] on icon at bounding box center [380, 92] width 7 height 7
click at [358, 91] on span "Client" at bounding box center [364, 93] width 22 height 8
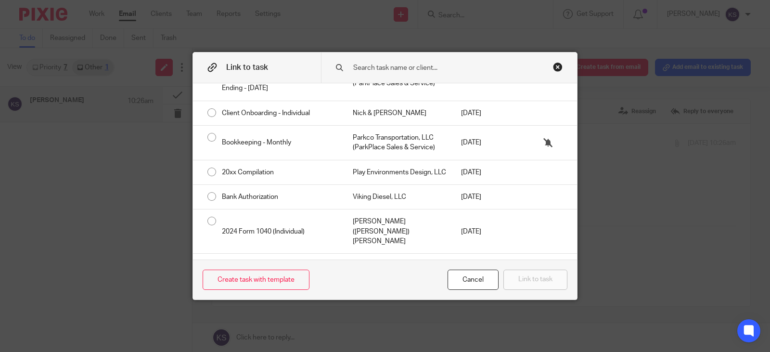
scroll to position [721, 0]
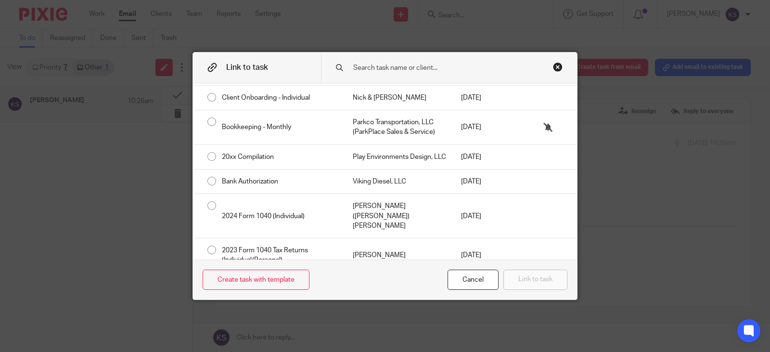
click at [554, 66] on div "Close this dialog window" at bounding box center [558, 67] width 10 height 10
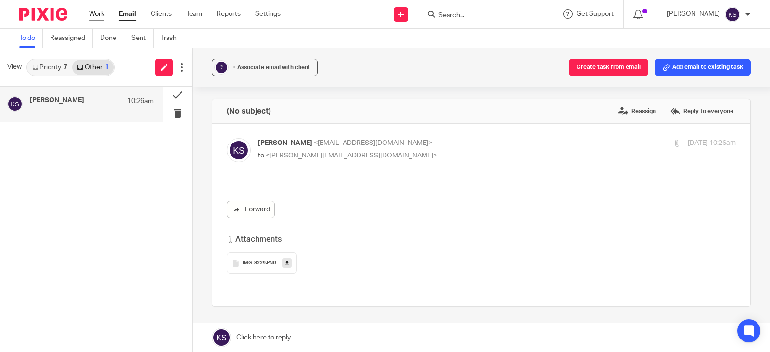
click at [99, 13] on link "Work" at bounding box center [96, 14] width 15 height 10
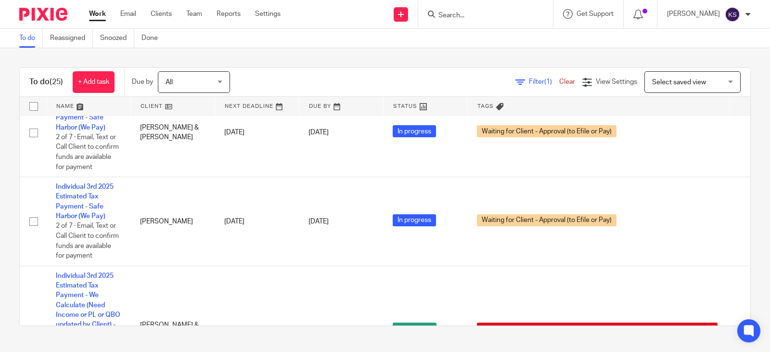
scroll to position [2261, 0]
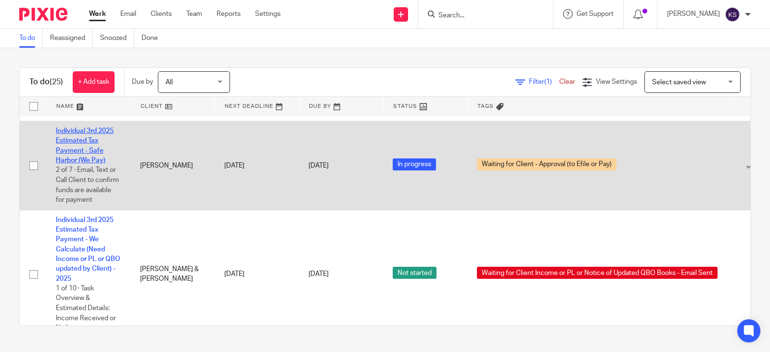
click at [96, 164] on link "Individual 3rd 2025 Estimated Tax Payment - Safe Harbor (We Pay)" at bounding box center [85, 145] width 58 height 36
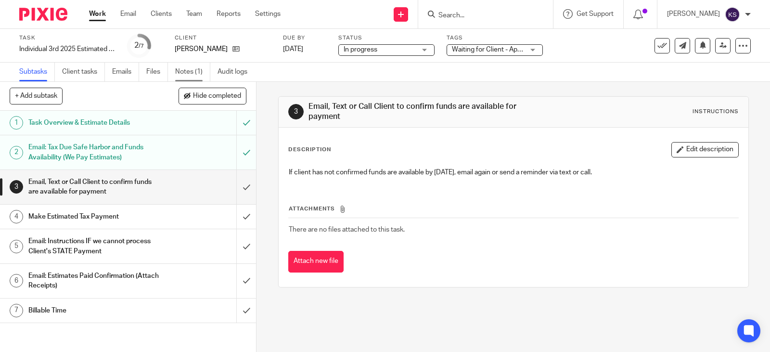
click at [189, 70] on link "Notes (1)" at bounding box center [192, 72] width 35 height 19
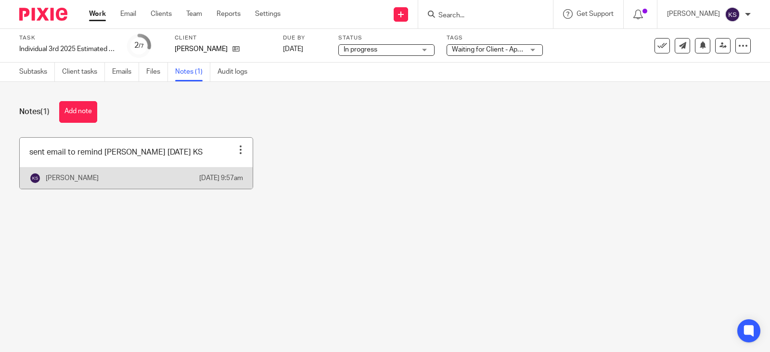
click at [180, 161] on link at bounding box center [136, 163] width 233 height 51
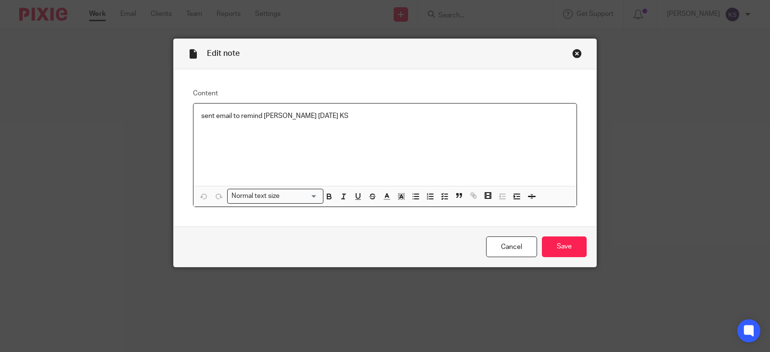
click at [327, 114] on p "sent email to remind James 8/25/25 KS" at bounding box center [384, 116] width 367 height 10
click at [319, 115] on p "sent email to remind James 8/25/25 KS/james approved per text 8/25/25 KS" at bounding box center [384, 116] width 367 height 10
click at [326, 116] on p "sent email to remind James 8/25/25 KS/ james approved per text 8/25/25 KS" at bounding box center [384, 116] width 367 height 10
click at [462, 120] on p "sent email to remind James 8/25/25 KS/ James approved per text 8/25/25 KS" at bounding box center [384, 116] width 367 height 10
click at [561, 242] on input "Save" at bounding box center [564, 246] width 45 height 21
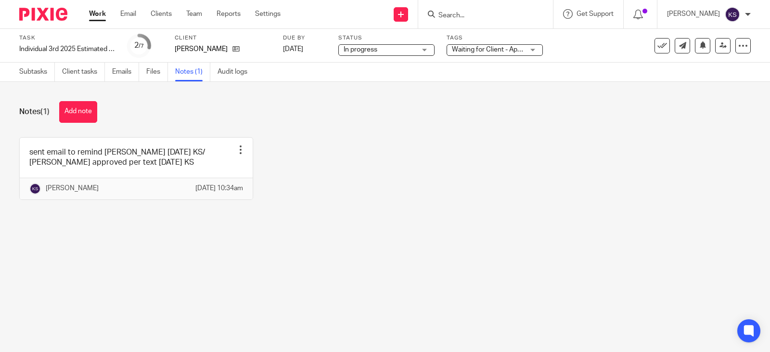
click at [531, 49] on div "Waiting for Client - Approval (to Efile or Pay)" at bounding box center [494, 50] width 96 height 12
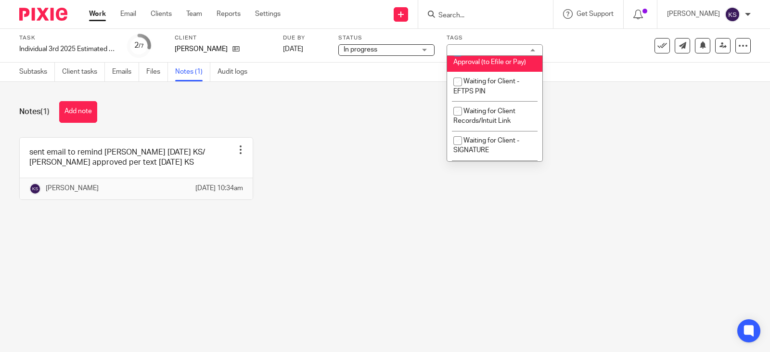
scroll to position [818, 0]
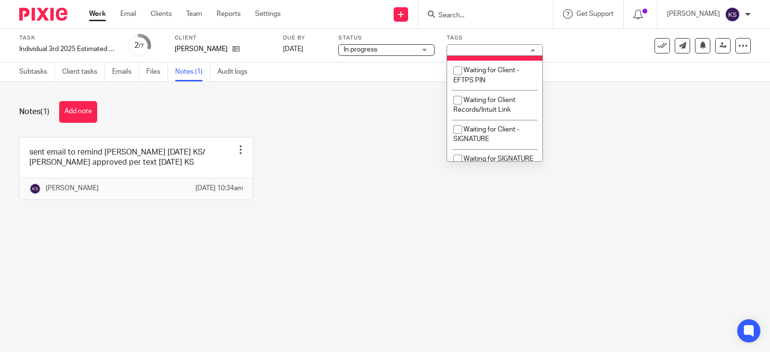
click at [458, 50] on input "checkbox" at bounding box center [457, 41] width 18 height 18
checkbox input "false"
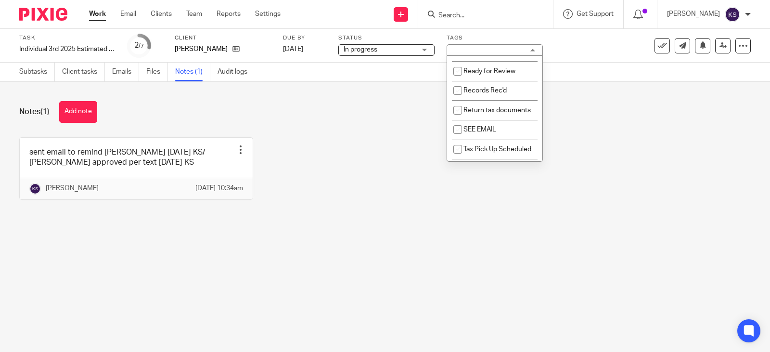
scroll to position [625, 0]
click at [458, 47] on input "checkbox" at bounding box center [457, 38] width 18 height 18
checkbox input "true"
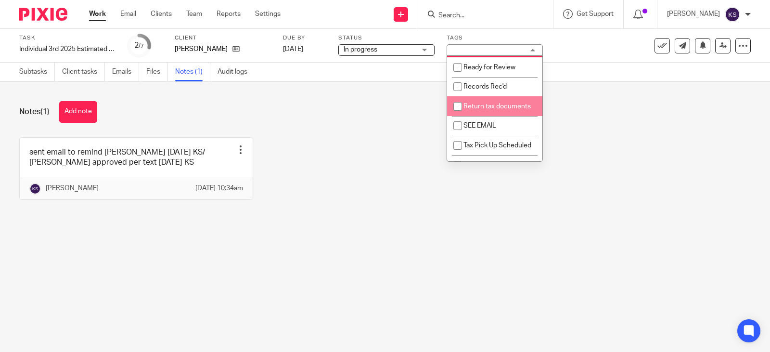
click at [428, 203] on div "sent email to remind [PERSON_NAME] [DATE] KS/ [PERSON_NAME] approved per text […" at bounding box center [377, 175] width 746 height 77
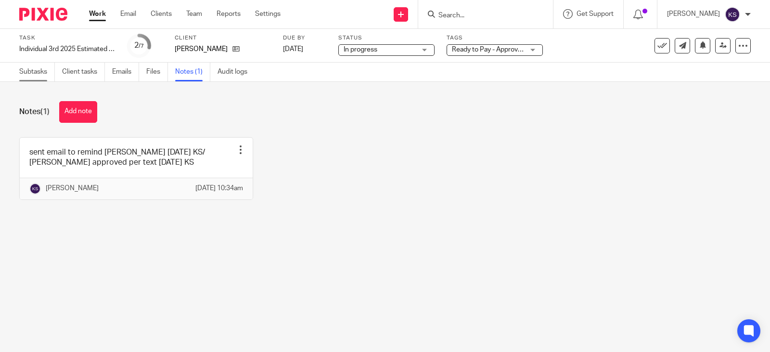
click at [28, 71] on link "Subtasks" at bounding box center [37, 72] width 36 height 19
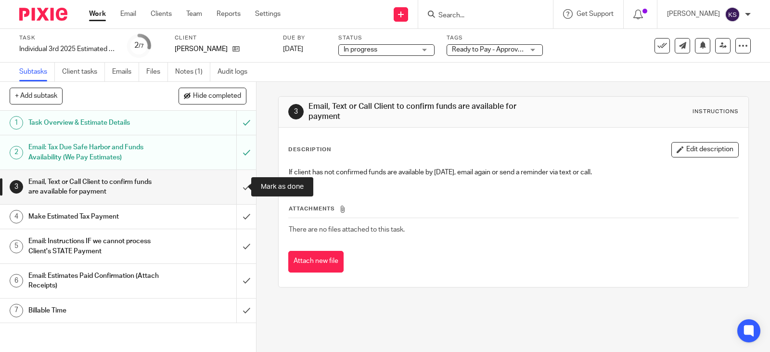
click at [240, 186] on input "submit" at bounding box center [128, 187] width 256 height 34
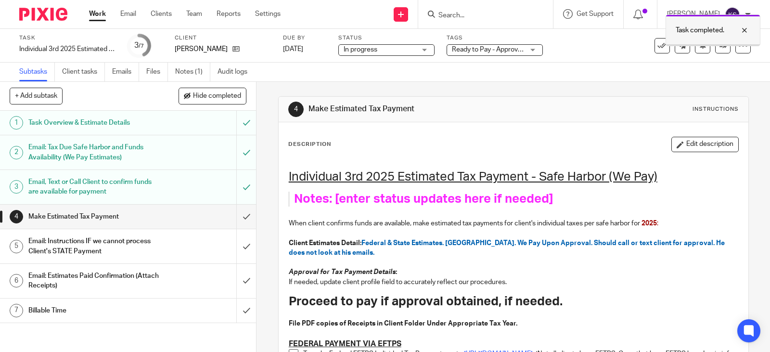
click at [742, 29] on div at bounding box center [737, 31] width 26 height 12
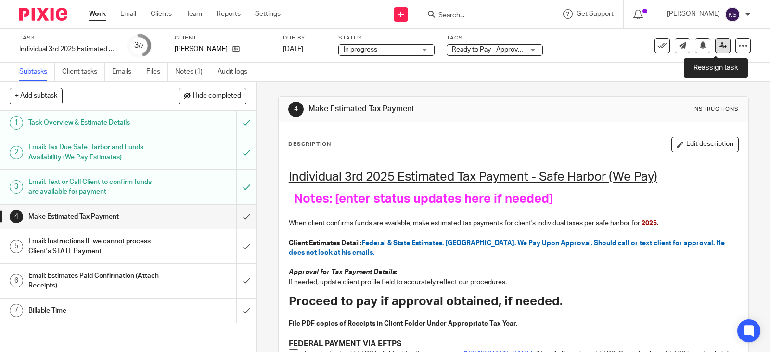
click at [719, 46] on icon at bounding box center [722, 45] width 7 height 7
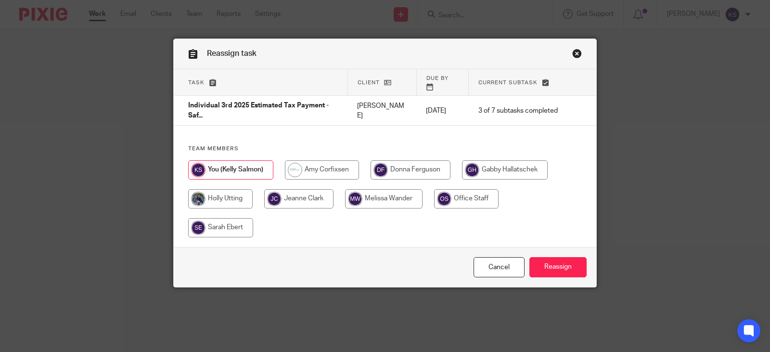
click at [492, 161] on input "radio" at bounding box center [505, 169] width 86 height 19
radio input "true"
click at [556, 257] on input "Reassign" at bounding box center [557, 267] width 57 height 21
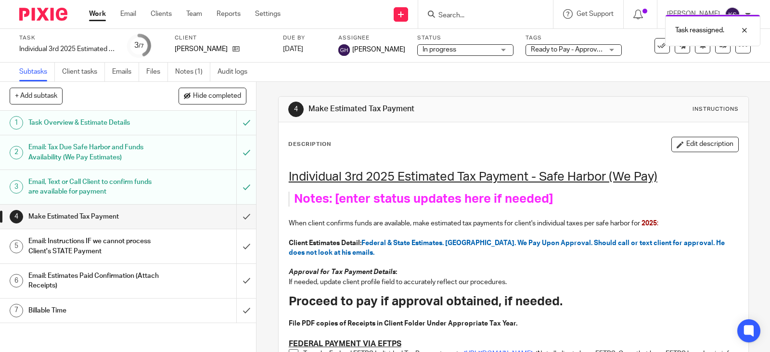
click at [96, 13] on link "Work" at bounding box center [97, 14] width 17 height 10
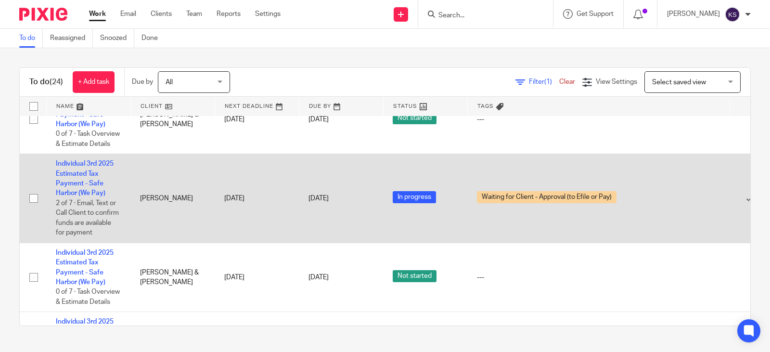
scroll to position [1587, 0]
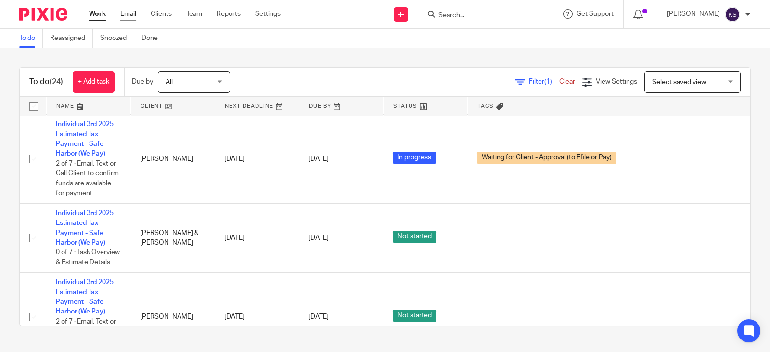
click at [128, 14] on link "Email" at bounding box center [128, 14] width 16 height 10
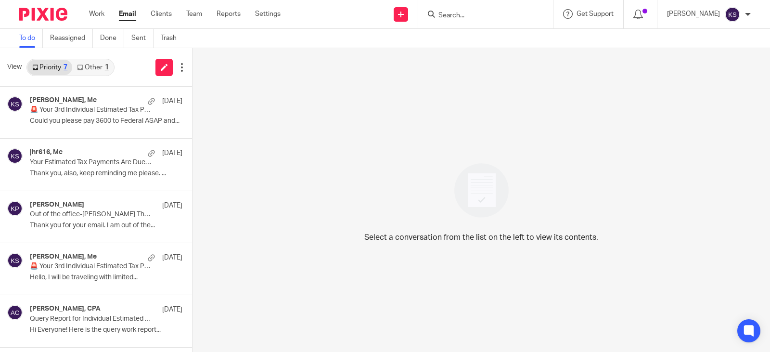
click at [92, 66] on link "Other 1" at bounding box center [92, 67] width 41 height 15
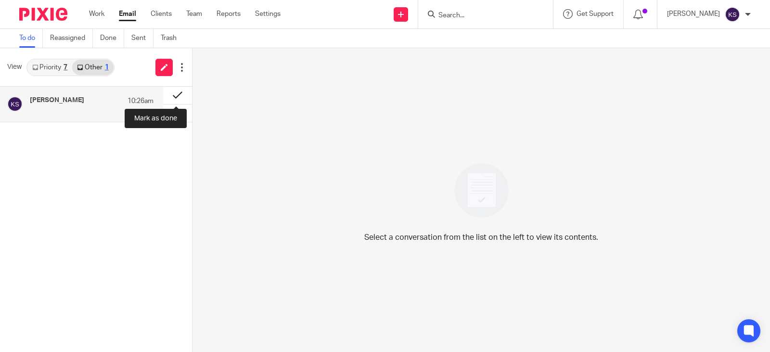
click at [176, 92] on button at bounding box center [177, 95] width 29 height 17
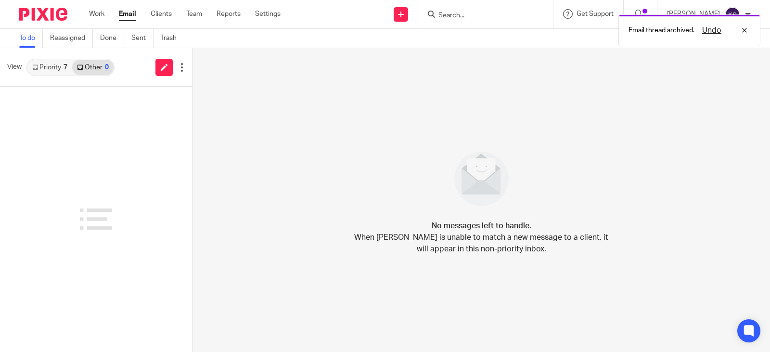
click at [53, 64] on link "Priority 7" at bounding box center [49, 67] width 45 height 15
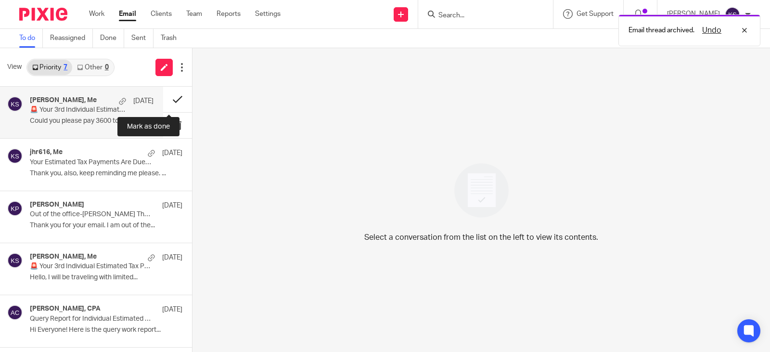
click at [169, 96] on button at bounding box center [177, 99] width 29 height 25
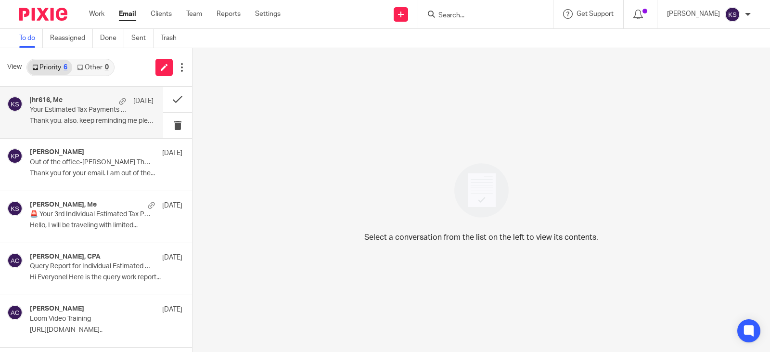
click at [57, 104] on div "jhr616, Me Aug 20" at bounding box center [92, 101] width 124 height 10
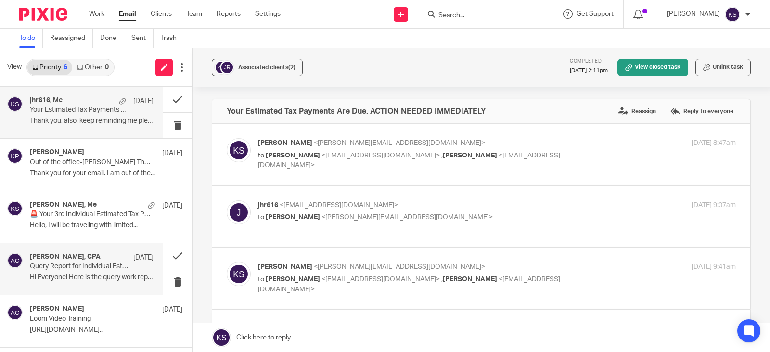
click at [82, 261] on div "Amy L Corfixsen, CPA Aug 19" at bounding box center [92, 258] width 124 height 10
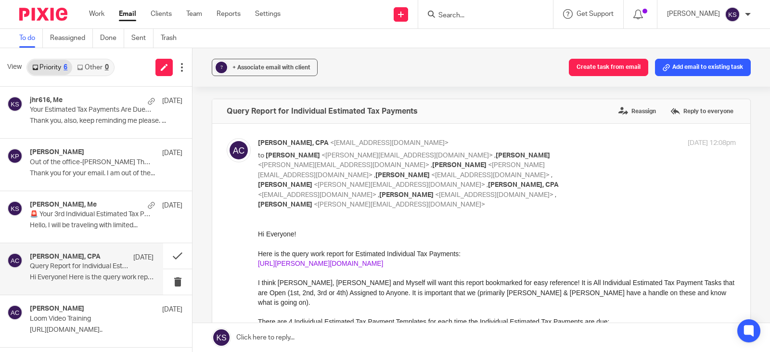
click at [366, 267] on link "https://amy-l-corfixsen-cpa.usepixie.net/users/report?utf8=%E2%9C%93&status_op=…" at bounding box center [320, 263] width 125 height 8
